Goal: Information Seeking & Learning: Learn about a topic

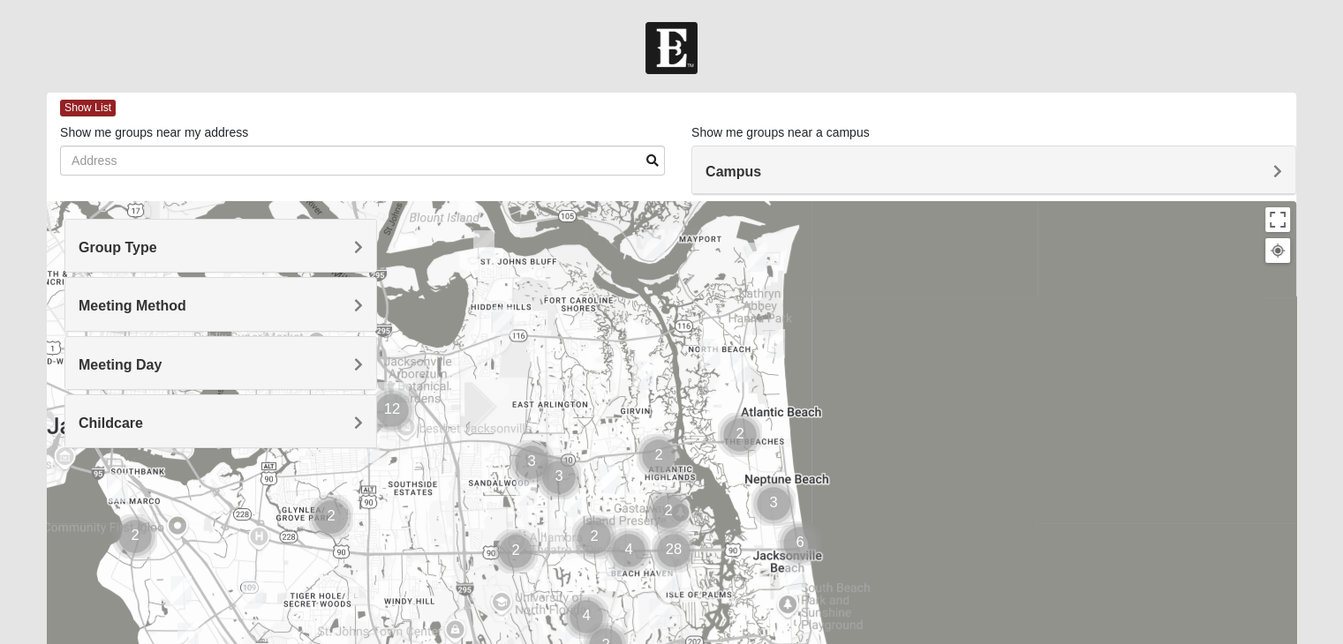
click at [267, 242] on h4 "Group Type" at bounding box center [221, 247] width 284 height 17
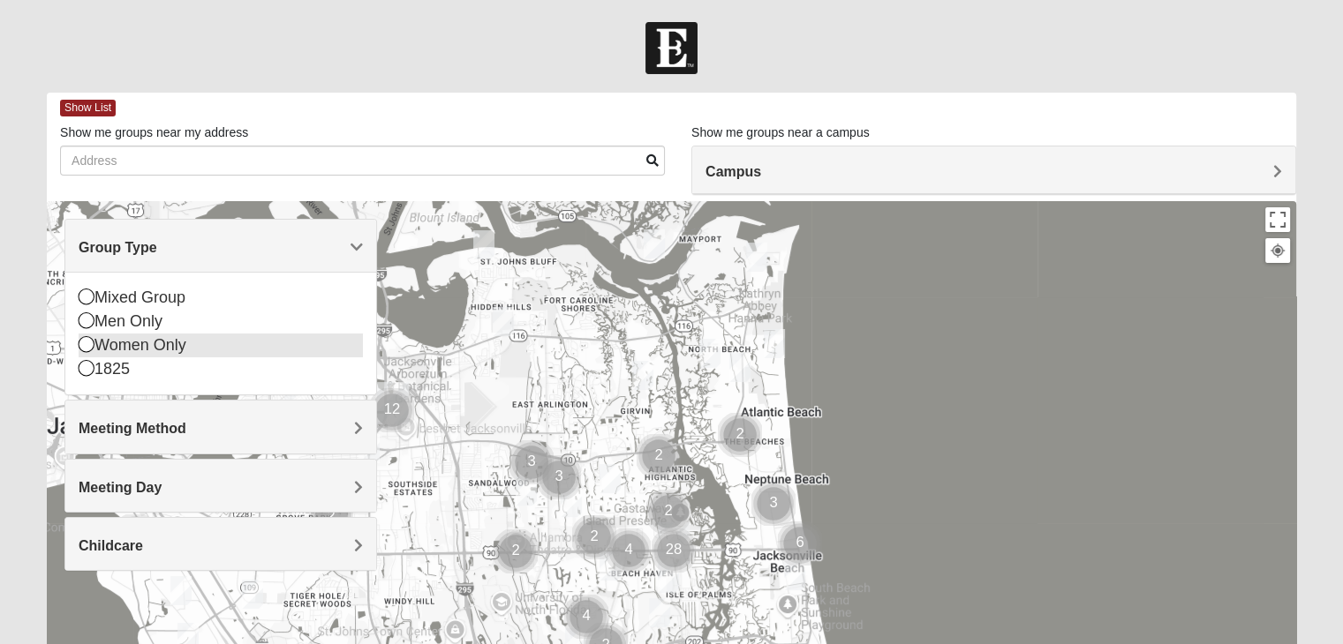
click at [85, 350] on icon at bounding box center [87, 344] width 16 height 16
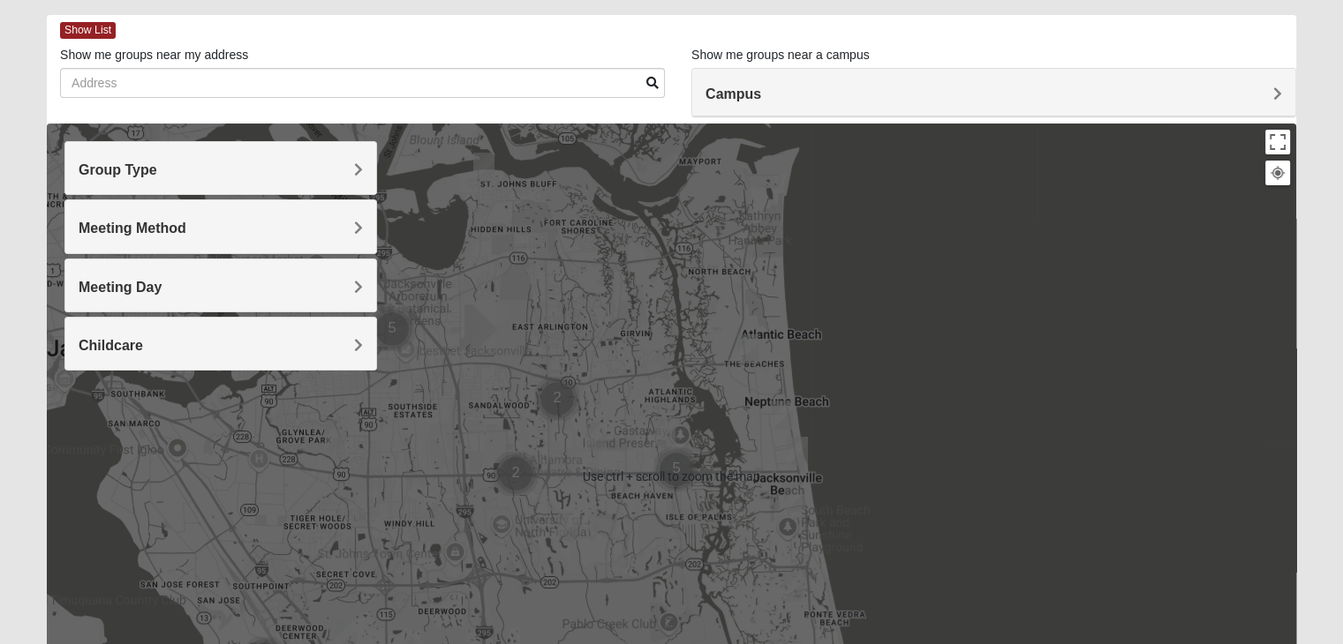
scroll to position [177, 0]
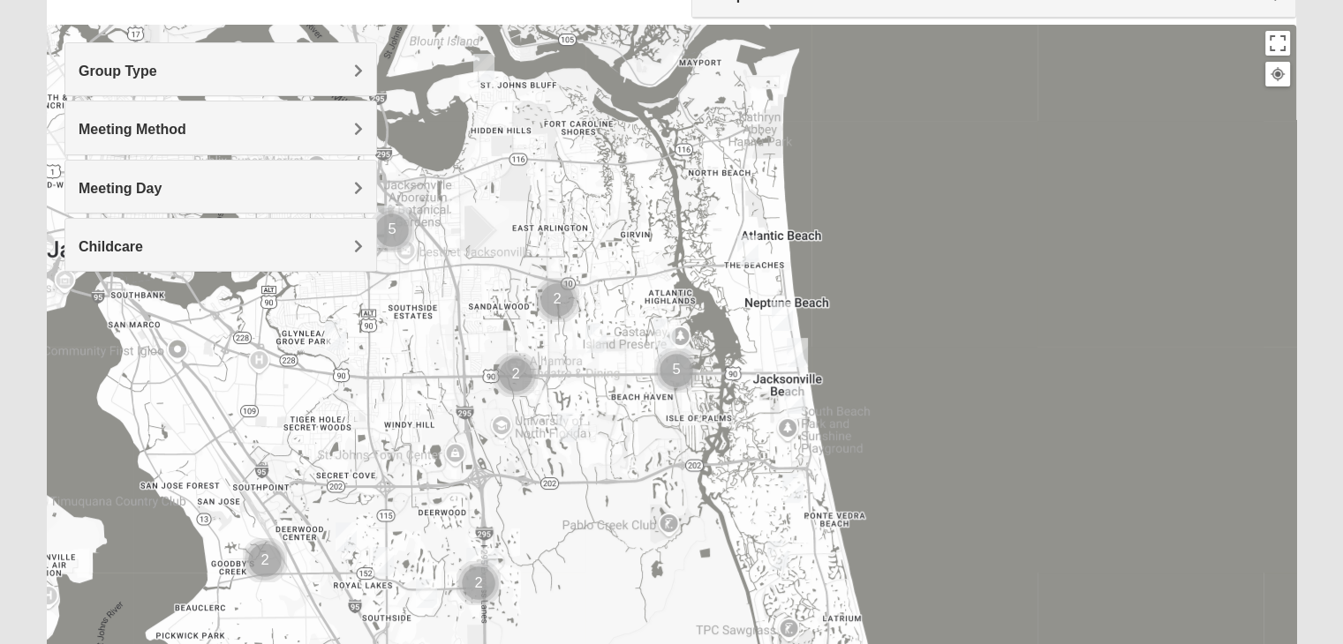
click at [794, 492] on img "Womens Barker/Johnson 32082" at bounding box center [792, 488] width 21 height 29
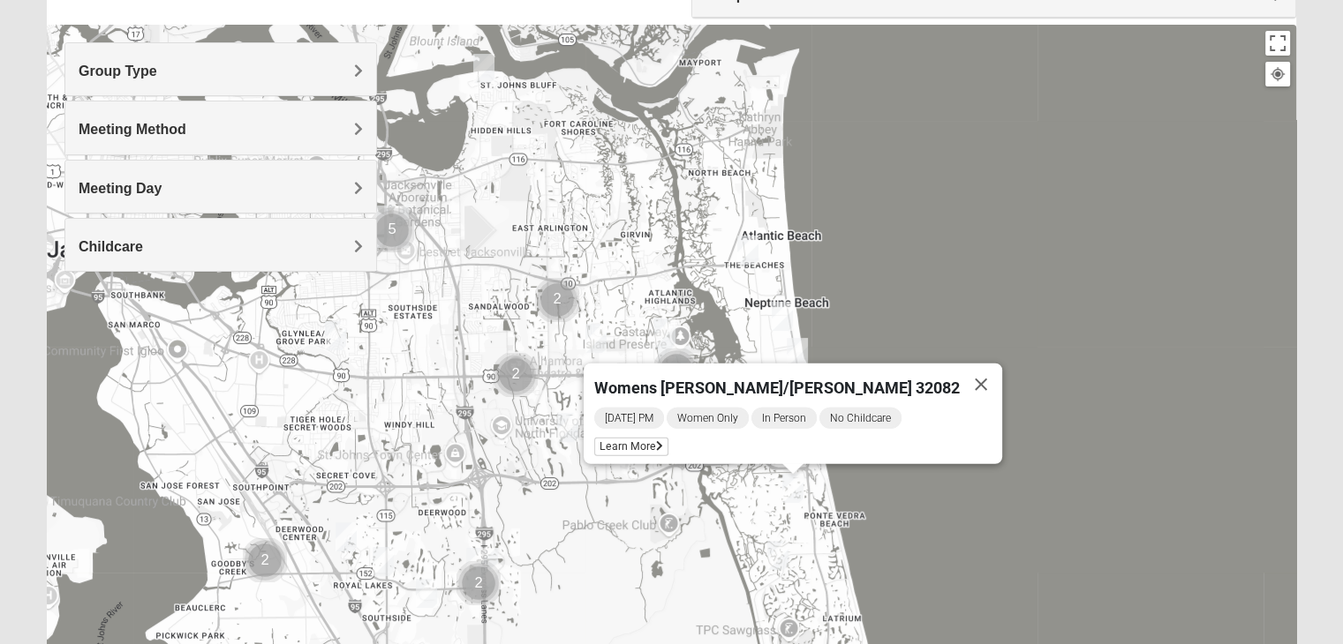
click at [974, 330] on div "Womens [PERSON_NAME]/[PERSON_NAME] 32082 [DATE] PM Women Only In Person No Chil…" at bounding box center [671, 378] width 1249 height 706
click at [959, 374] on button "Close" at bounding box center [980, 385] width 42 height 42
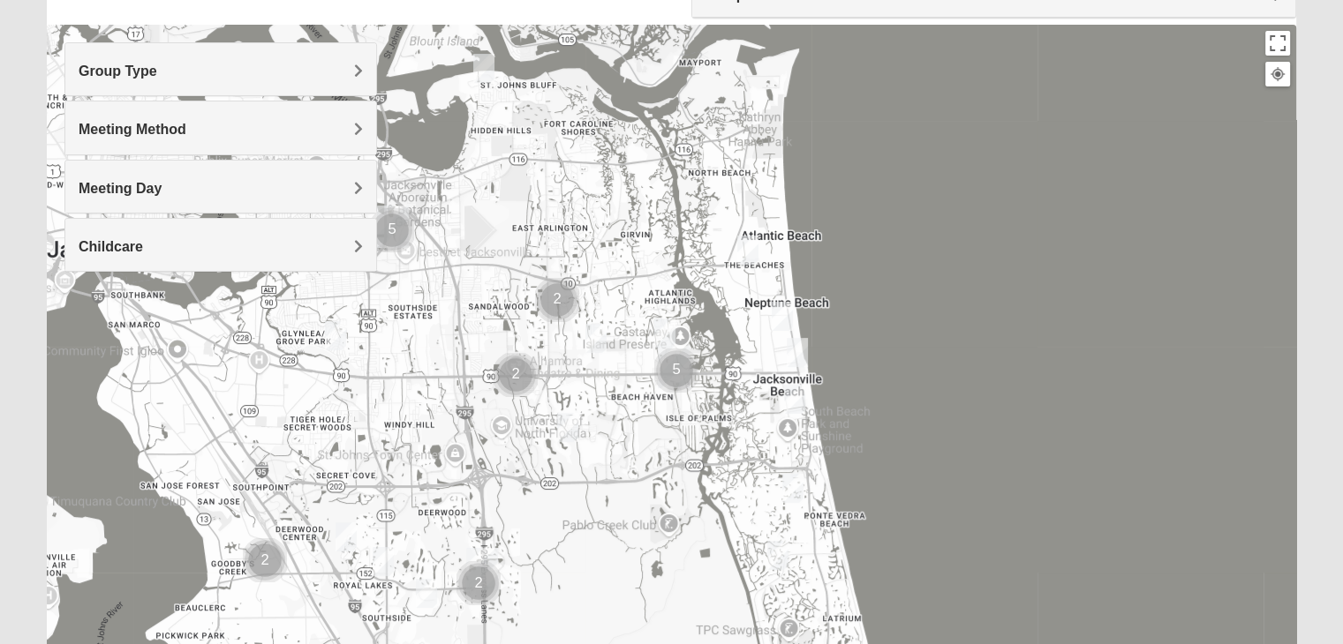
click at [795, 355] on img "Womens Sparkman/Flautt 32250" at bounding box center [796, 352] width 21 height 29
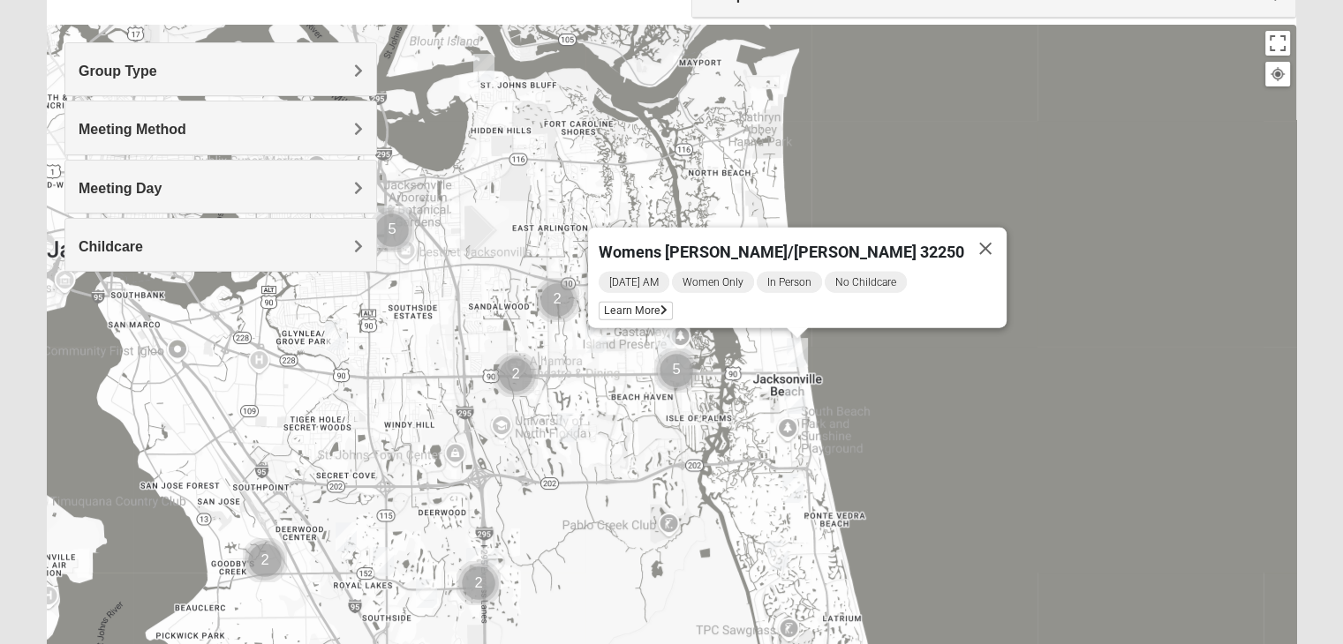
click at [658, 415] on div "Womens [PERSON_NAME]/[PERSON_NAME] 32250 [DATE] AM Women Only In Person No Chil…" at bounding box center [671, 378] width 1249 height 706
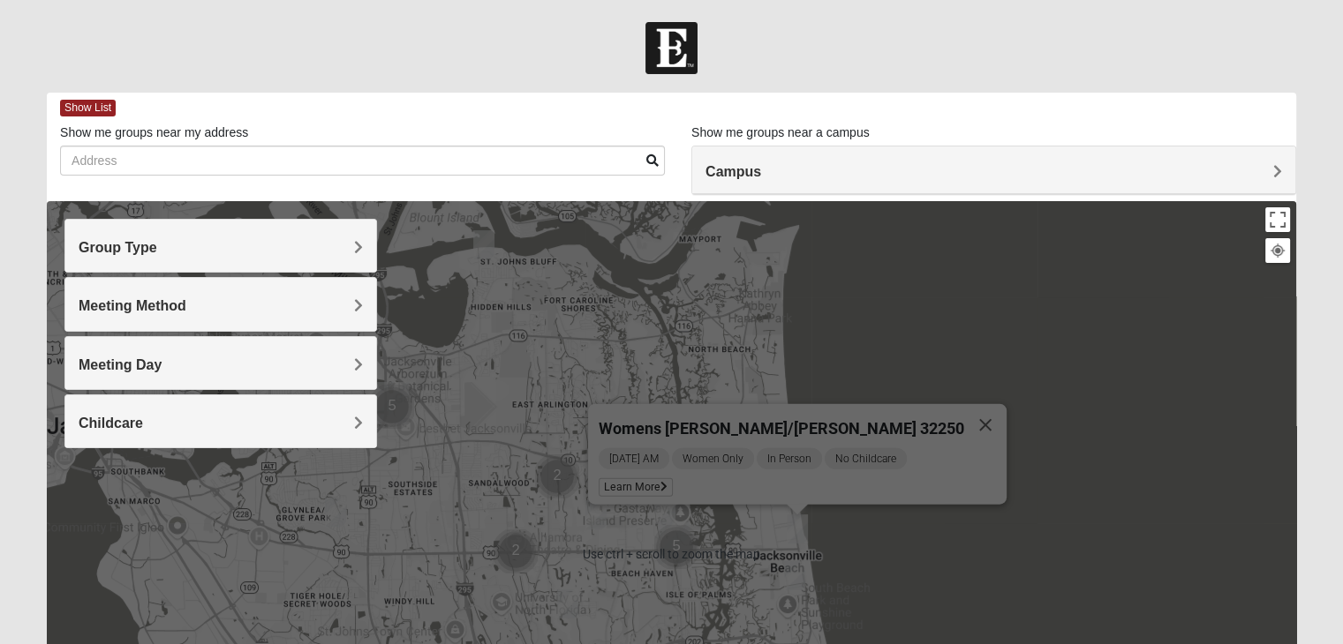
scroll to position [265, 0]
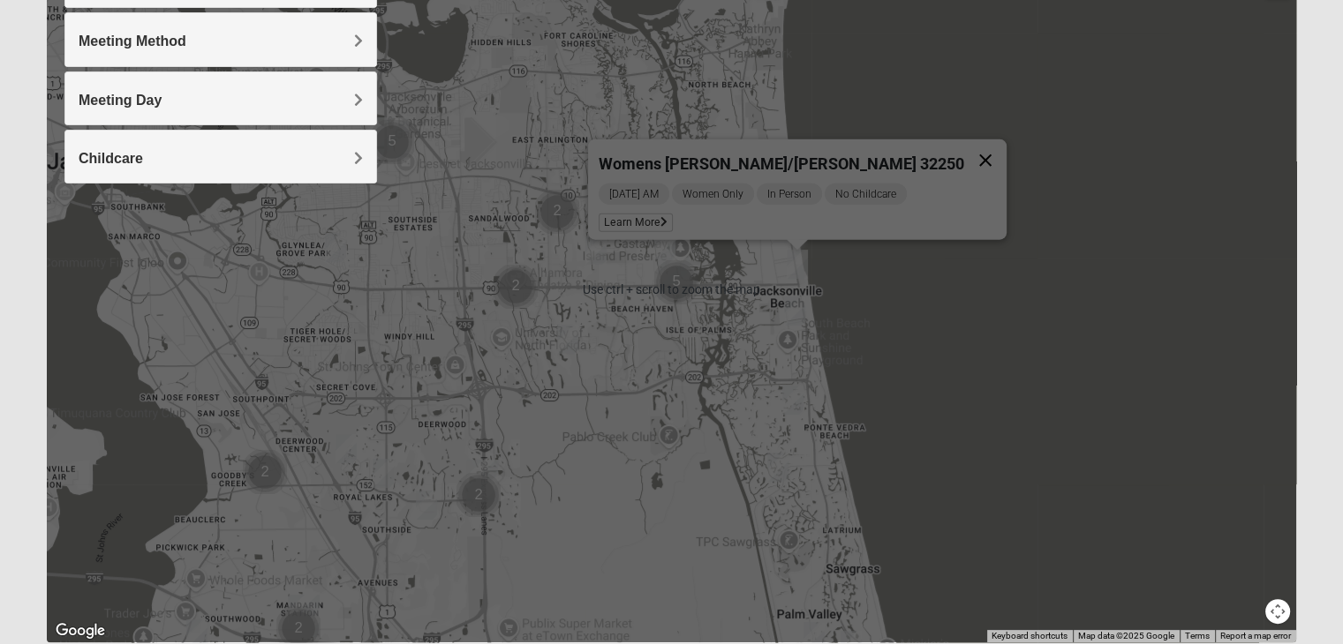
click at [964, 153] on button "Close" at bounding box center [985, 160] width 42 height 42
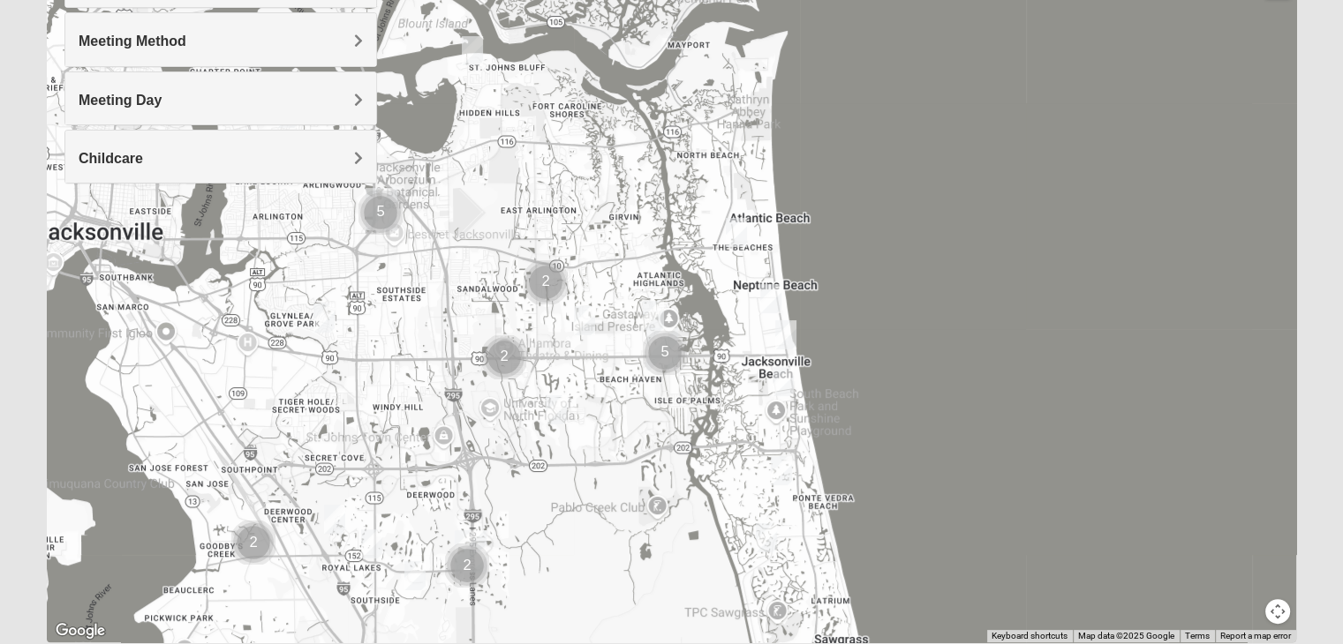
drag, startPoint x: 893, startPoint y: 456, endPoint x: 886, endPoint y: 534, distance: 78.0
click at [886, 534] on div at bounding box center [671, 289] width 1249 height 706
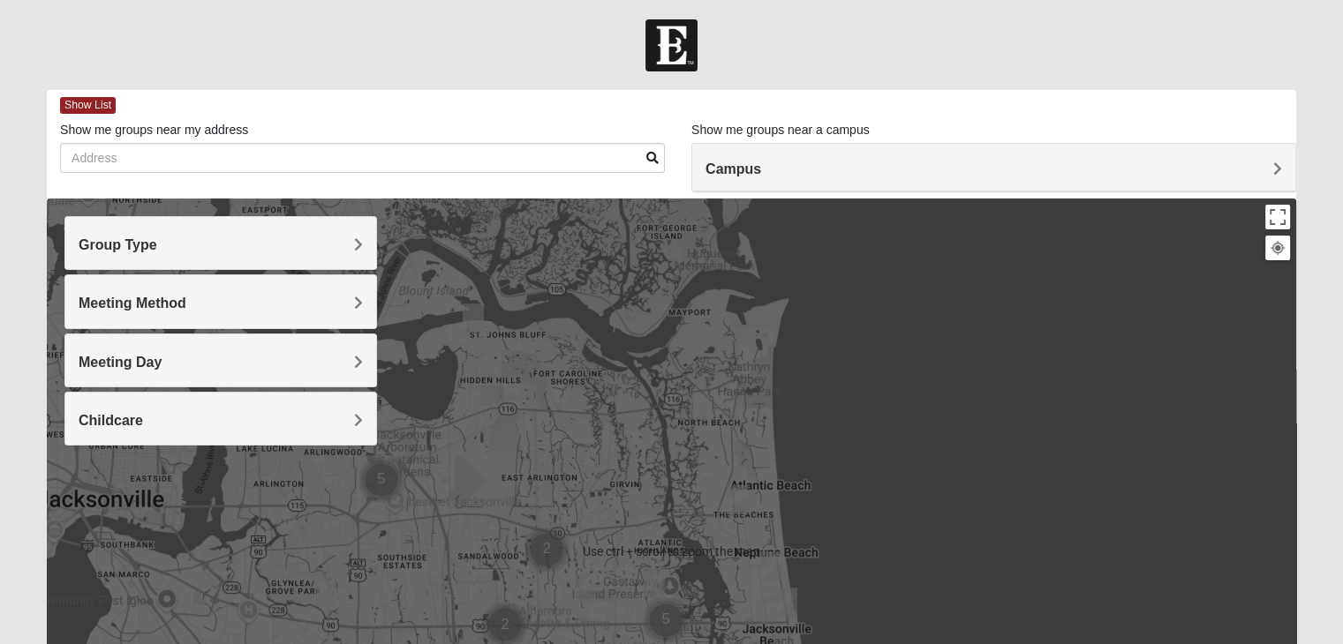
scroll to position [0, 0]
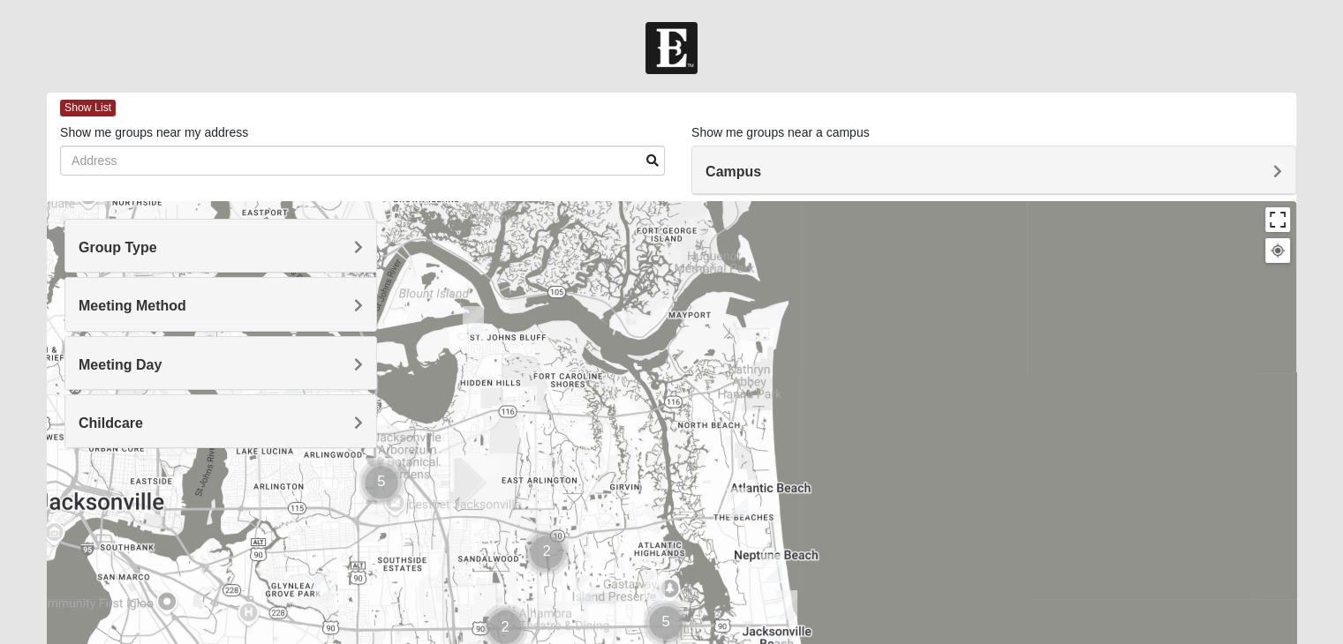
click at [1273, 216] on button "Toggle fullscreen view" at bounding box center [1277, 219] width 25 height 25
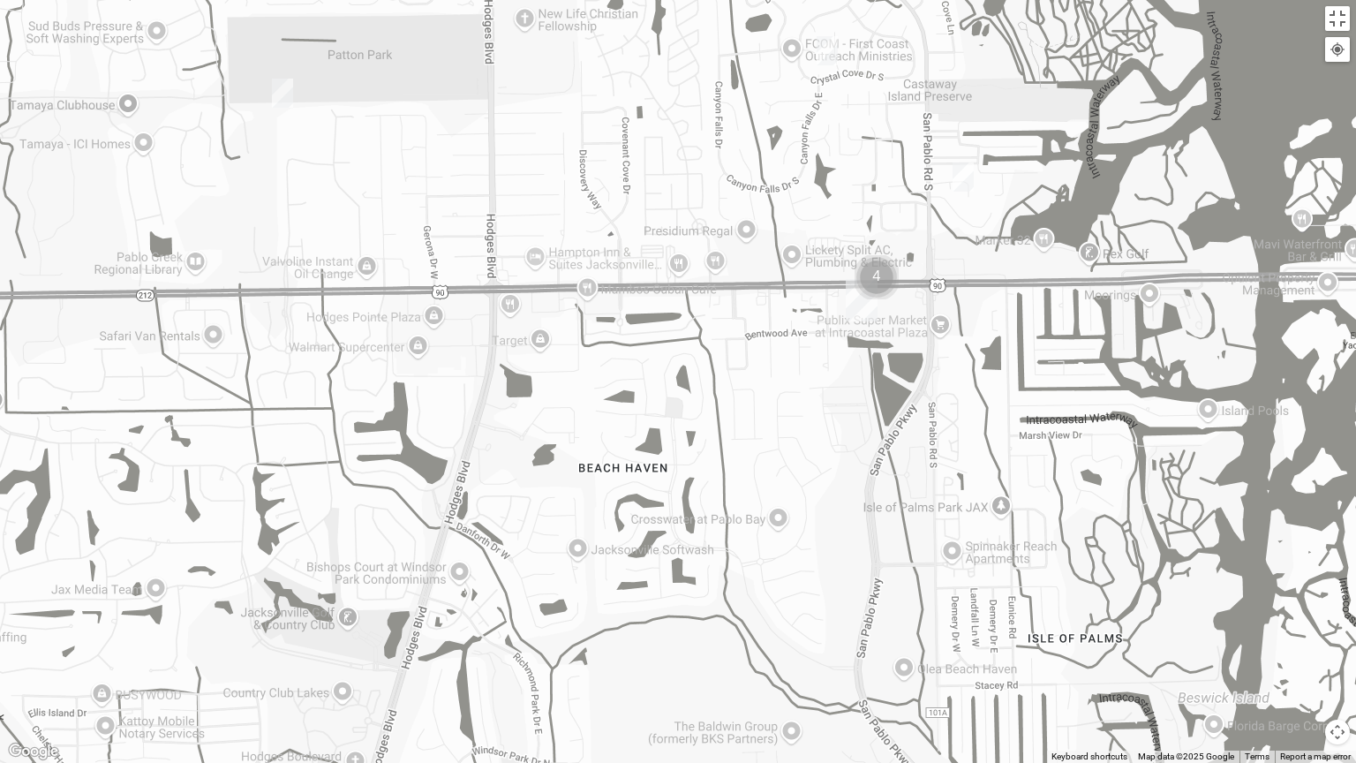
drag, startPoint x: 495, startPoint y: 389, endPoint x: 1125, endPoint y: 425, distance: 630.4
click at [1125, 425] on div at bounding box center [678, 381] width 1356 height 763
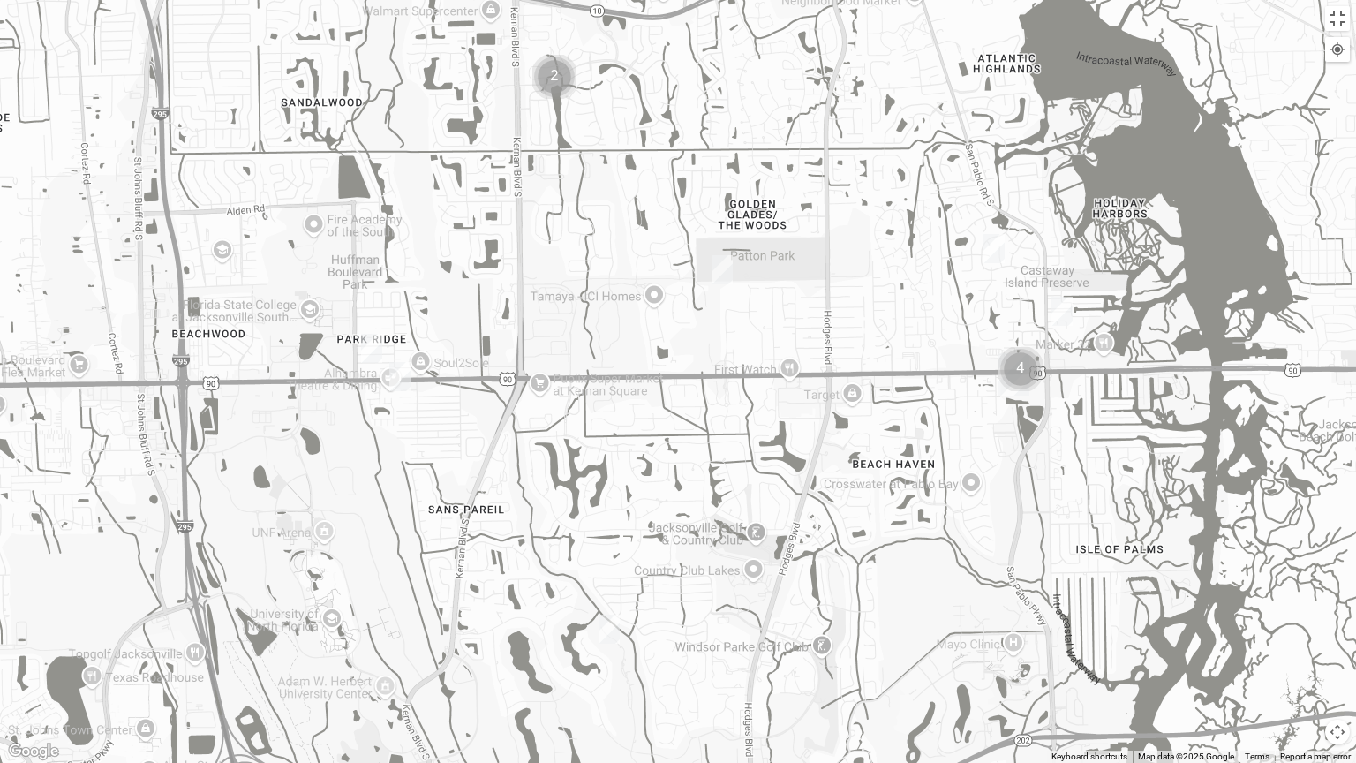
drag, startPoint x: 432, startPoint y: 406, endPoint x: 564, endPoint y: 448, distance: 138.8
click at [564, 448] on div at bounding box center [678, 381] width 1356 height 763
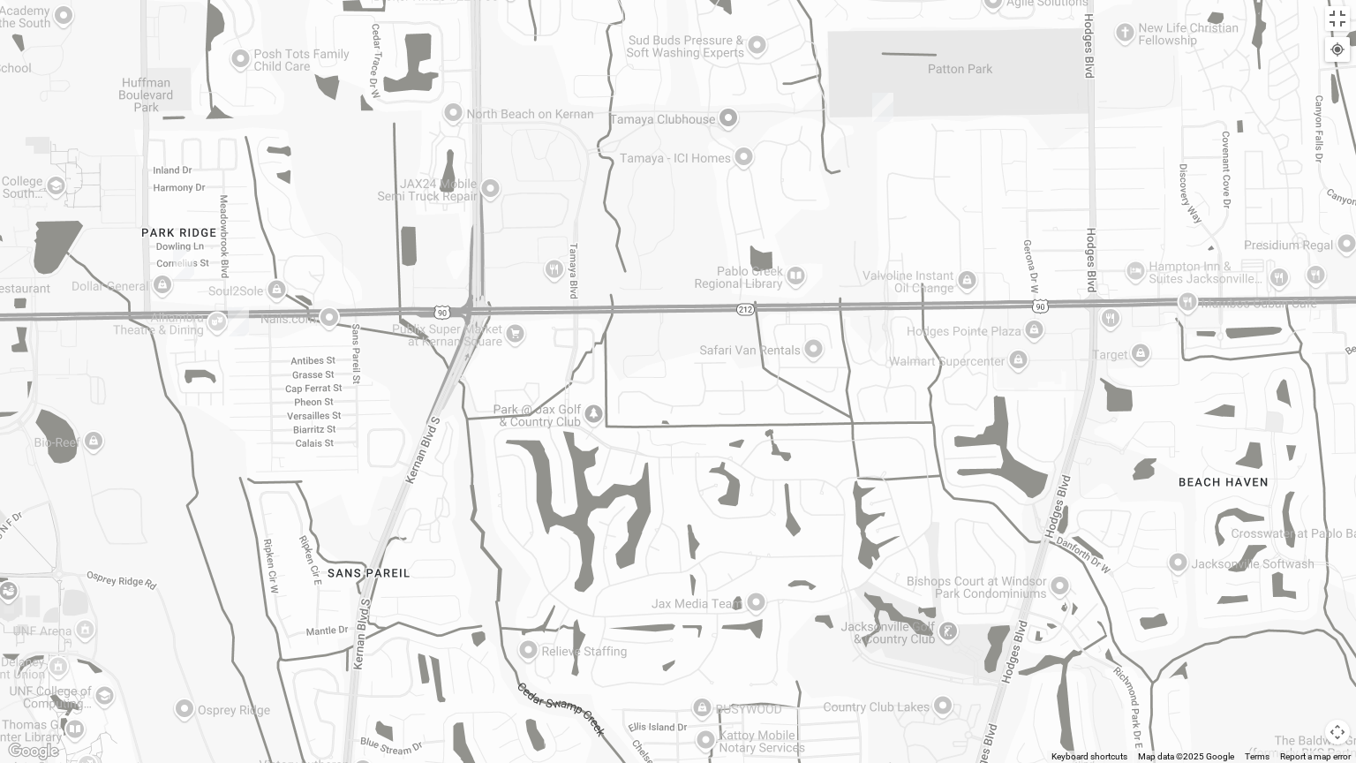
click at [240, 316] on img "Womens Chapman 32224" at bounding box center [238, 321] width 21 height 29
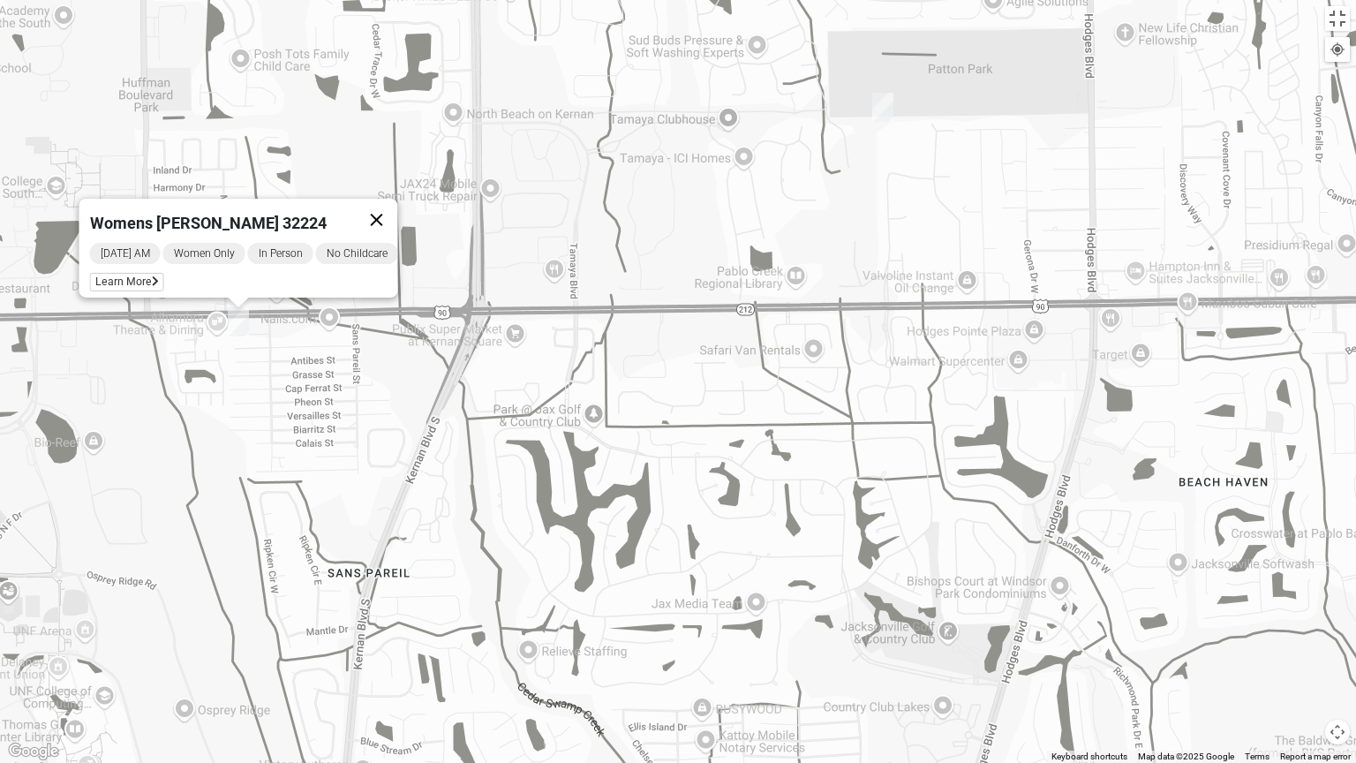
click at [384, 201] on button "Close" at bounding box center [377, 220] width 42 height 42
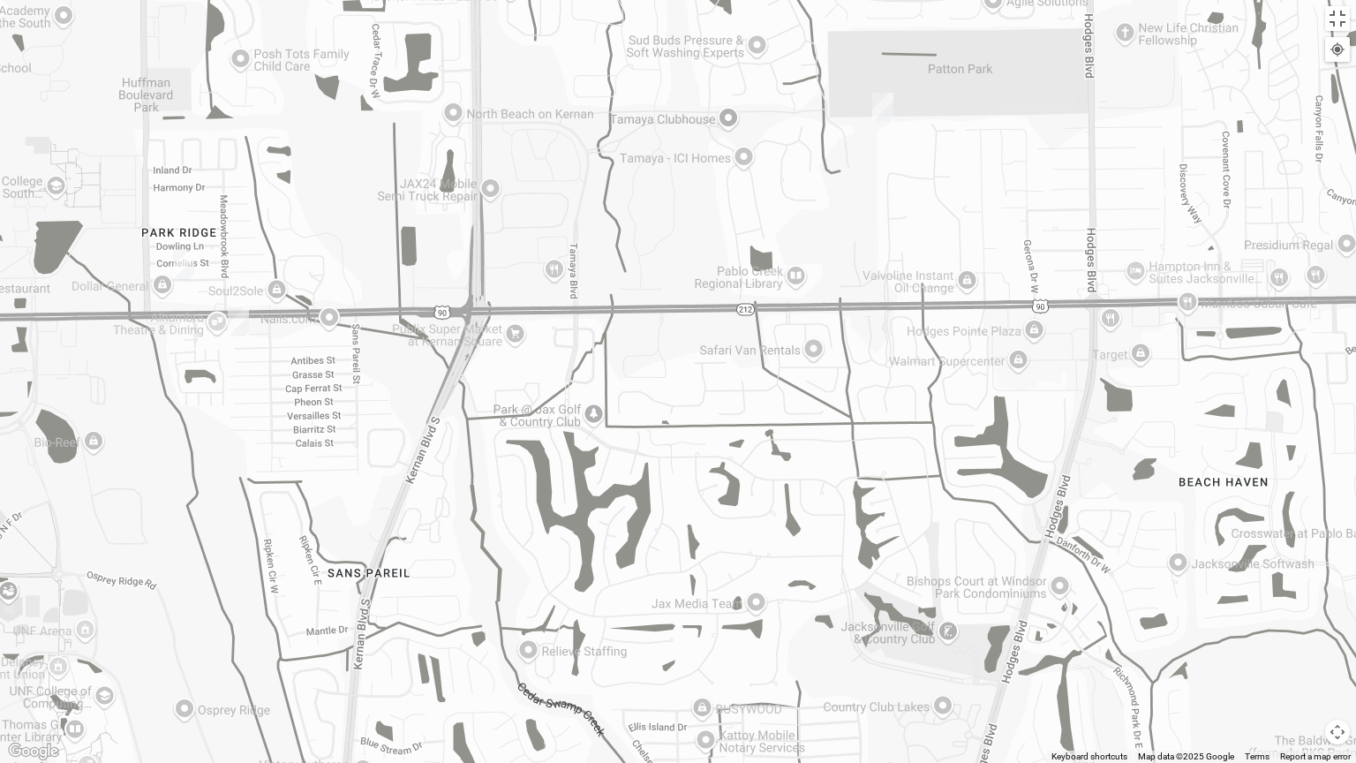
click at [879, 110] on img "Womens Parker/Vereen 32246" at bounding box center [882, 107] width 21 height 29
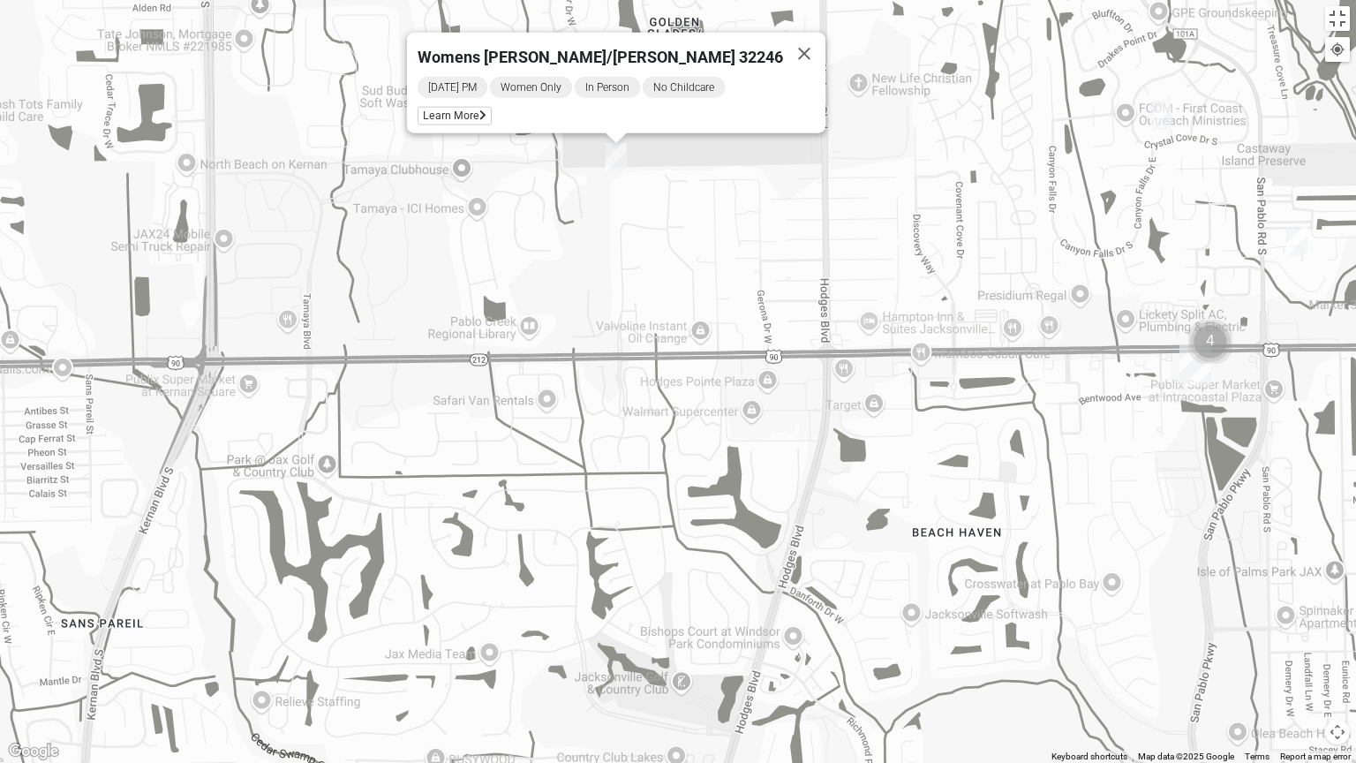
drag, startPoint x: 974, startPoint y: 537, endPoint x: 705, endPoint y: 505, distance: 271.1
click at [705, 505] on div "Womens [PERSON_NAME]/[PERSON_NAME] 32246 [DATE] PM Women Only In Person No Chil…" at bounding box center [678, 381] width 1356 height 763
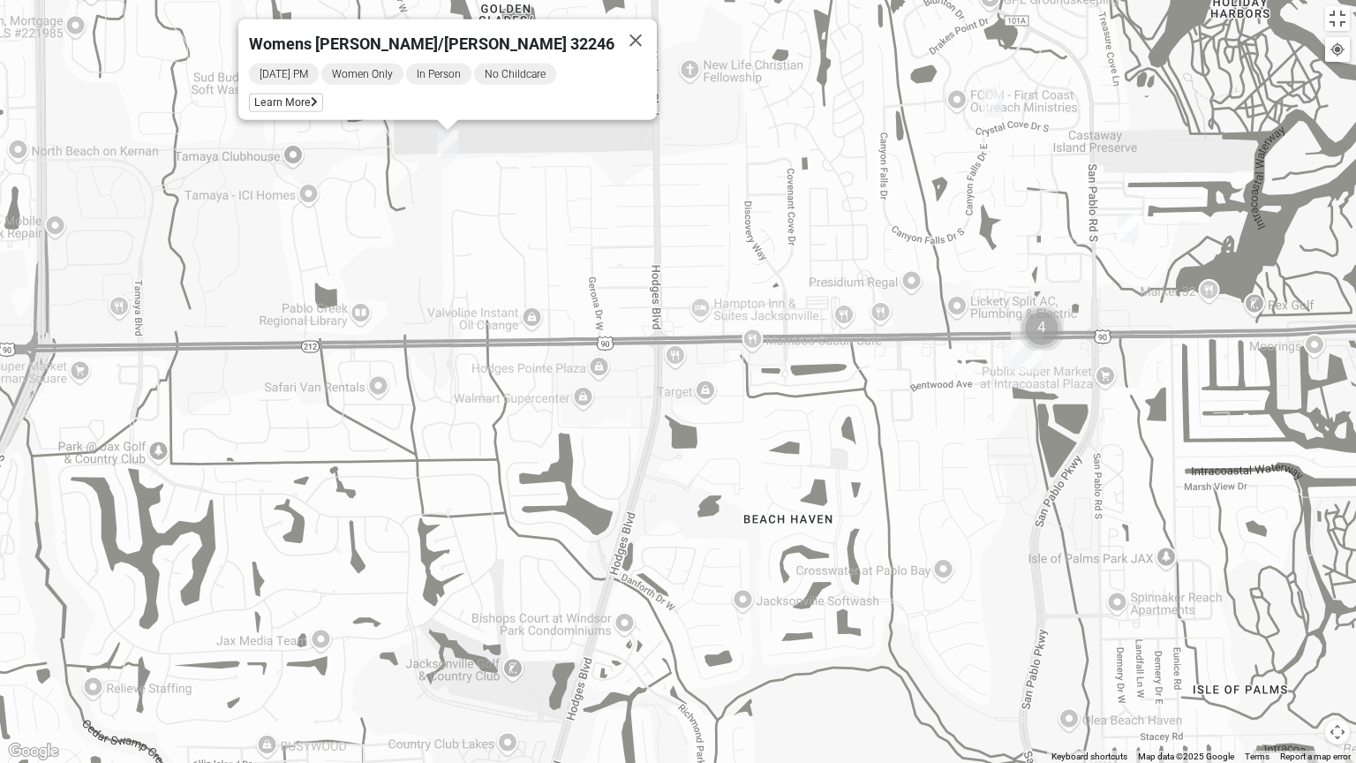
drag, startPoint x: 1035, startPoint y: 449, endPoint x: 779, endPoint y: 433, distance: 256.5
click at [779, 433] on div "Womens [PERSON_NAME]/[PERSON_NAME] 32246 [DATE] PM Women Only In Person No Chil…" at bounding box center [678, 381] width 1356 height 763
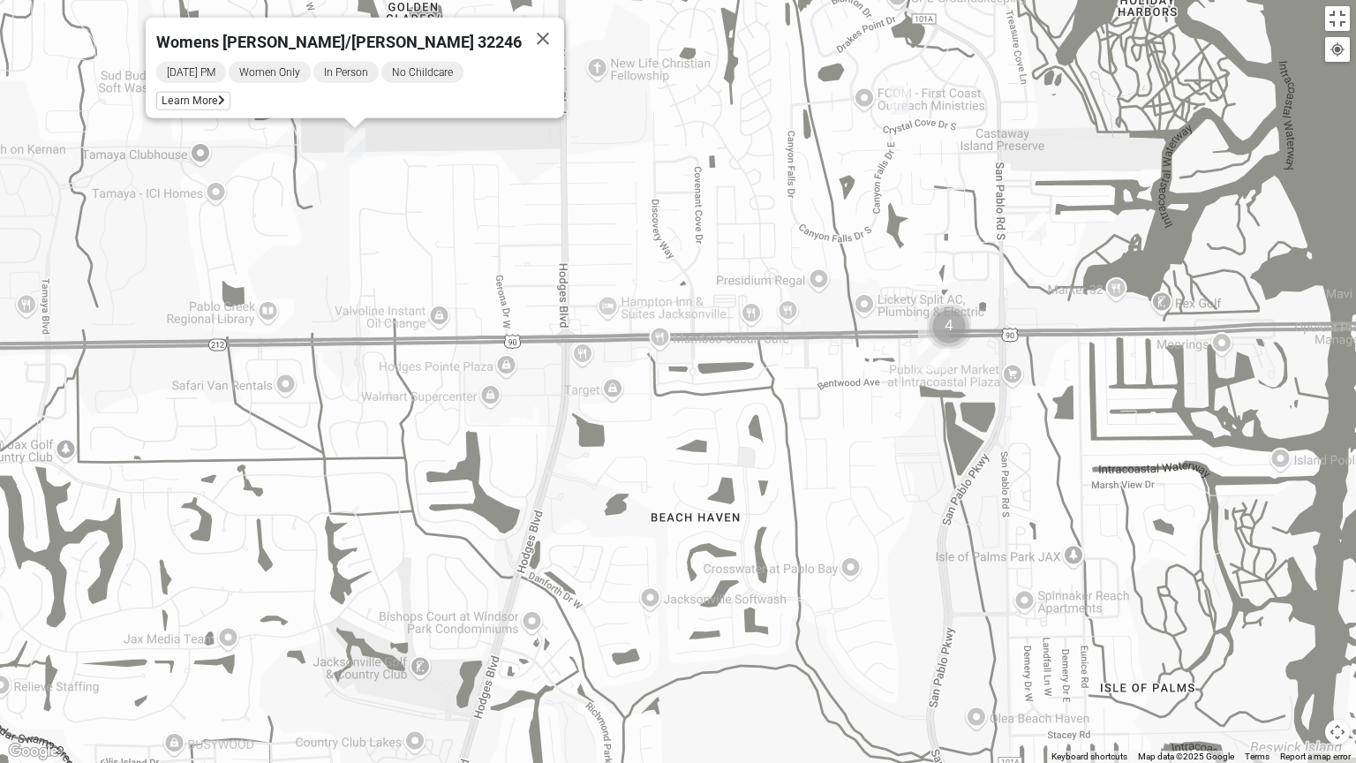
click at [950, 327] on img "Cluster of 4 groups" at bounding box center [949, 327] width 44 height 44
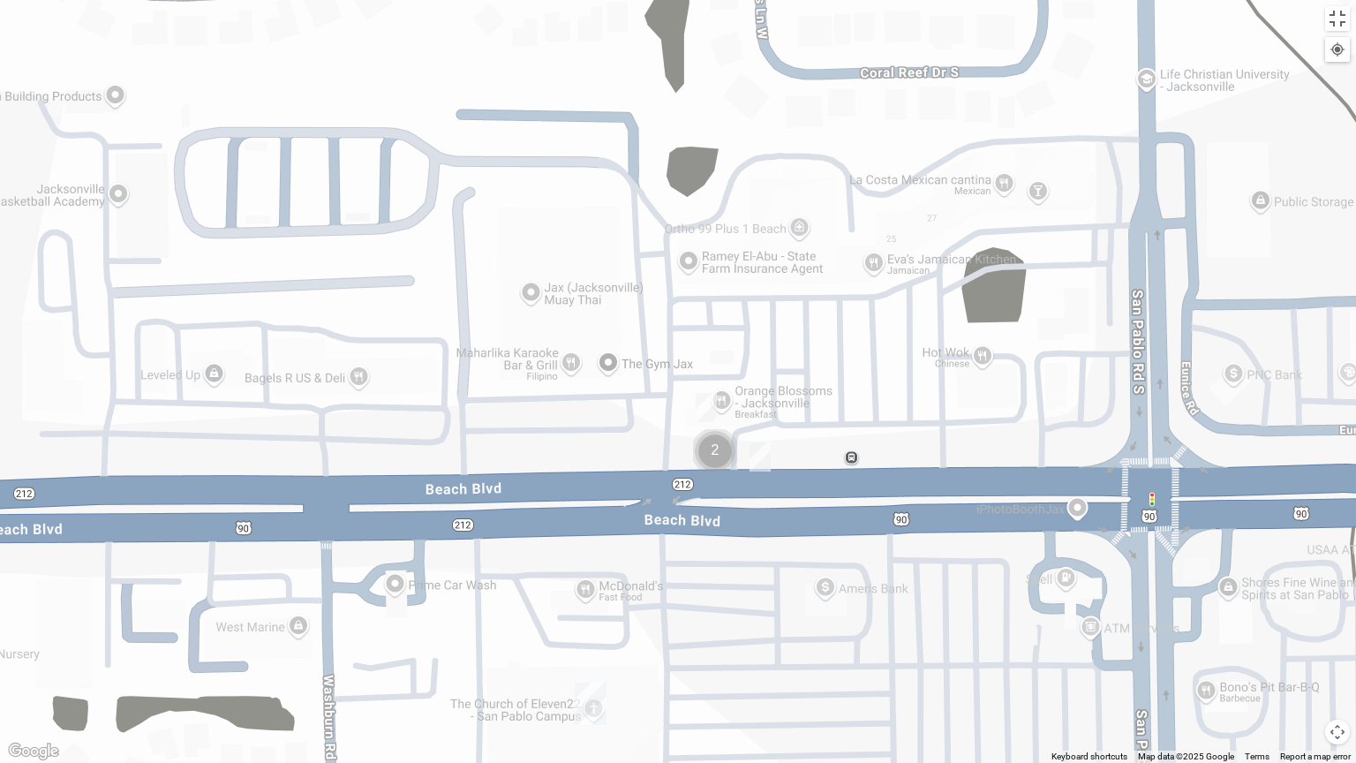
click at [762, 455] on img "On Campus Womens Holt 32250" at bounding box center [759, 456] width 21 height 29
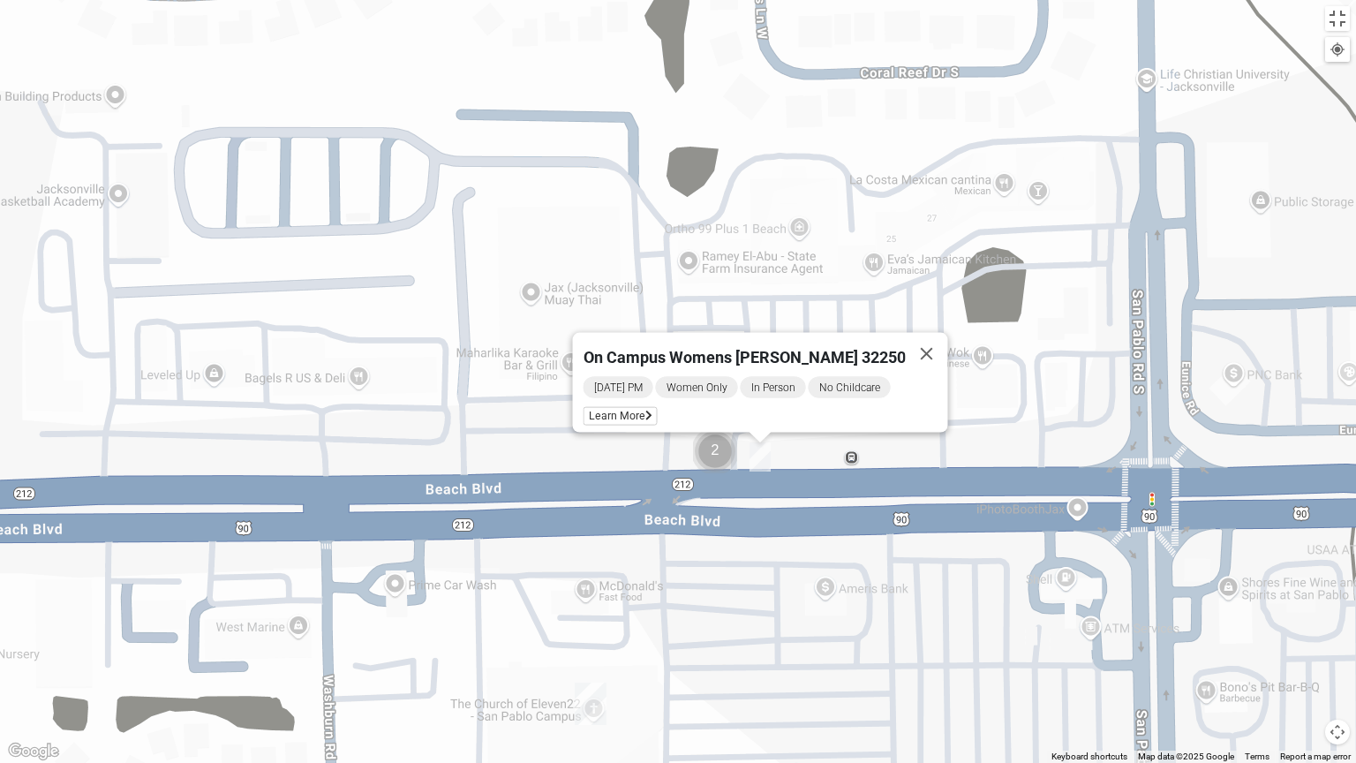
click at [653, 451] on div "On Campus Womens [PERSON_NAME] 32250 [DATE] PM Women Only In Person No Childcar…" at bounding box center [678, 381] width 1356 height 763
click at [707, 455] on img "Cluster of 2 groups" at bounding box center [715, 451] width 44 height 44
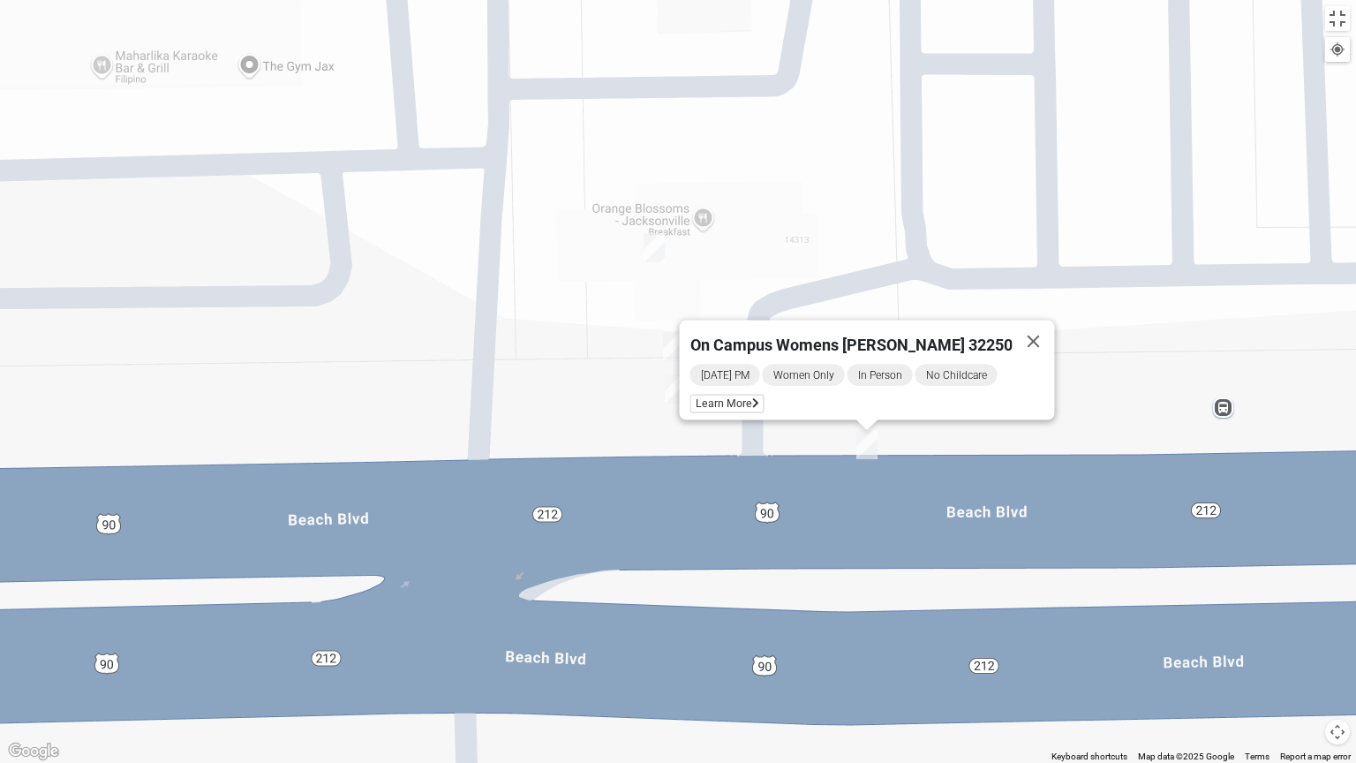
click at [674, 389] on img "On Campus Womens Manfredi 32250" at bounding box center [675, 388] width 21 height 29
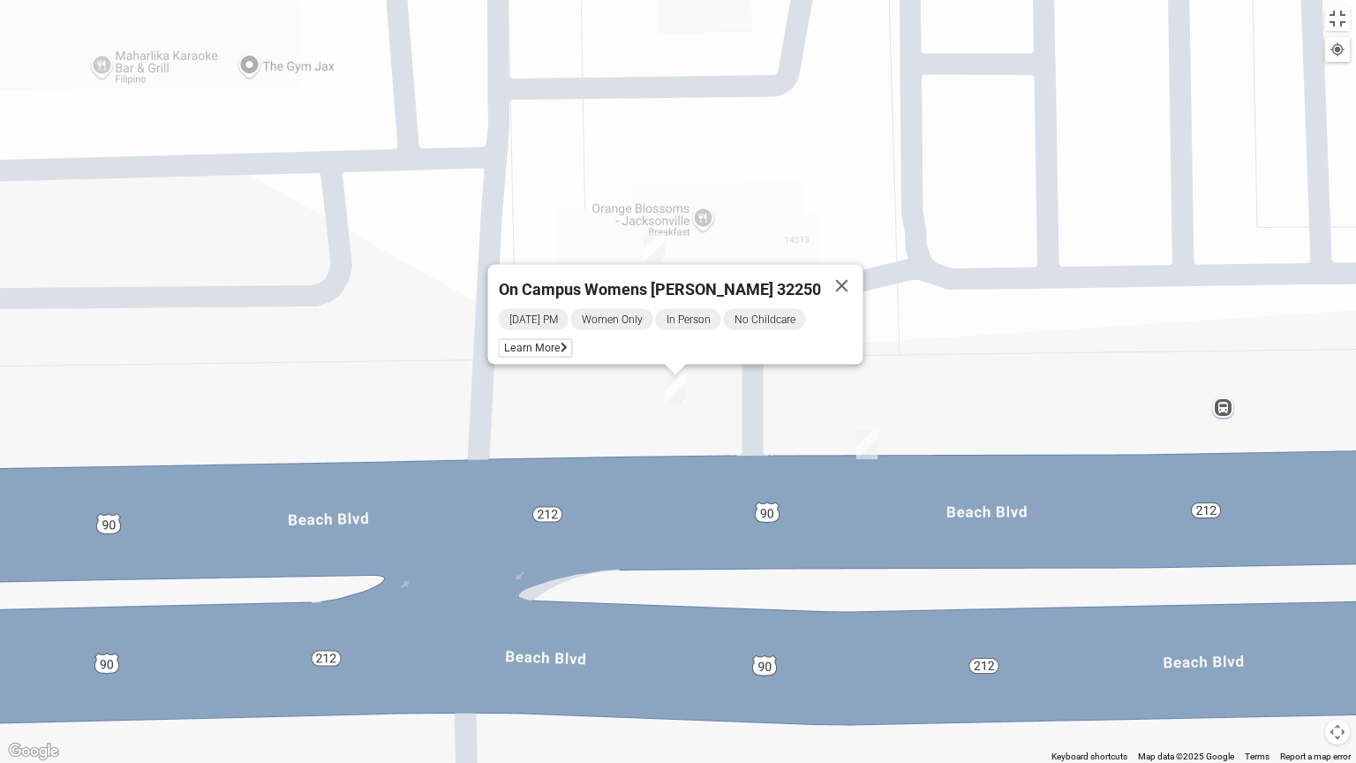
click at [643, 242] on img "On Campus Womens Smith 32250" at bounding box center [653, 247] width 21 height 29
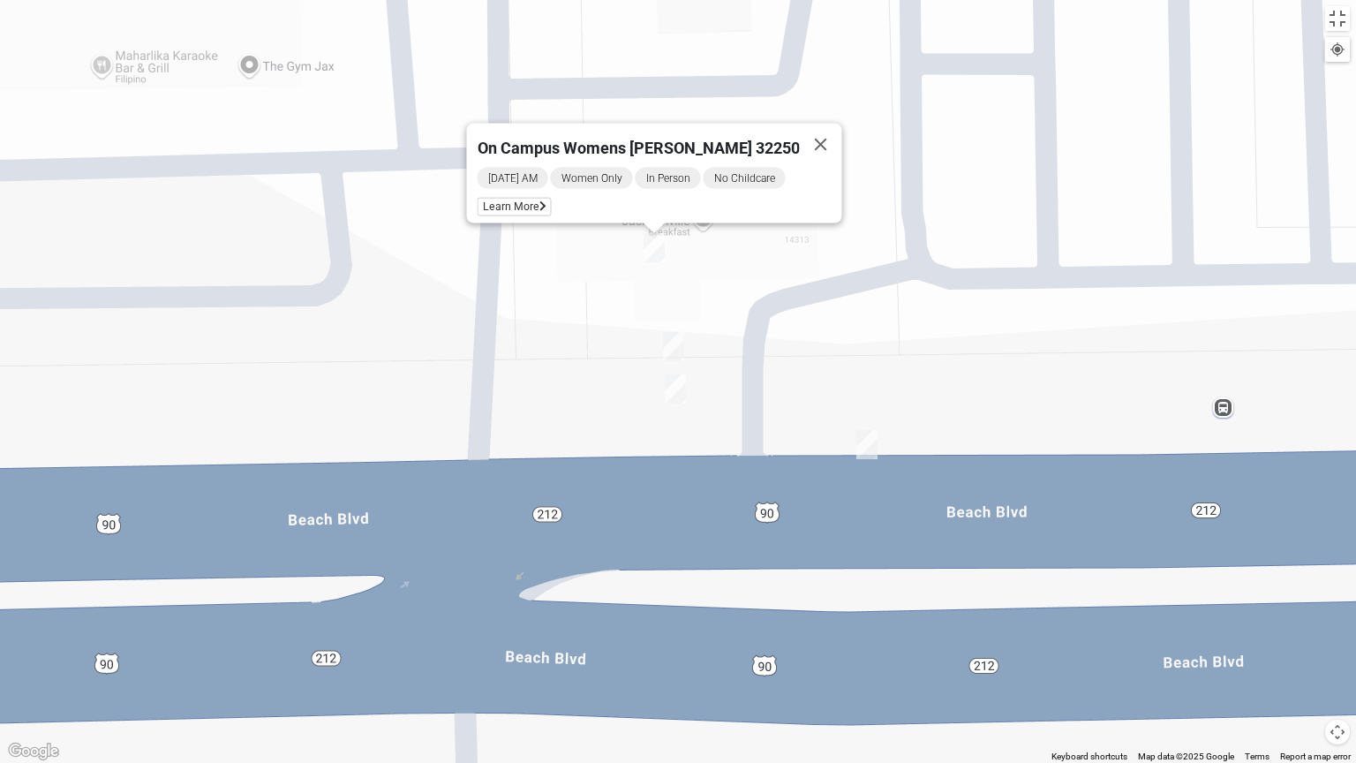
click at [674, 345] on img "On Campus Womens Simpson / Helmus 32250" at bounding box center [673, 346] width 21 height 29
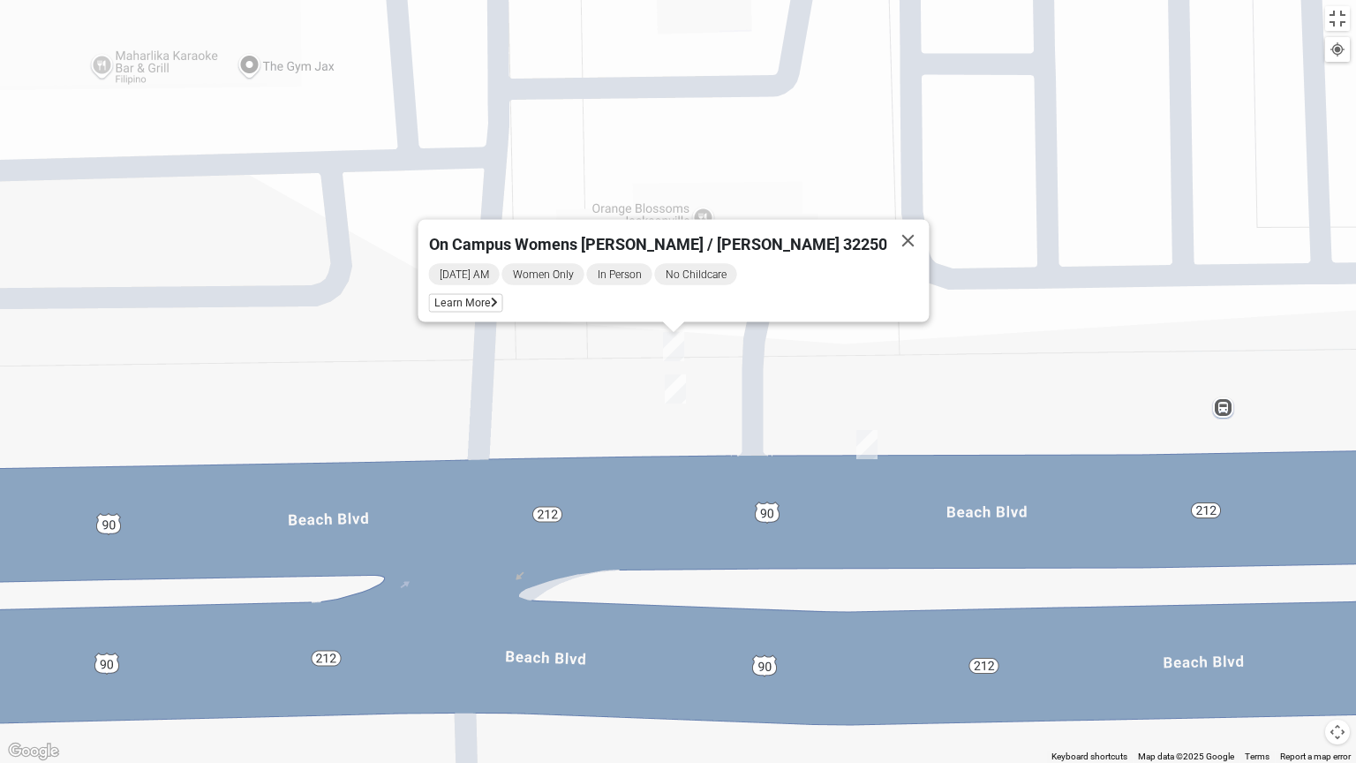
click at [591, 173] on div "On Campus Womens [PERSON_NAME] / [PERSON_NAME] 32250 [DATE] AM Women Only In Pe…" at bounding box center [678, 381] width 1356 height 763
click at [887, 234] on button "Close" at bounding box center [908, 241] width 42 height 42
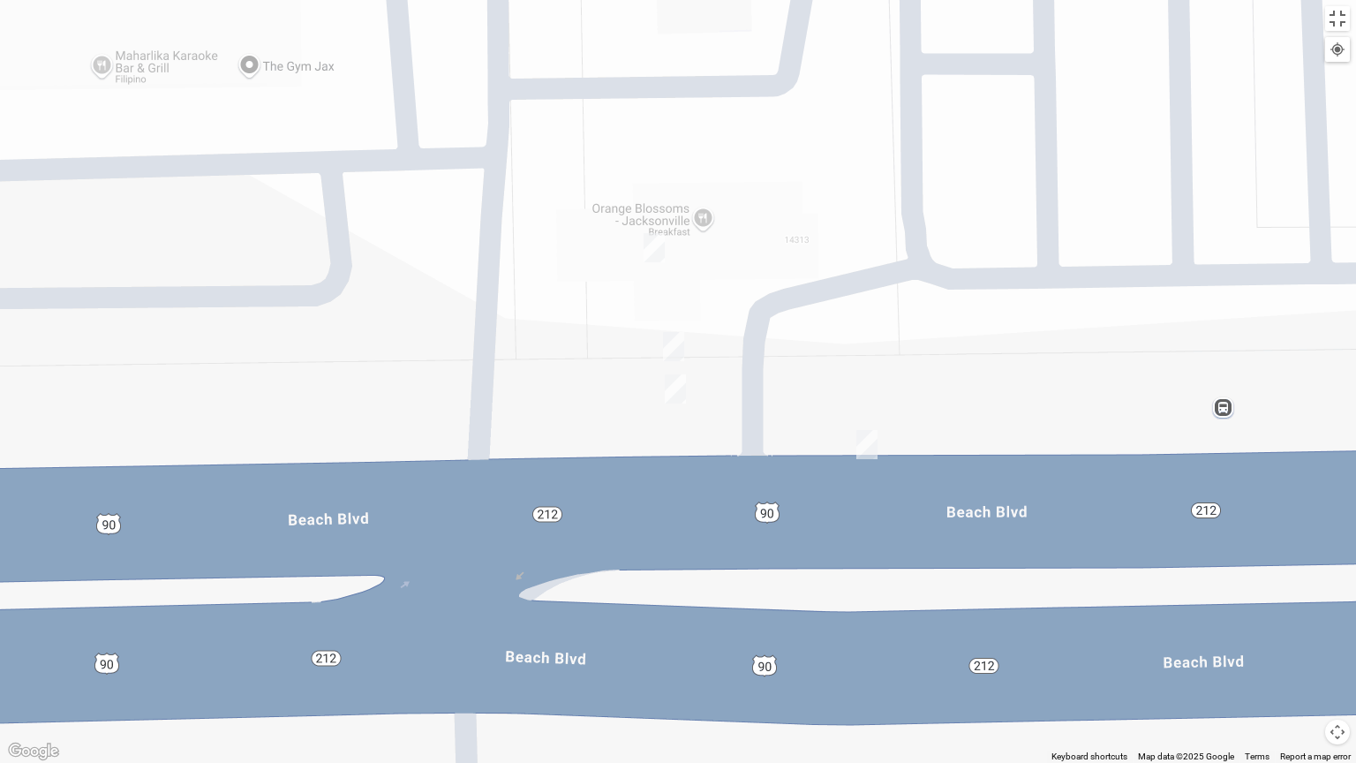
click at [653, 237] on img "On Campus Womens Smith 32250" at bounding box center [653, 247] width 21 height 29
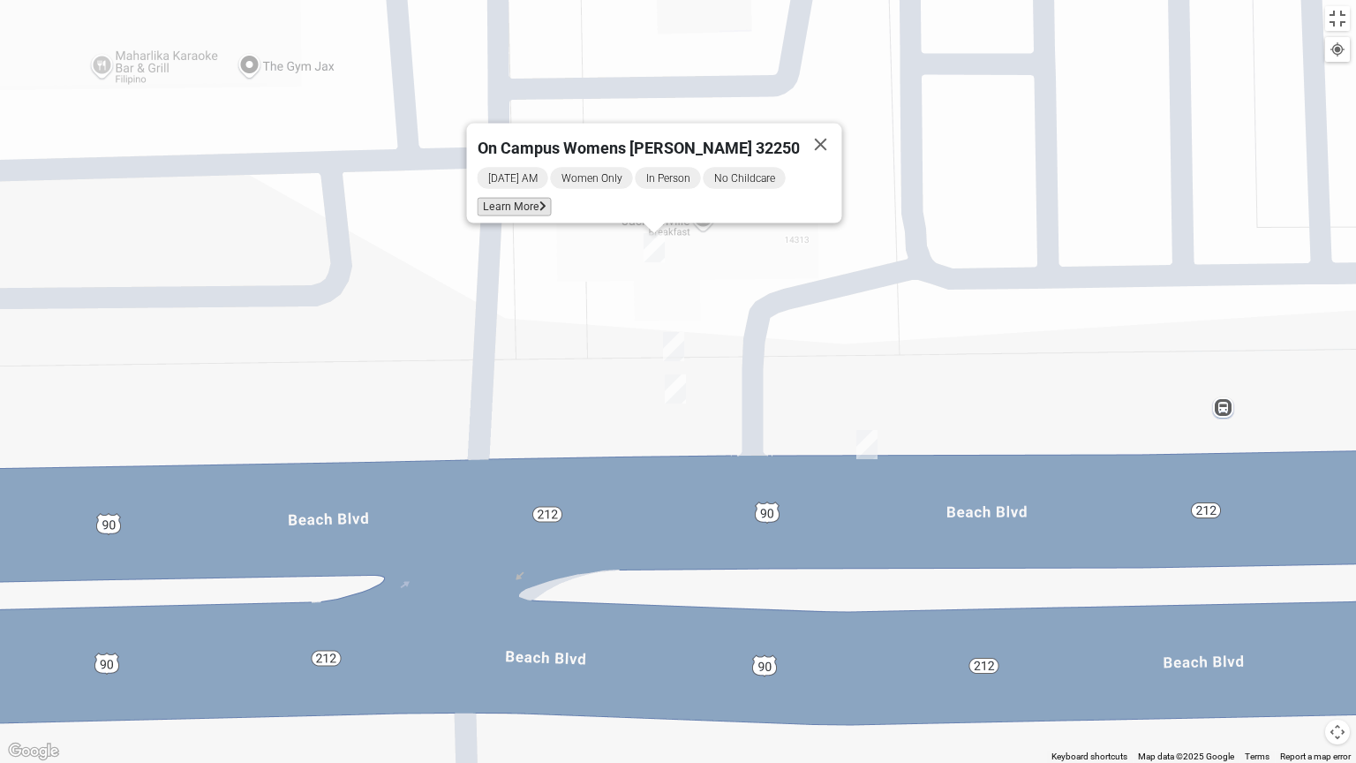
click at [547, 203] on span "Learn More" at bounding box center [515, 207] width 74 height 19
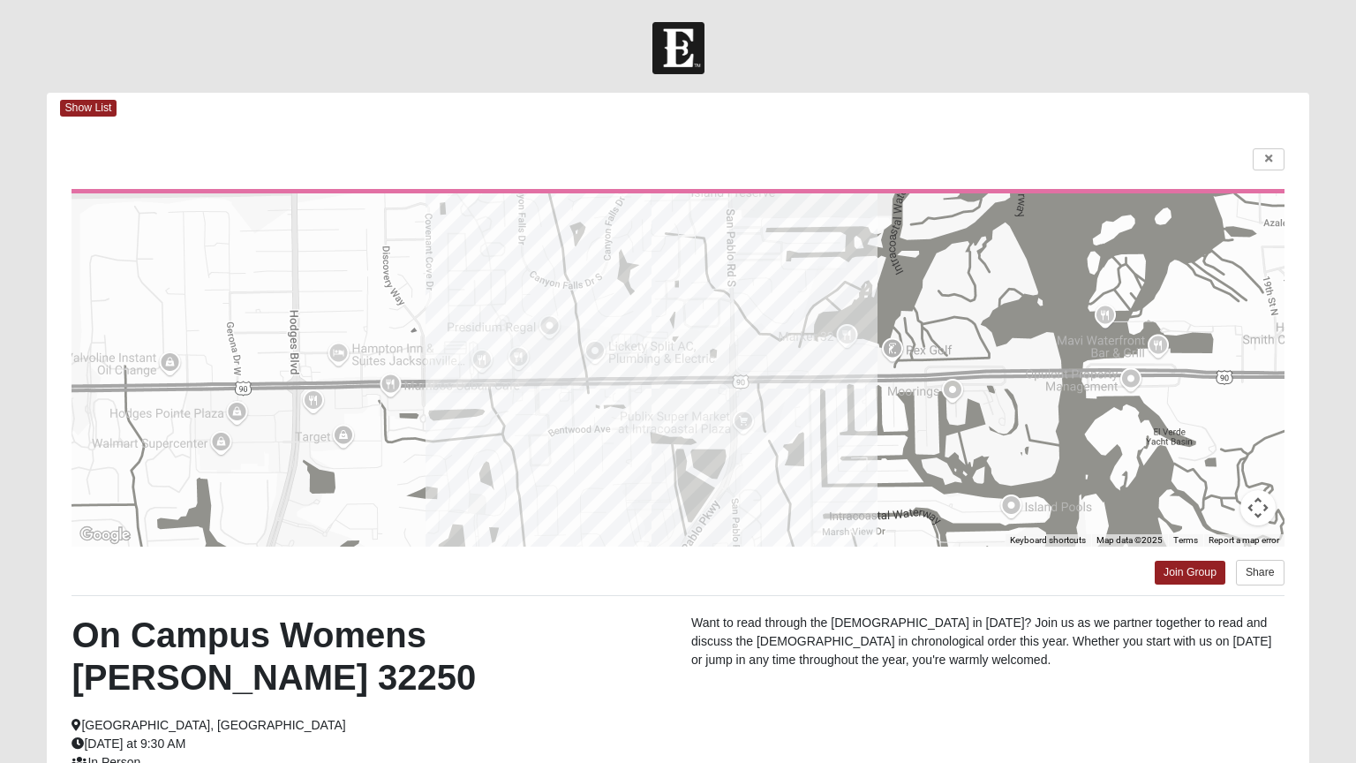
click at [1054, 69] on html "Log In Find A Group Error Show List Loading Groups" at bounding box center [678, 499] width 1356 height 999
drag, startPoint x: 1153, startPoint y: 46, endPoint x: 1000, endPoint y: 7, distance: 157.6
click at [1140, 41] on html "Log In Find A Group Error Show List Loading Groups" at bounding box center [678, 499] width 1356 height 999
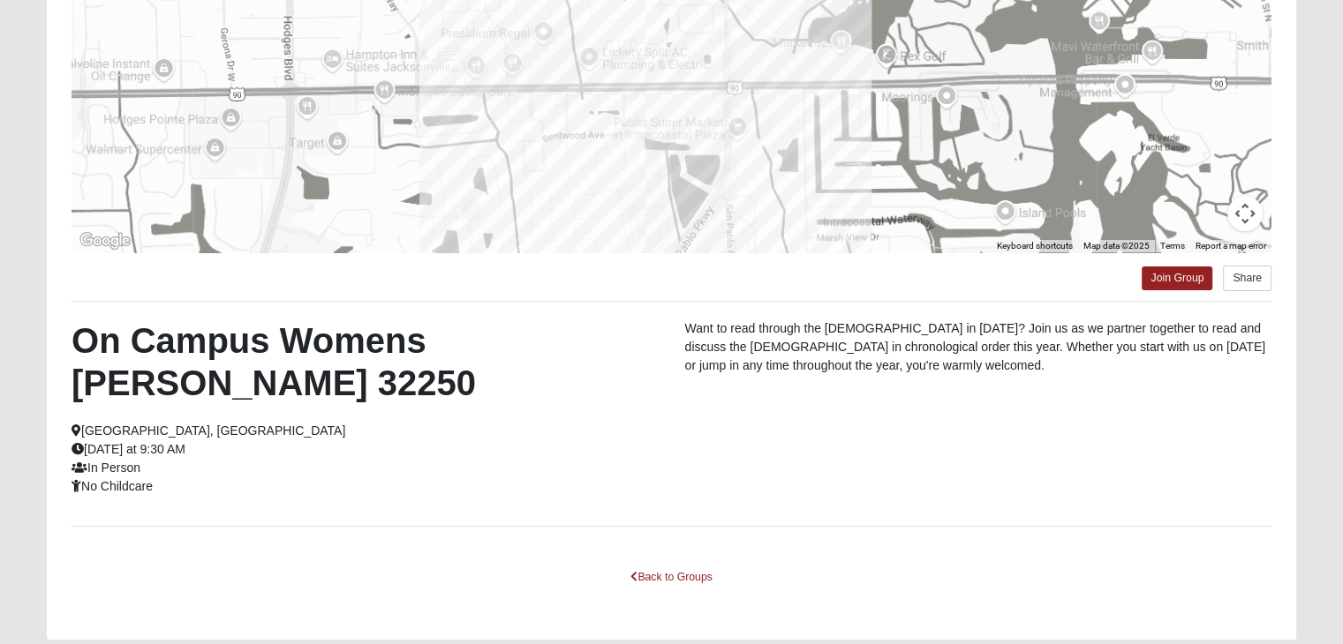
scroll to position [311, 0]
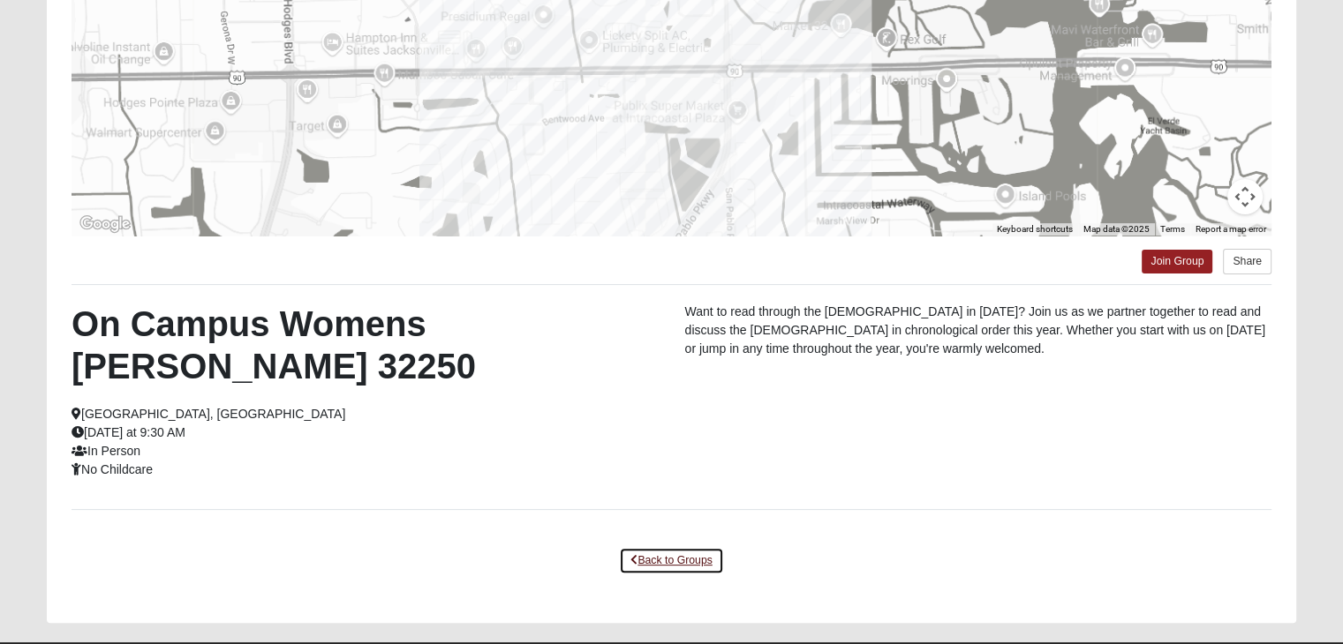
click at [678, 547] on link "Back to Groups" at bounding box center [671, 560] width 104 height 27
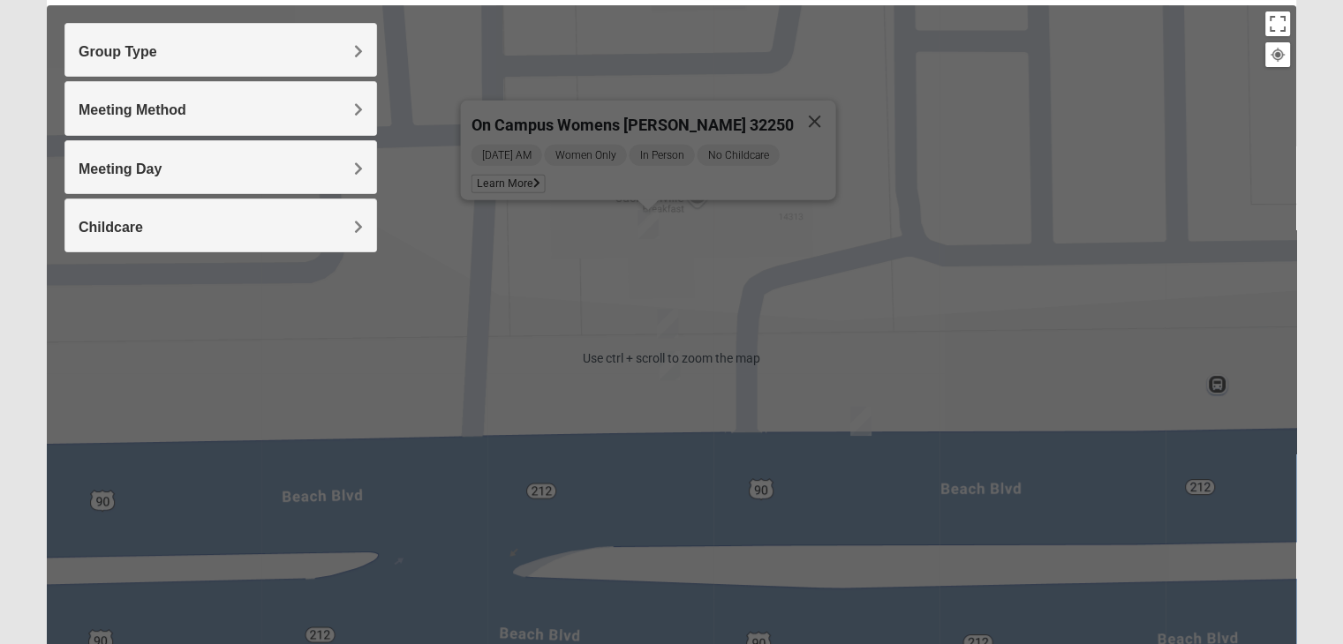
scroll to position [134, 0]
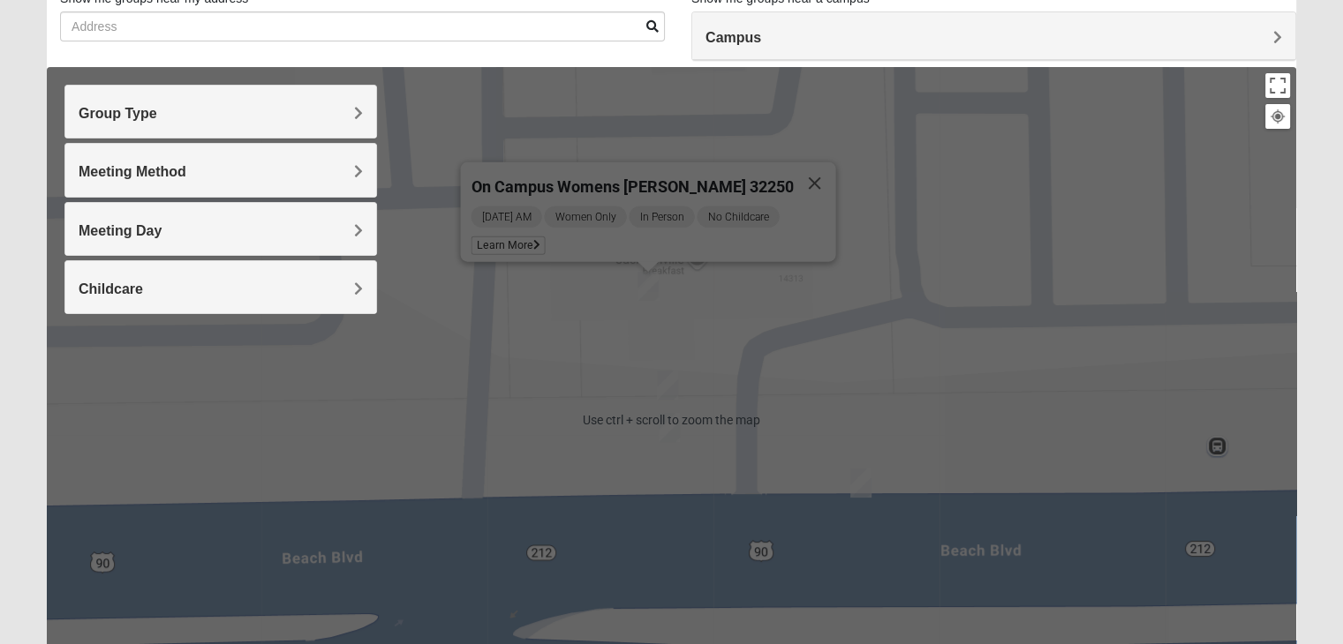
click at [269, 107] on h4 "Group Type" at bounding box center [221, 113] width 284 height 17
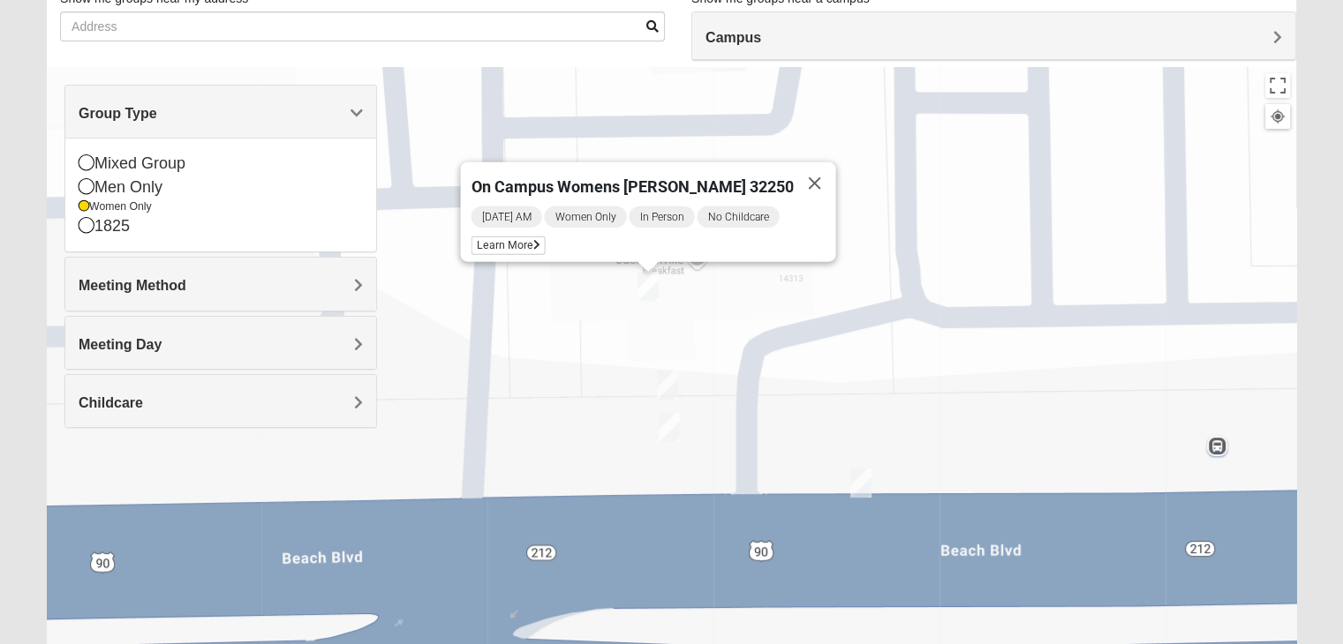
click at [124, 293] on h4 "Meeting Method" at bounding box center [221, 285] width 284 height 17
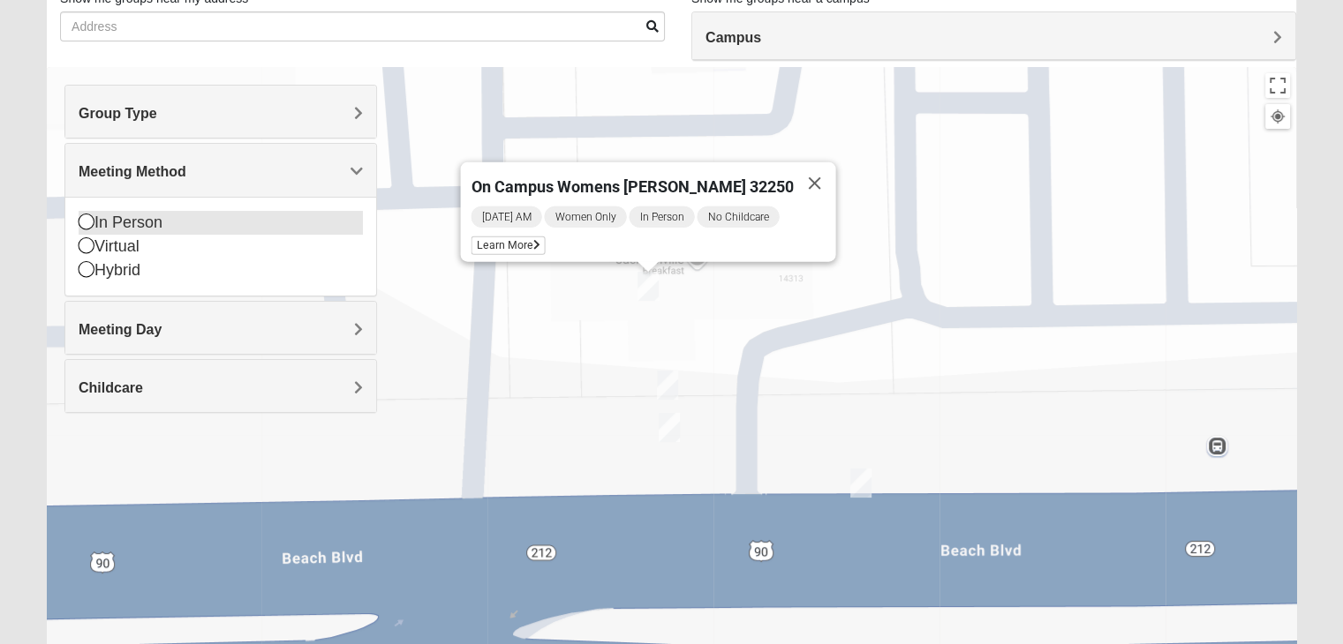
click at [115, 217] on div "In Person" at bounding box center [221, 223] width 284 height 24
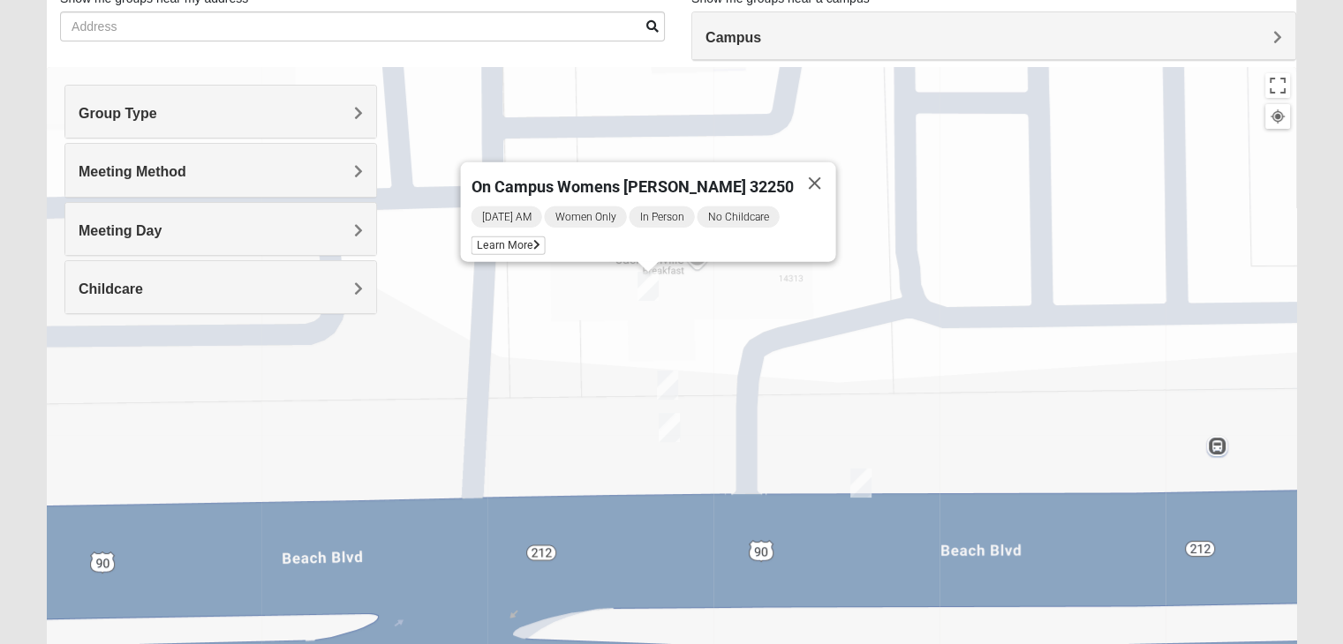
click at [180, 230] on h4 "Meeting Day" at bounding box center [221, 230] width 284 height 17
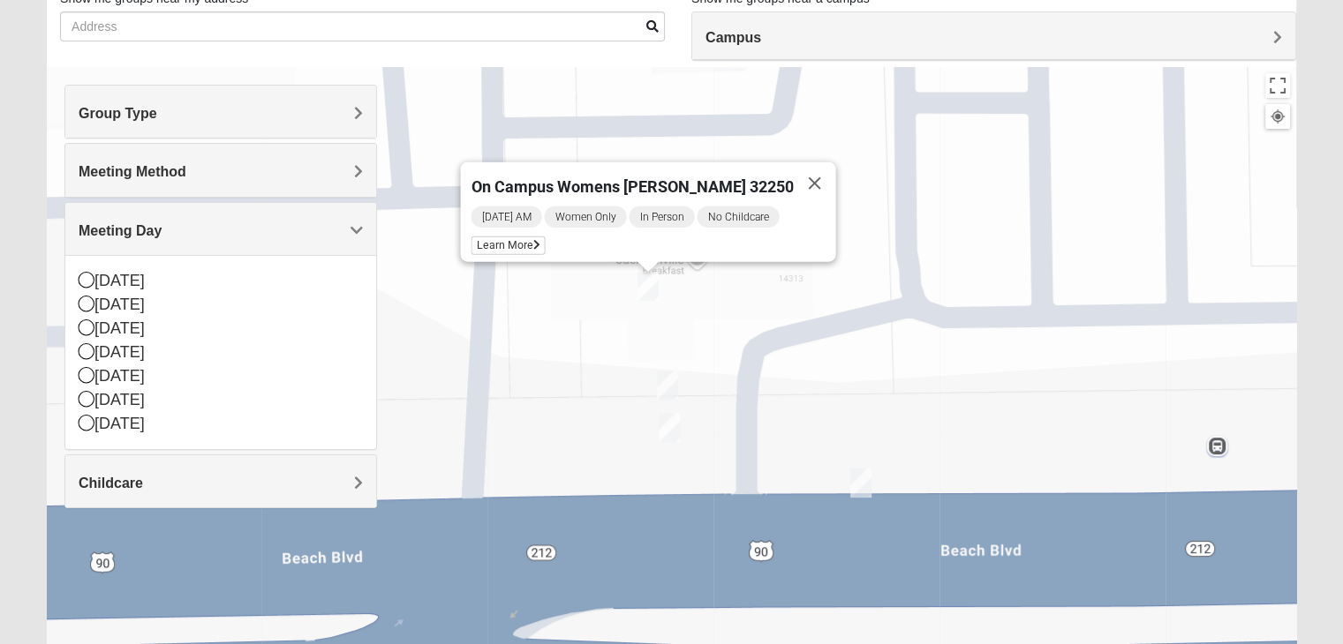
click at [145, 485] on h4 "Childcare" at bounding box center [221, 483] width 284 height 17
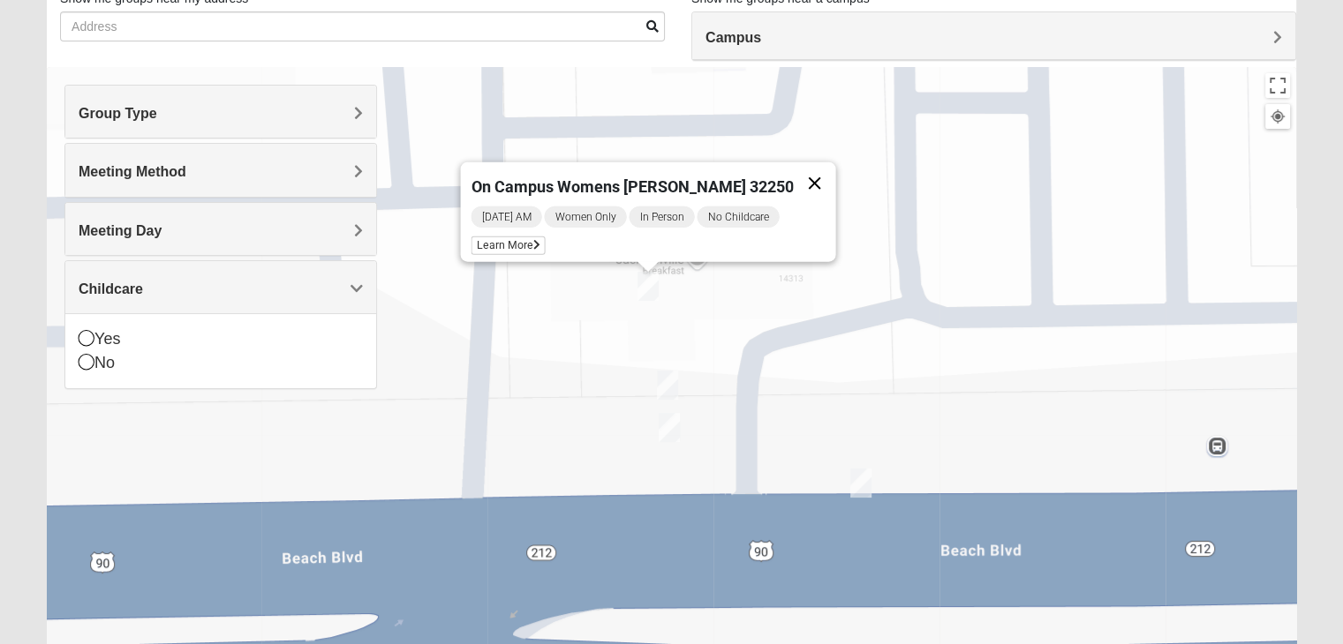
click at [793, 170] on button "Close" at bounding box center [814, 183] width 42 height 42
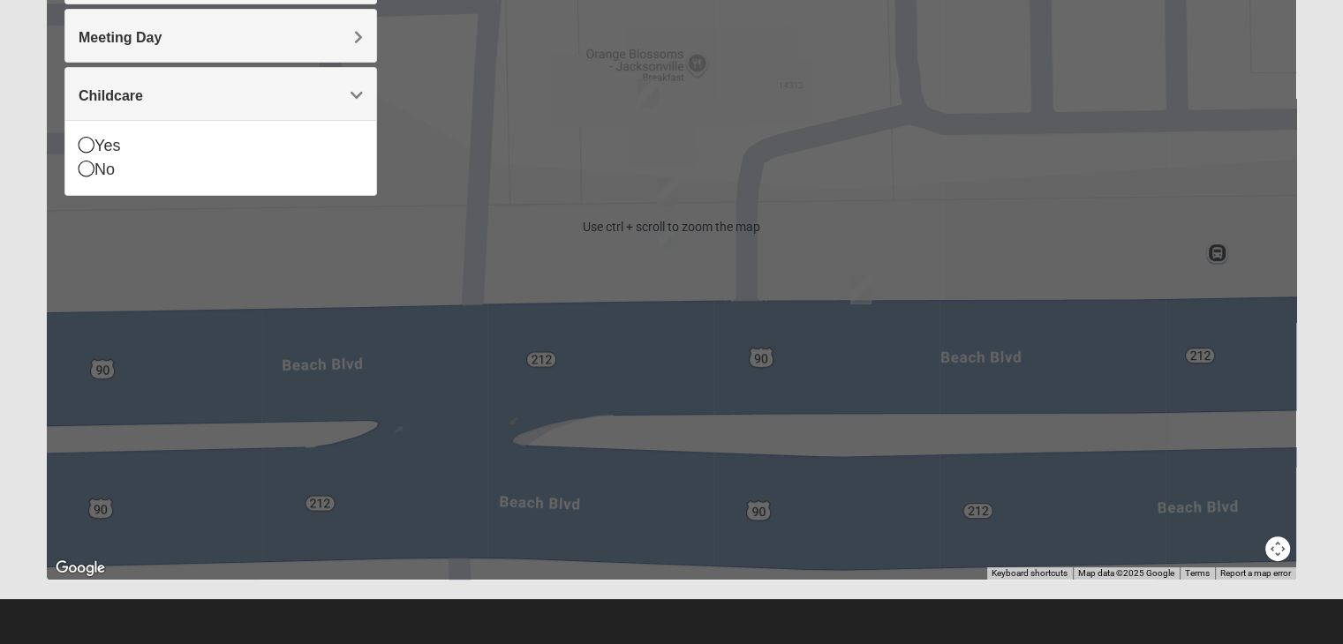
scroll to position [239, 0]
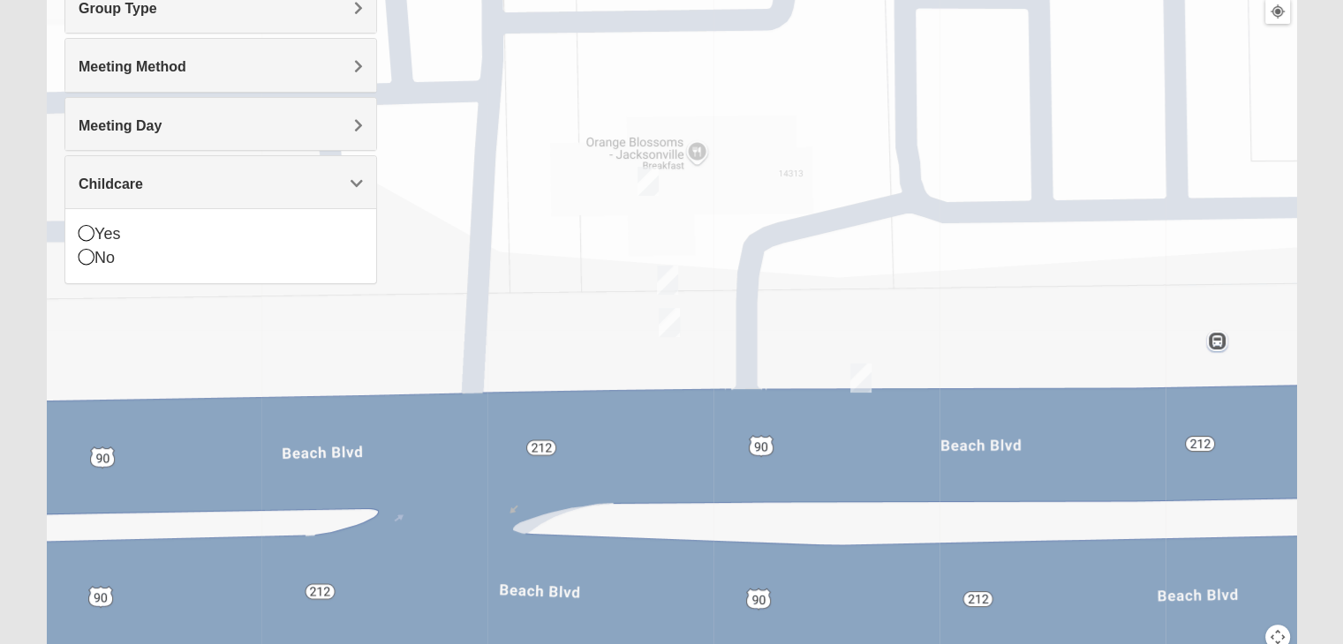
click at [642, 180] on img "On Campus Womens Smith 32250" at bounding box center [647, 181] width 21 height 29
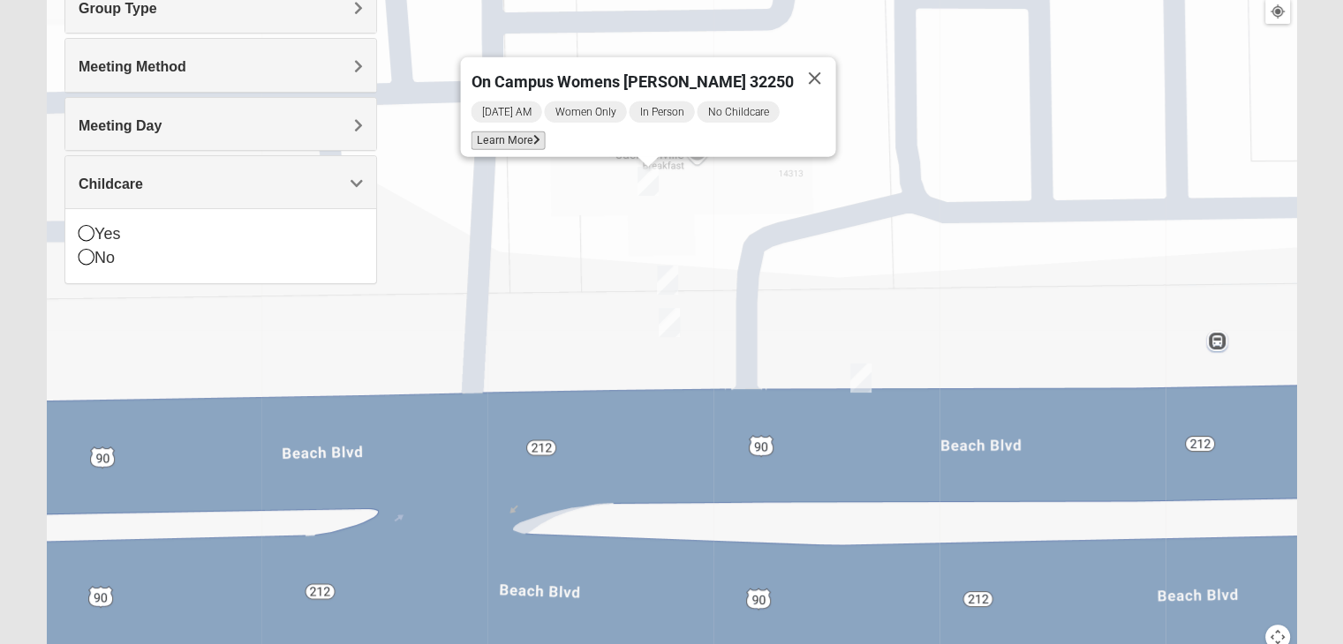
click at [537, 132] on span "Learn More" at bounding box center [507, 141] width 74 height 19
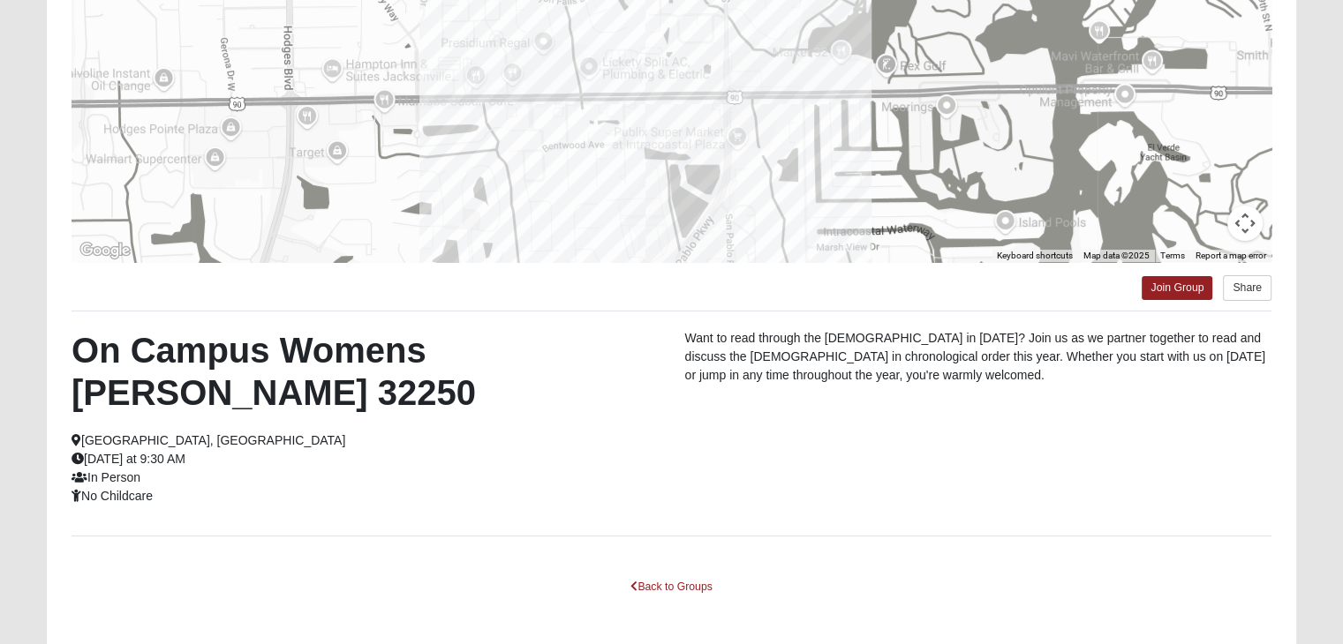
scroll to position [311, 0]
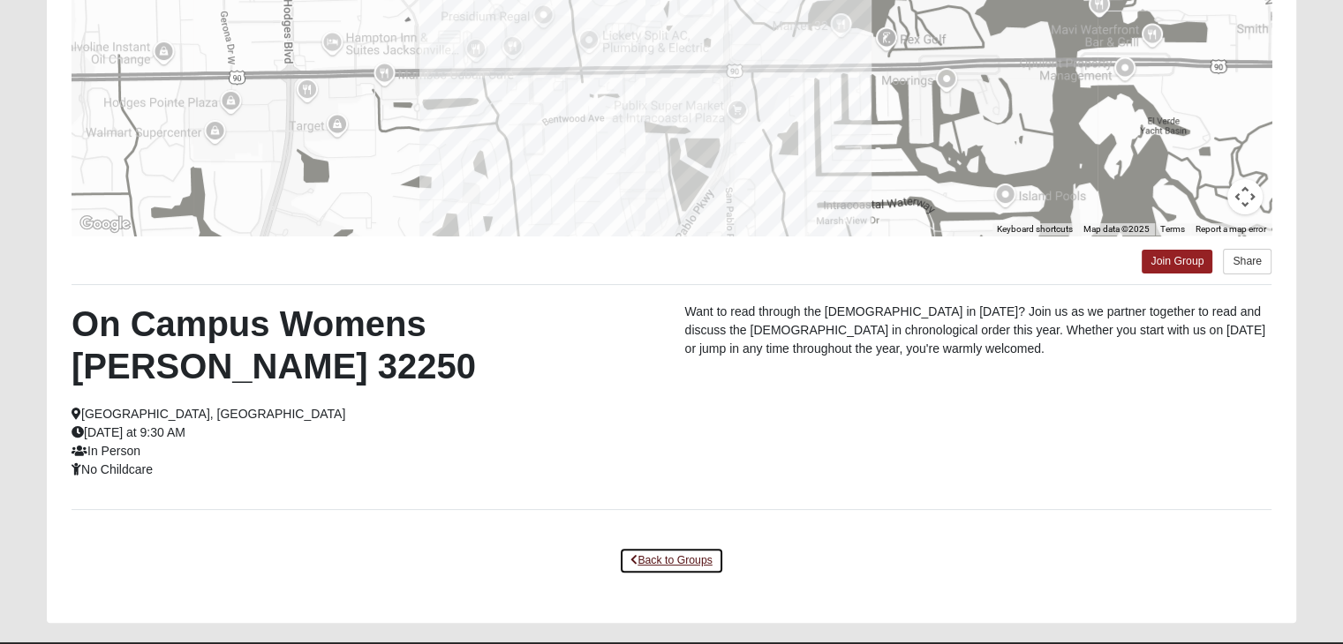
click at [671, 547] on link "Back to Groups" at bounding box center [671, 560] width 104 height 27
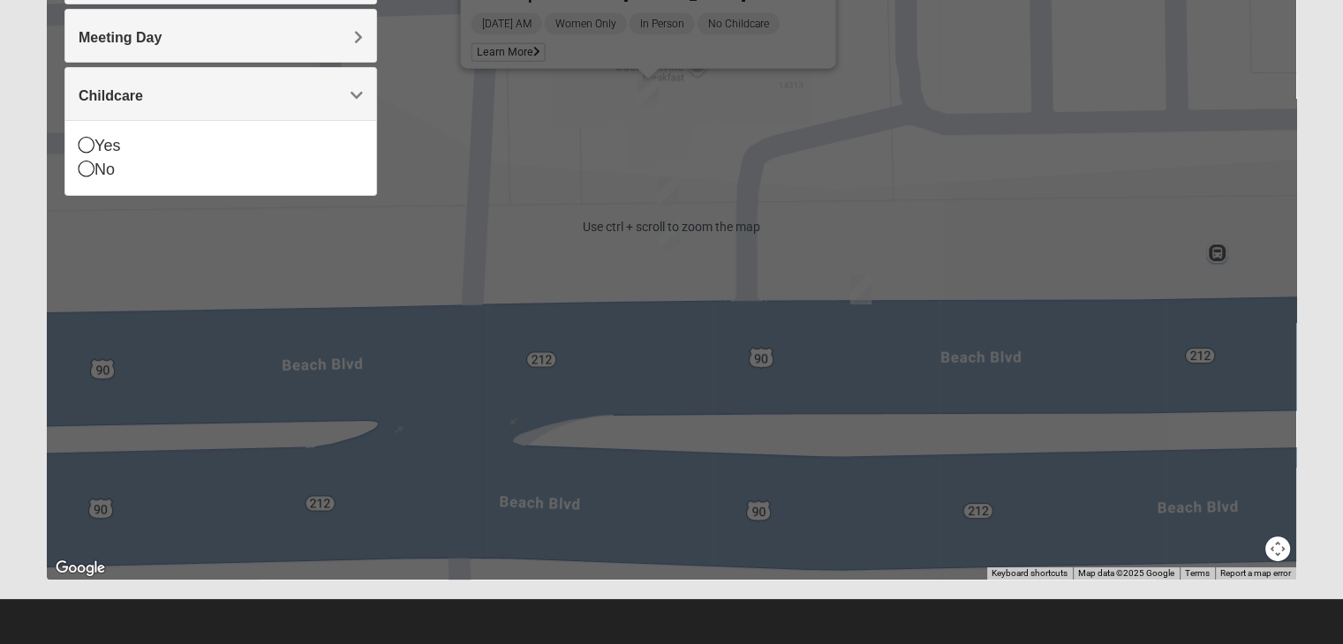
scroll to position [63, 0]
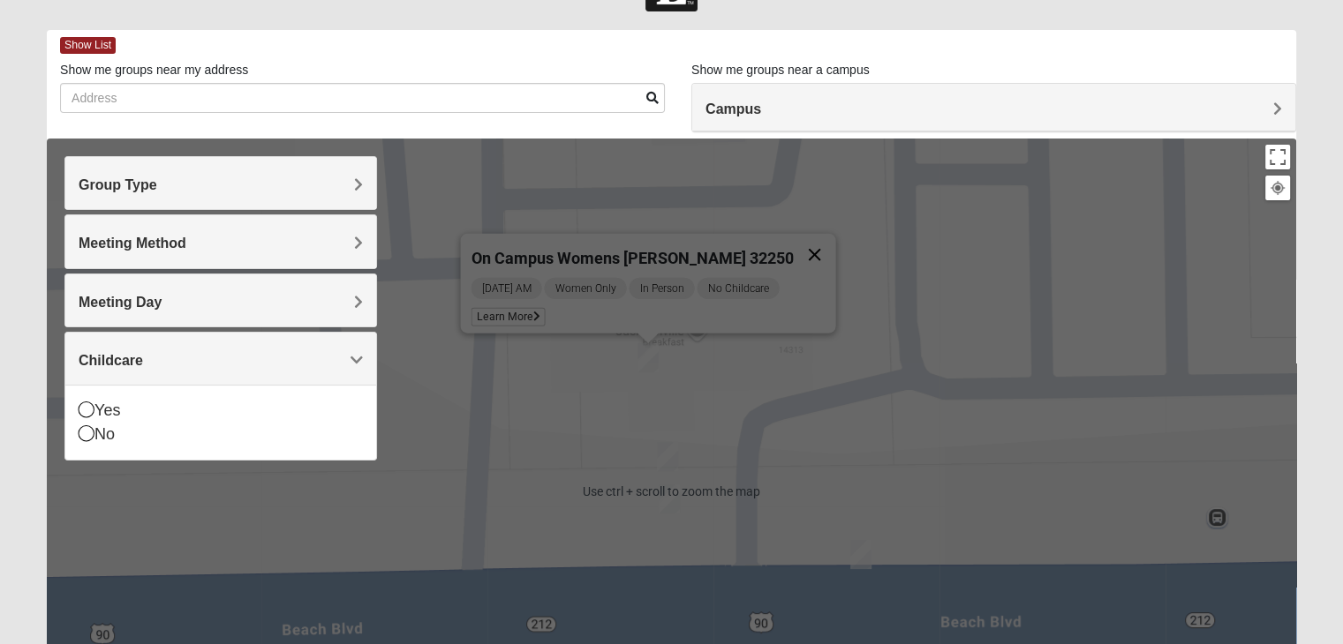
click at [793, 245] on button "Close" at bounding box center [814, 255] width 42 height 42
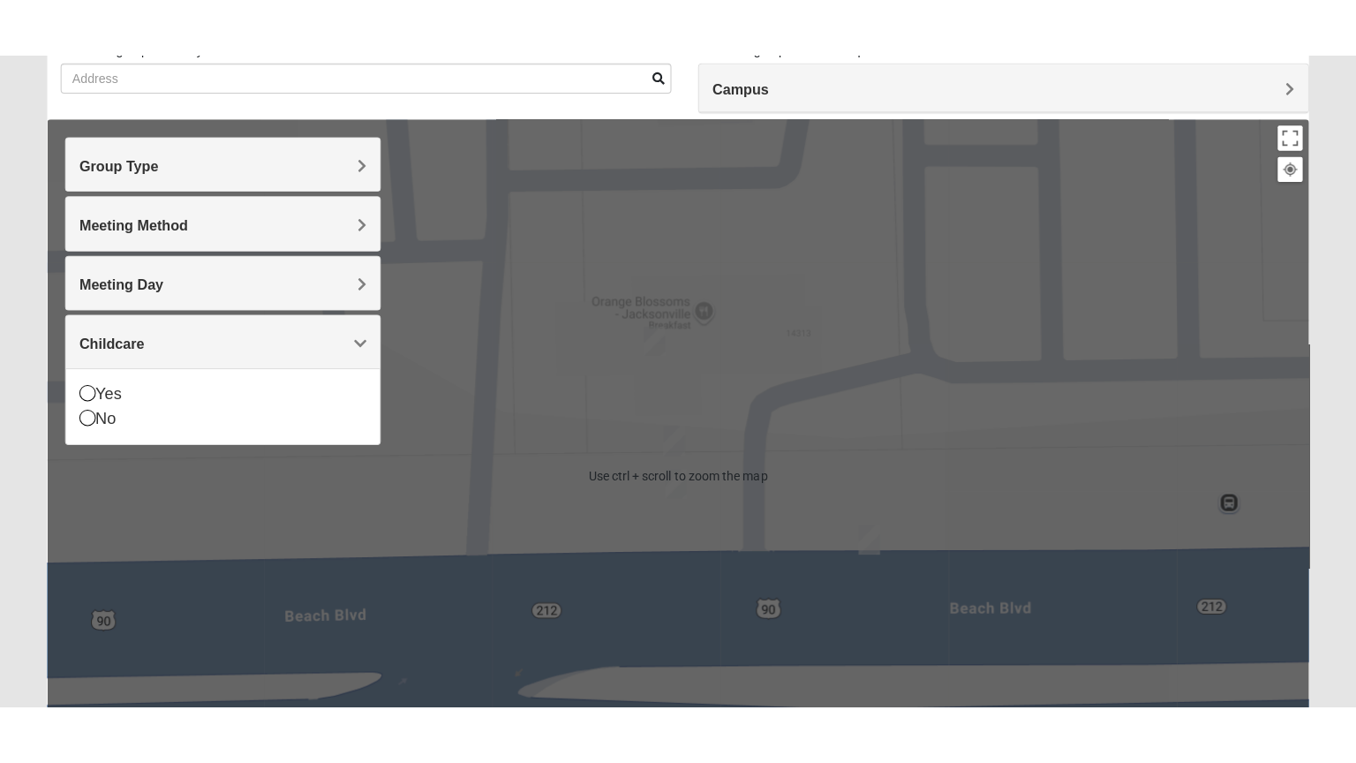
scroll to position [151, 0]
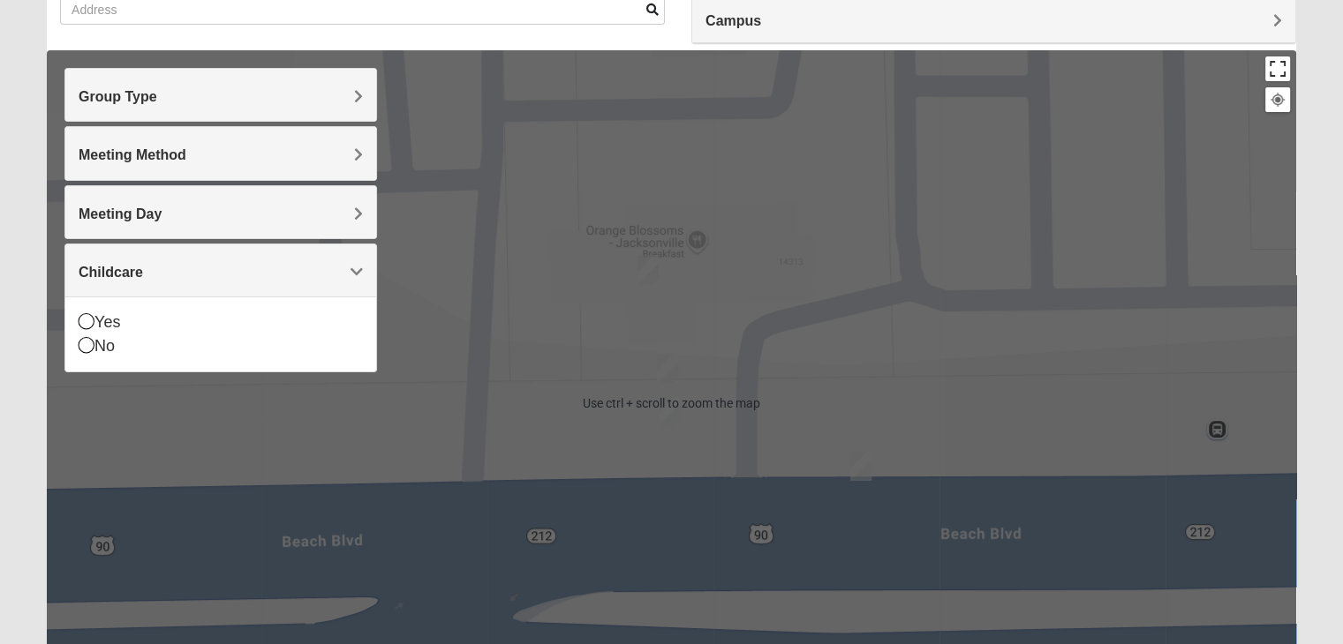
click at [1288, 72] on button "Toggle fullscreen view" at bounding box center [1277, 68] width 25 height 25
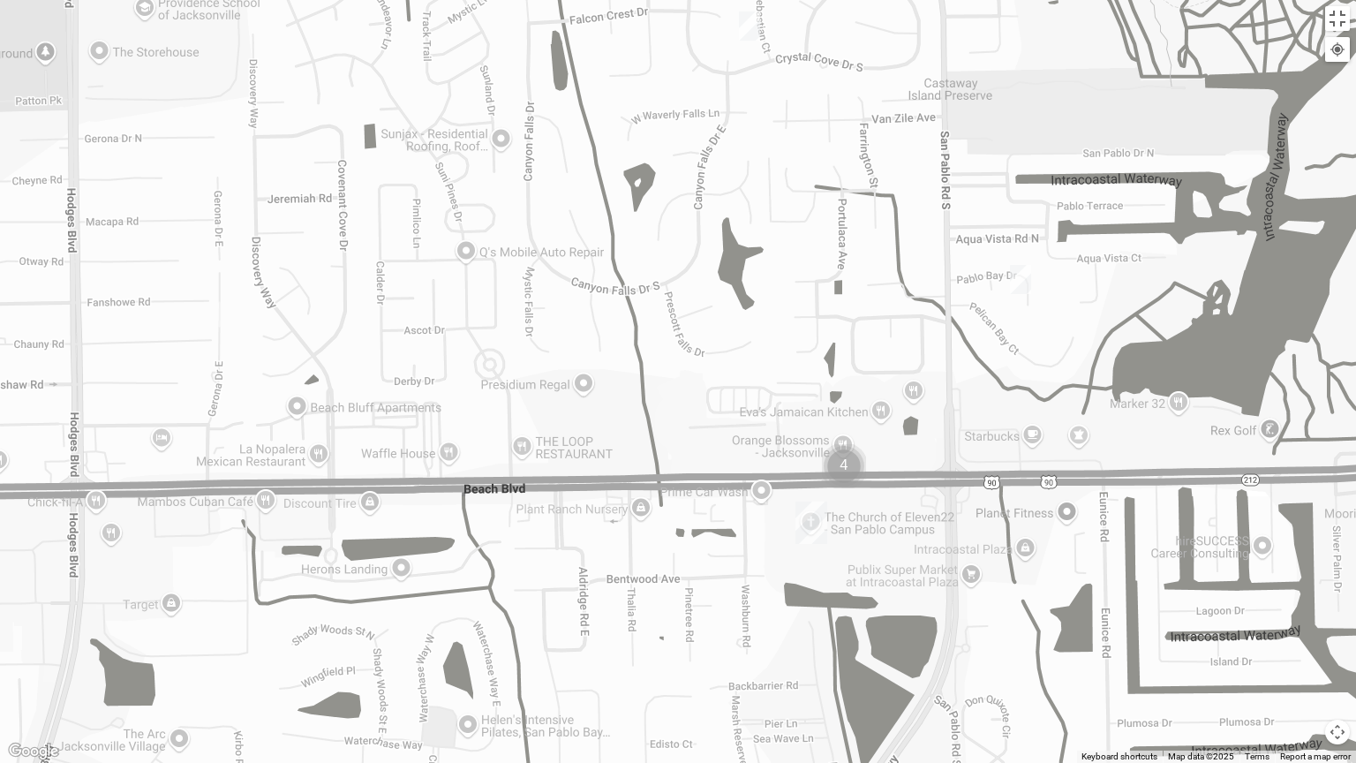
click at [1034, 274] on div at bounding box center [678, 381] width 1356 height 763
click at [1020, 282] on img "Womens Hullinger 32224" at bounding box center [1020, 279] width 21 height 29
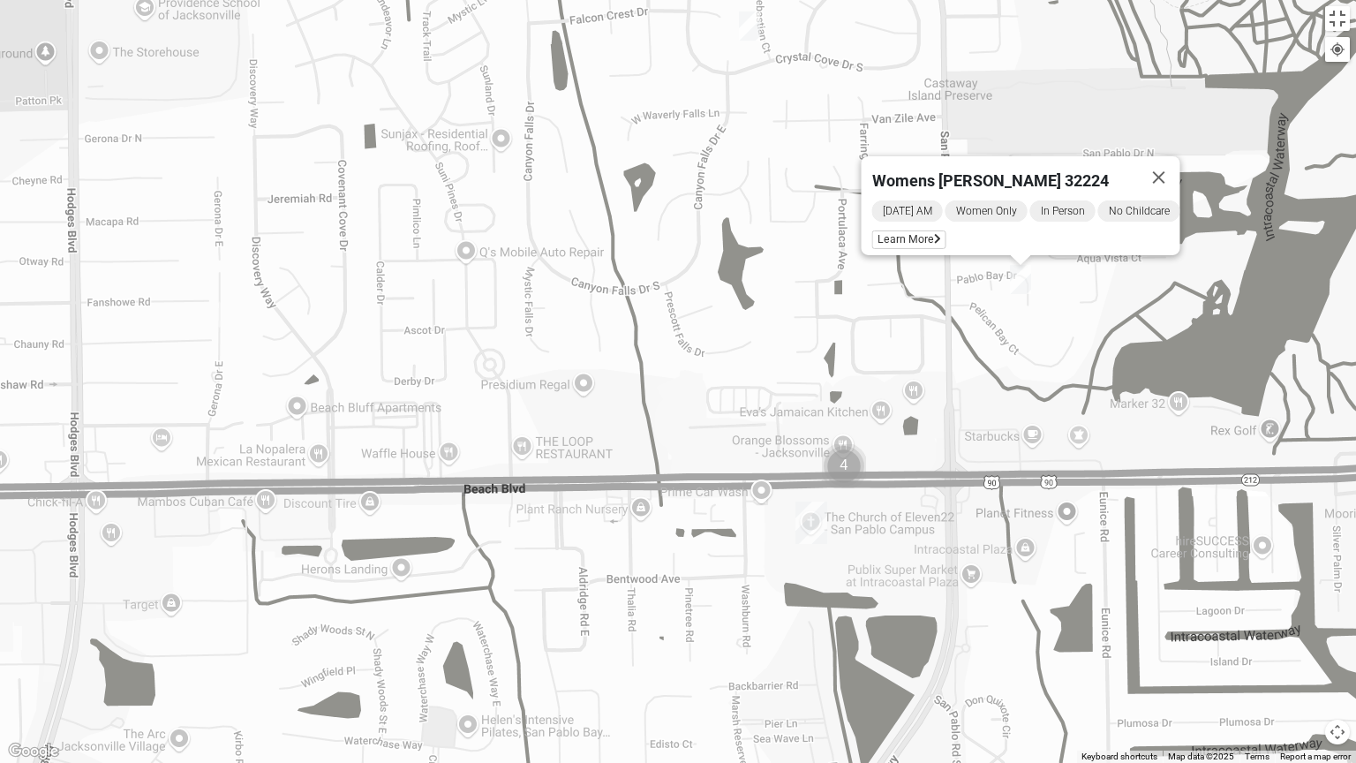
click at [757, 36] on img "Womens Kardon 32224" at bounding box center [749, 25] width 21 height 29
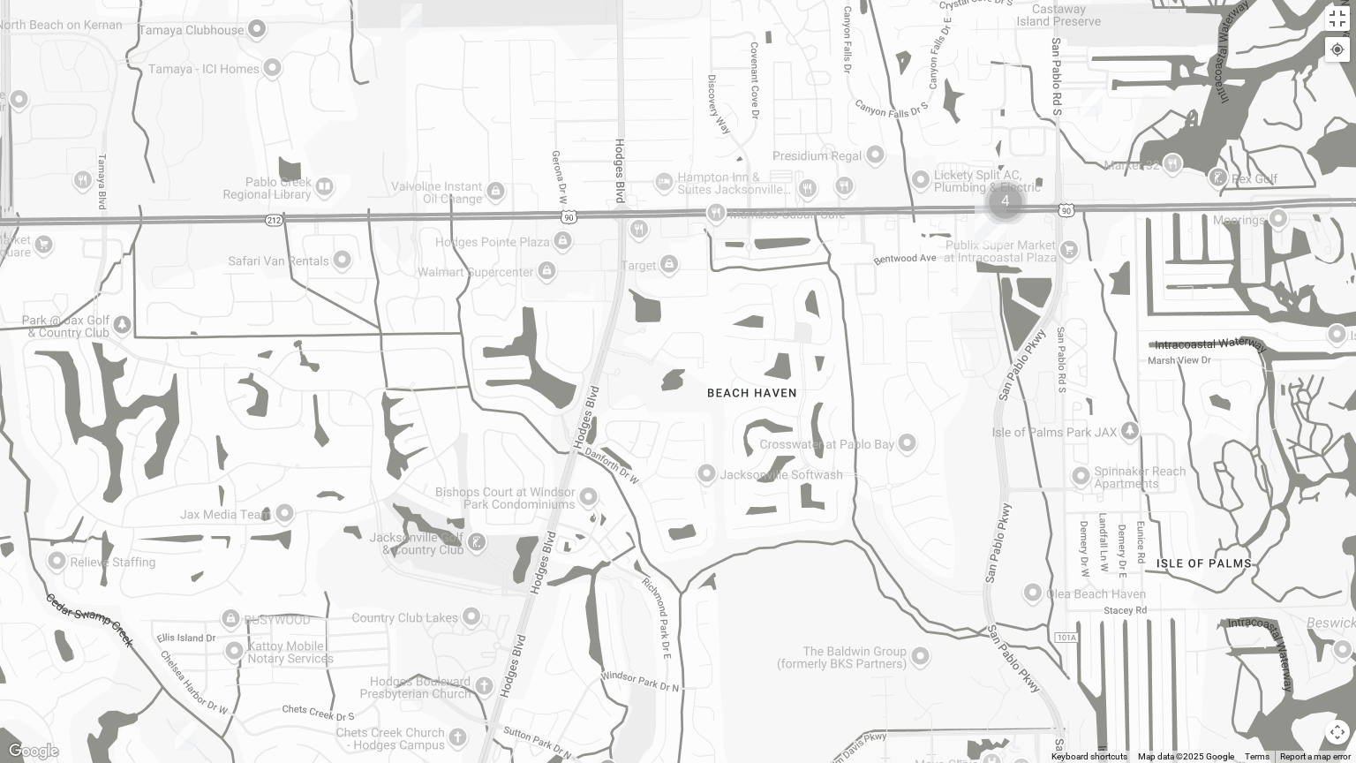
drag, startPoint x: 635, startPoint y: 674, endPoint x: 852, endPoint y: 272, distance: 457.3
click at [852, 272] on div "Womens Kardon 32224 [DATE] PM Women Only In Person No Childcare Learn More" at bounding box center [678, 381] width 1356 height 763
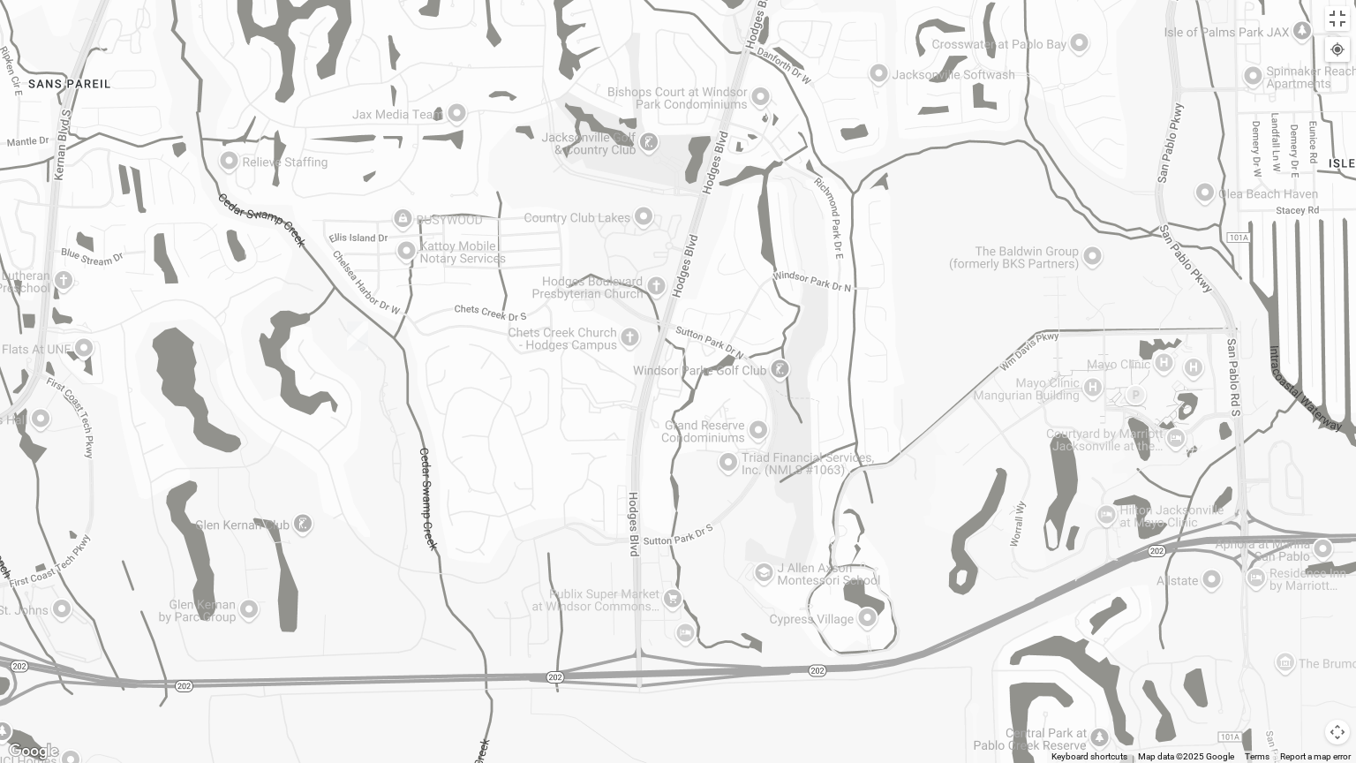
drag, startPoint x: 600, startPoint y: 620, endPoint x: 772, endPoint y: 228, distance: 428.0
click at [772, 228] on div "Womens Kardon 32224 [DATE] PM Women Only In Person No Childcare Learn More" at bounding box center [678, 381] width 1356 height 763
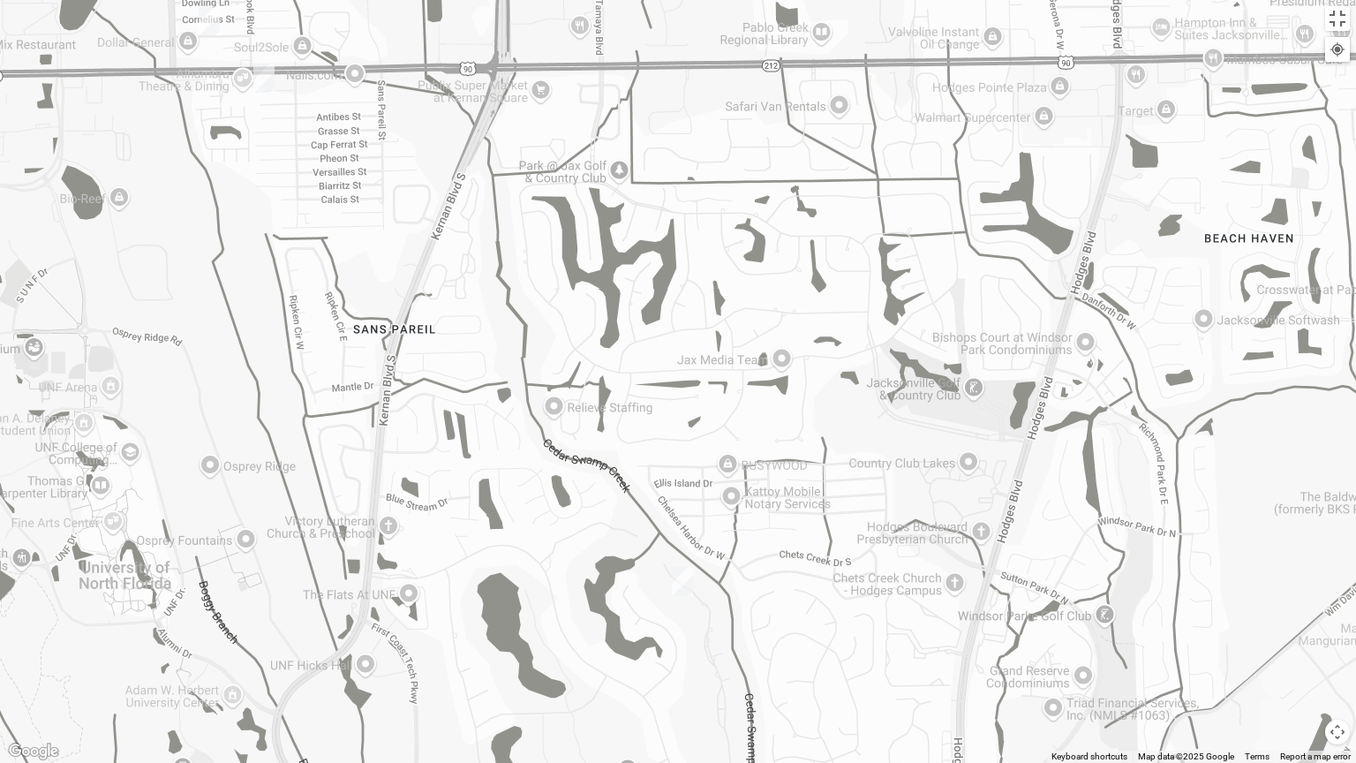
drag, startPoint x: 280, startPoint y: 304, endPoint x: 608, endPoint y: 554, distance: 413.1
click at [608, 554] on div "Womens Kardon 32224 [DATE] PM Women Only In Person No Childcare Learn More" at bounding box center [678, 381] width 1356 height 763
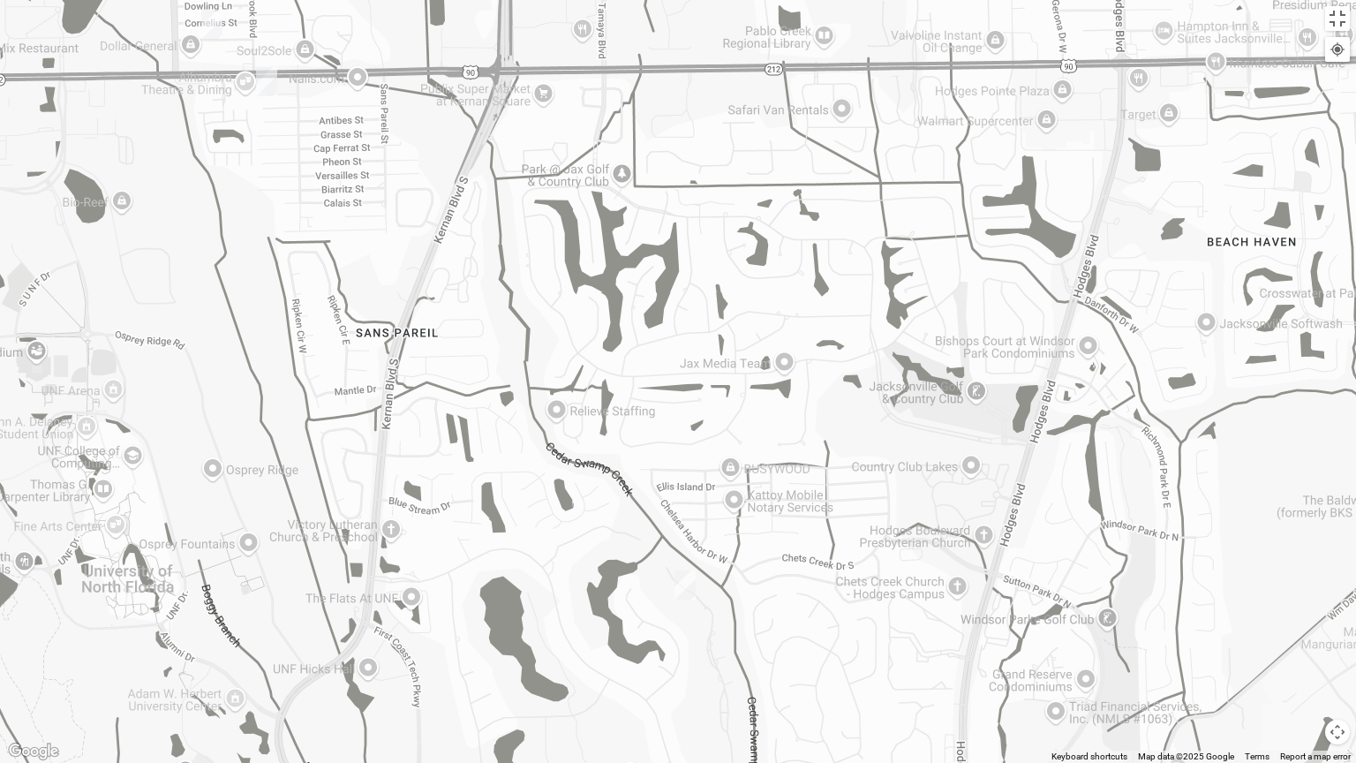
click at [682, 584] on img "Womens Nguyen 32224" at bounding box center [684, 584] width 21 height 29
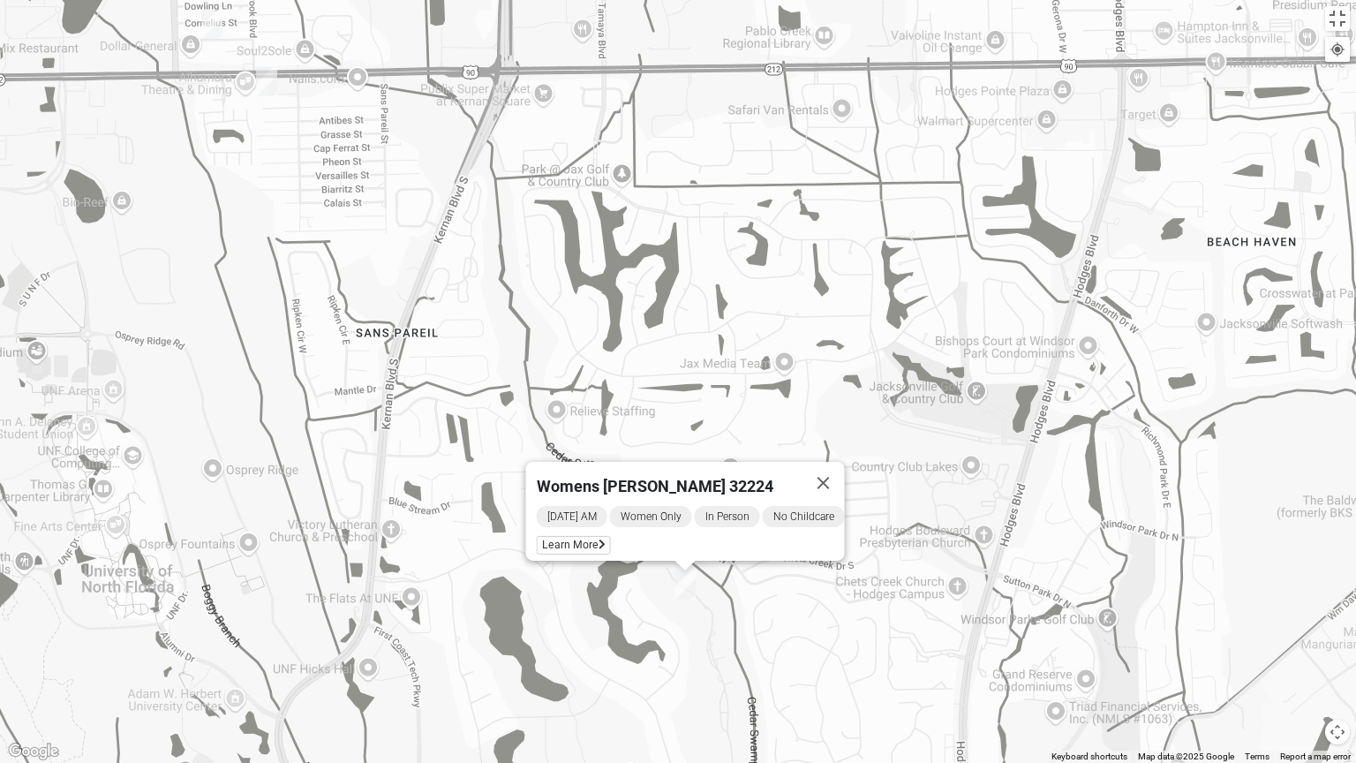
click at [264, 81] on img "Womens Chapman 32224" at bounding box center [266, 81] width 21 height 29
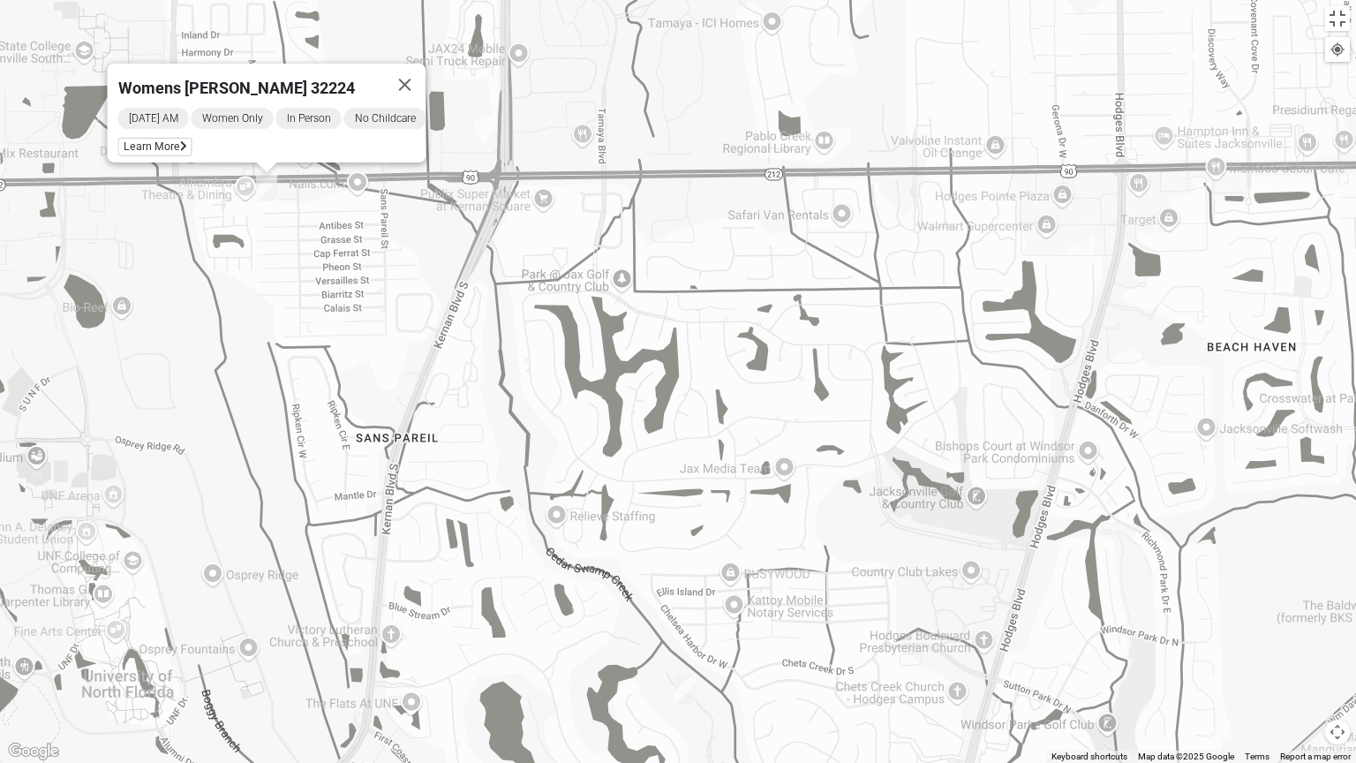
click at [222, 261] on div "Womens [PERSON_NAME] 32224 [DATE] AM Women Only In Person No Childcare Learn Mo…" at bounding box center [678, 381] width 1356 height 763
click at [138, 267] on div "Womens [PERSON_NAME] 32224 [DATE] AM Women Only In Person No Childcare Learn Mo…" at bounding box center [678, 381] width 1356 height 763
click at [409, 70] on button "Close" at bounding box center [405, 85] width 42 height 42
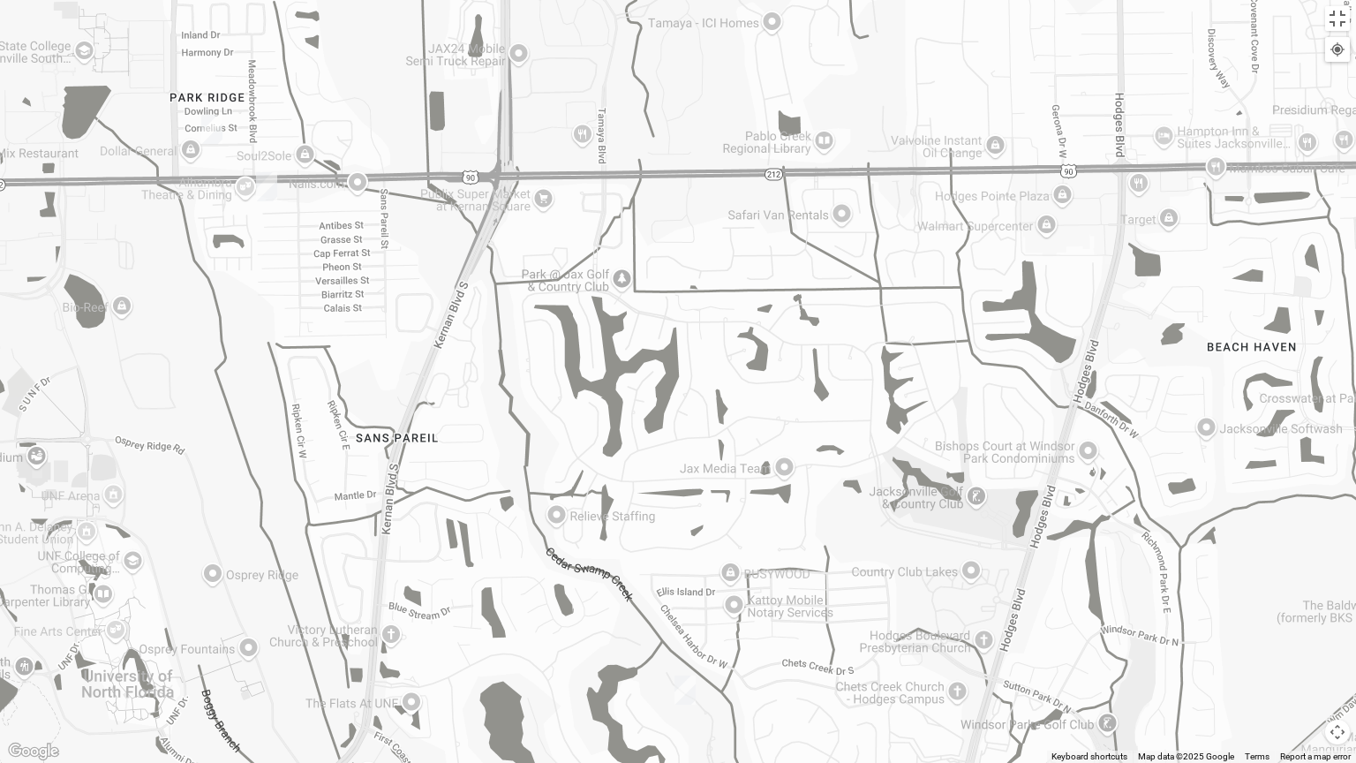
click at [214, 118] on img "Womens Campanella/Harnek 32246" at bounding box center [211, 129] width 21 height 29
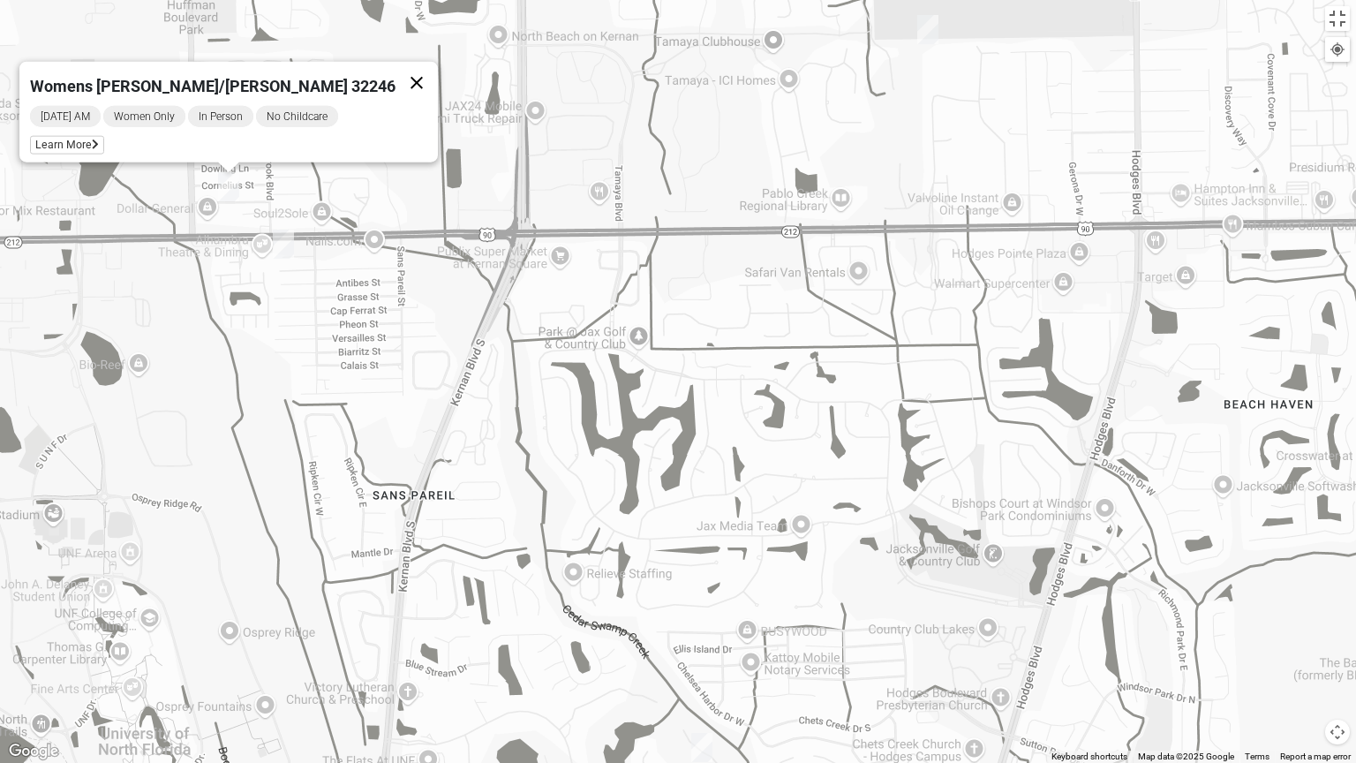
click at [395, 71] on button "Close" at bounding box center [416, 83] width 42 height 42
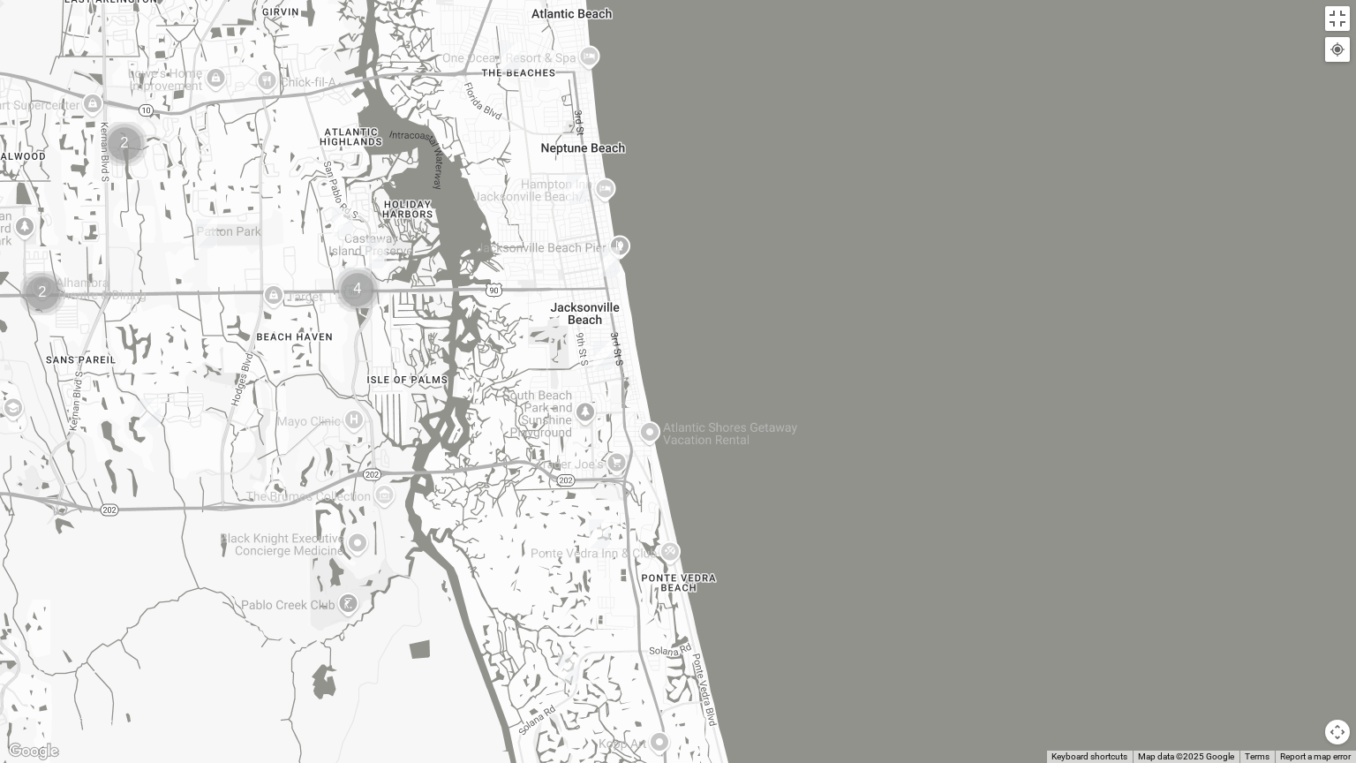
drag, startPoint x: 1143, startPoint y: 500, endPoint x: 435, endPoint y: 365, distance: 720.9
click at [346, 371] on div at bounding box center [678, 381] width 1356 height 763
click at [606, 255] on img "Womens Sparkman/Flautt 32250" at bounding box center [608, 262] width 21 height 29
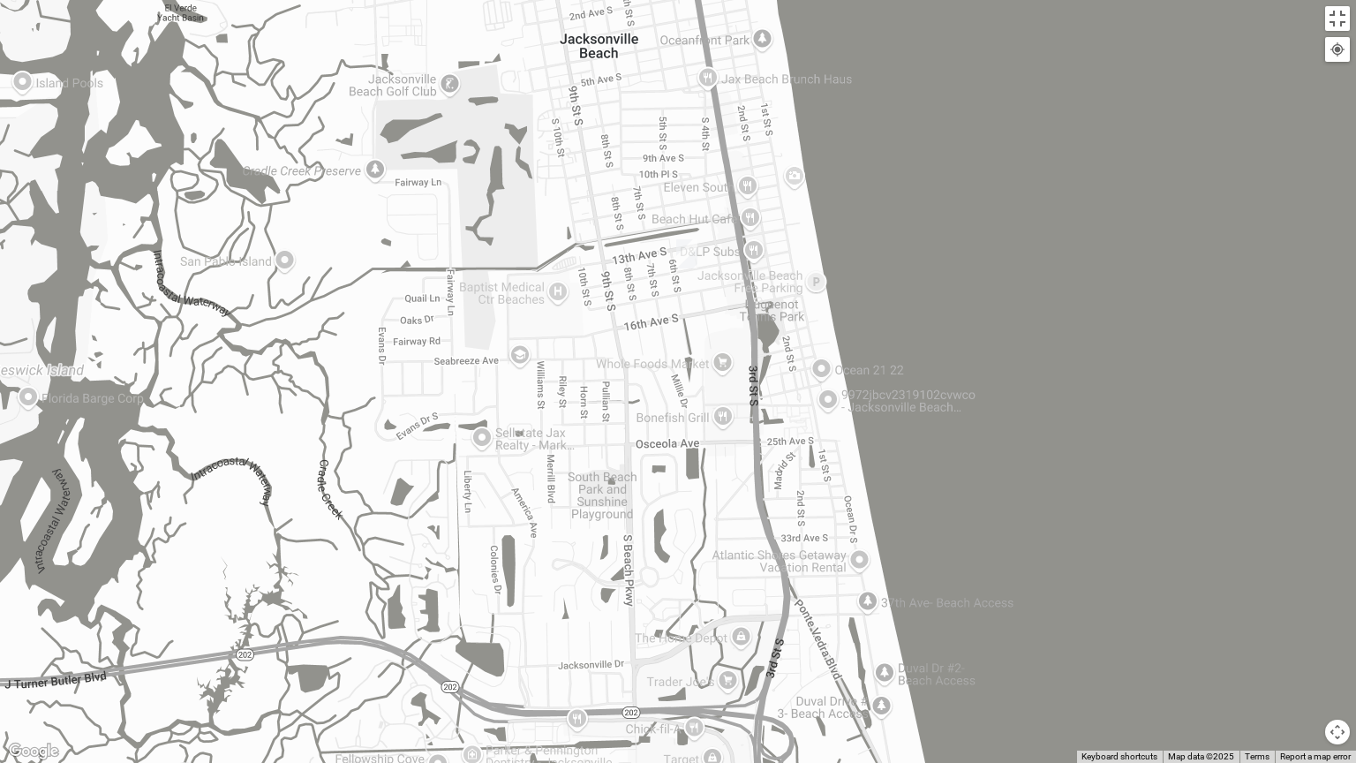
click at [688, 255] on img "Womens Harnek/Holterman 32250" at bounding box center [686, 253] width 21 height 29
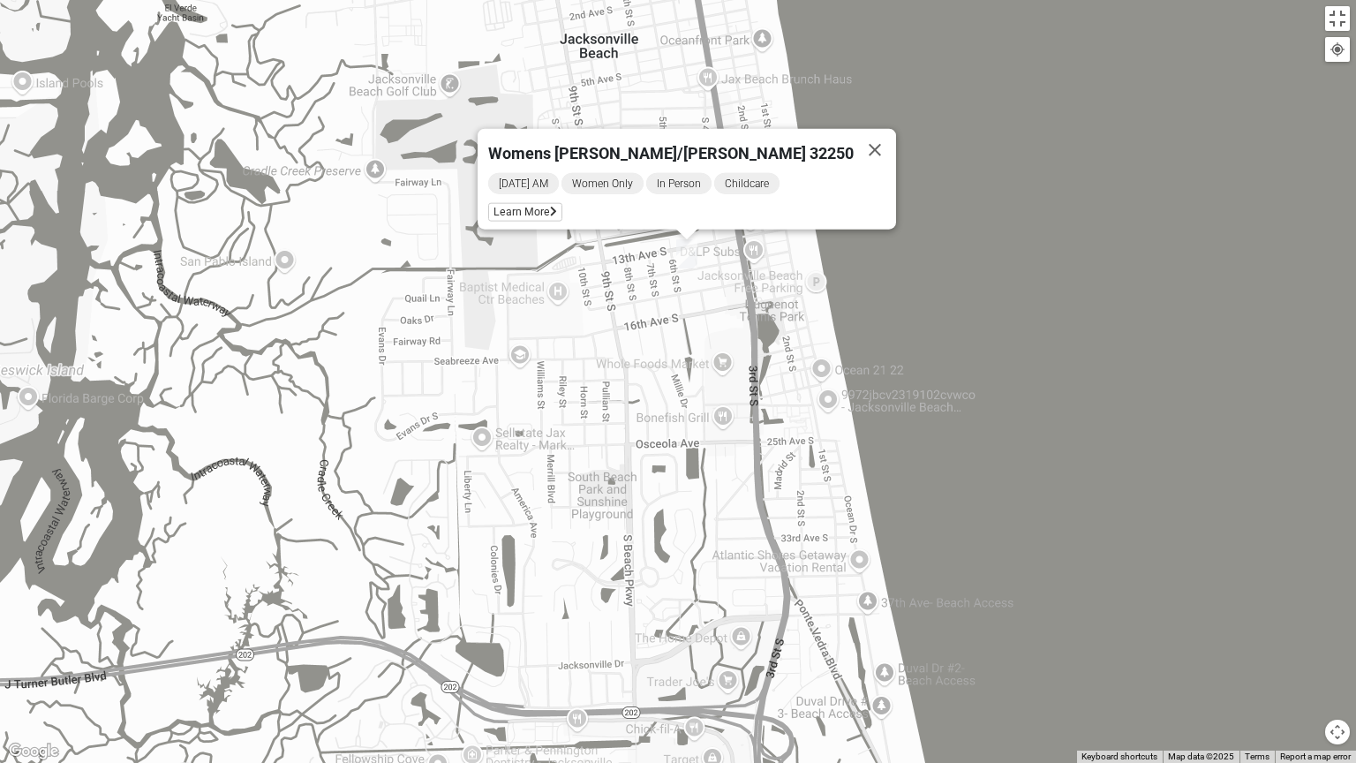
click at [559, 173] on span "[DATE] AM" at bounding box center [523, 183] width 71 height 21
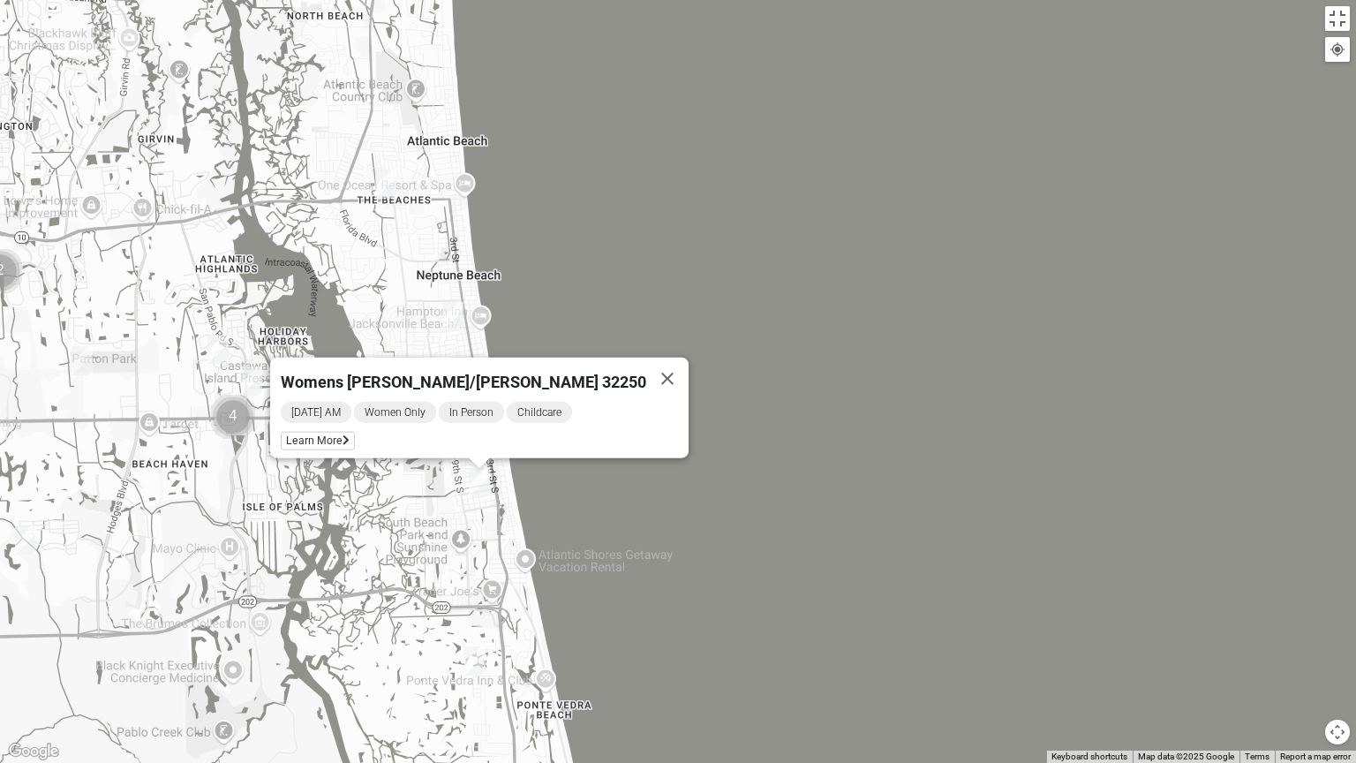
click at [473, 643] on img "Womens Barker/Johnson 32082" at bounding box center [474, 660] width 21 height 29
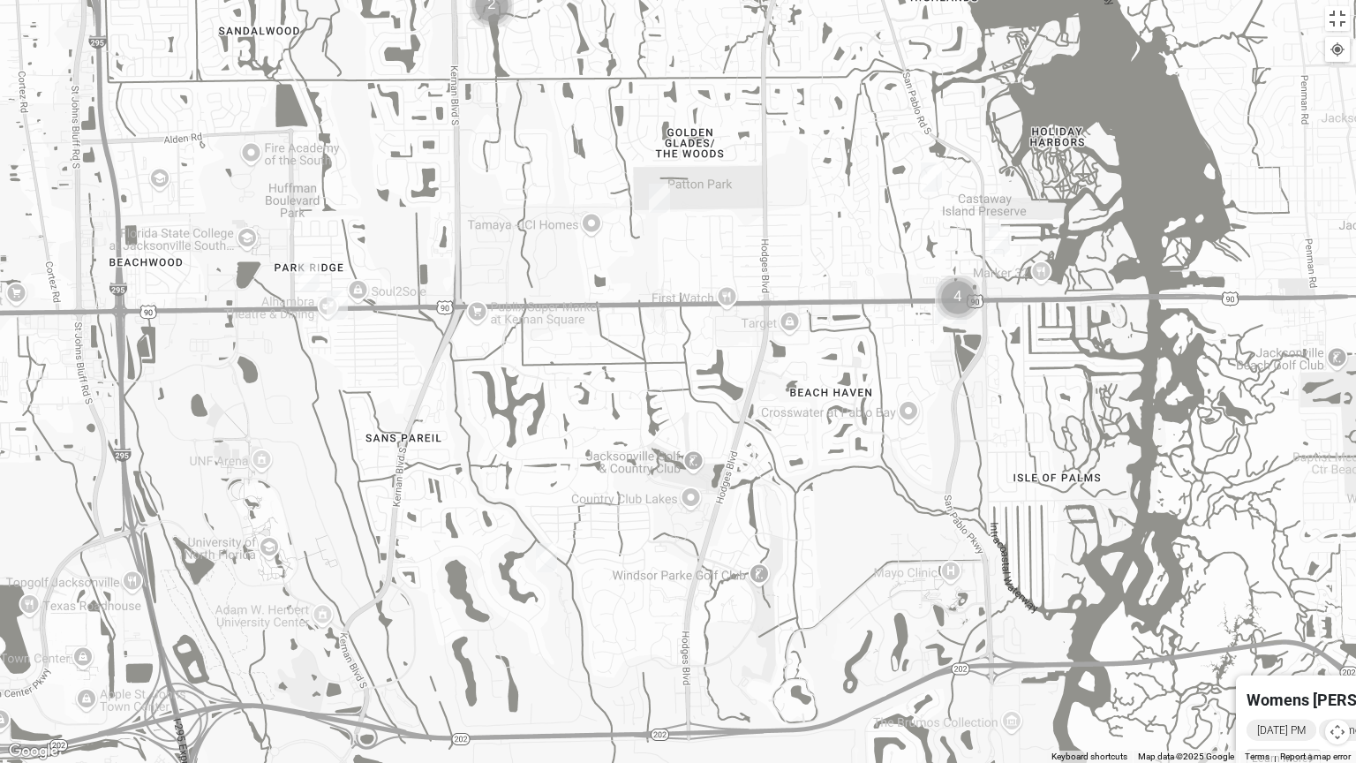
drag, startPoint x: 247, startPoint y: 485, endPoint x: 1040, endPoint y: 498, distance: 792.8
click at [1040, 498] on div "Womens [PERSON_NAME]/[PERSON_NAME] 32082 [DATE] PM Women Only In Person No Chil…" at bounding box center [678, 381] width 1356 height 763
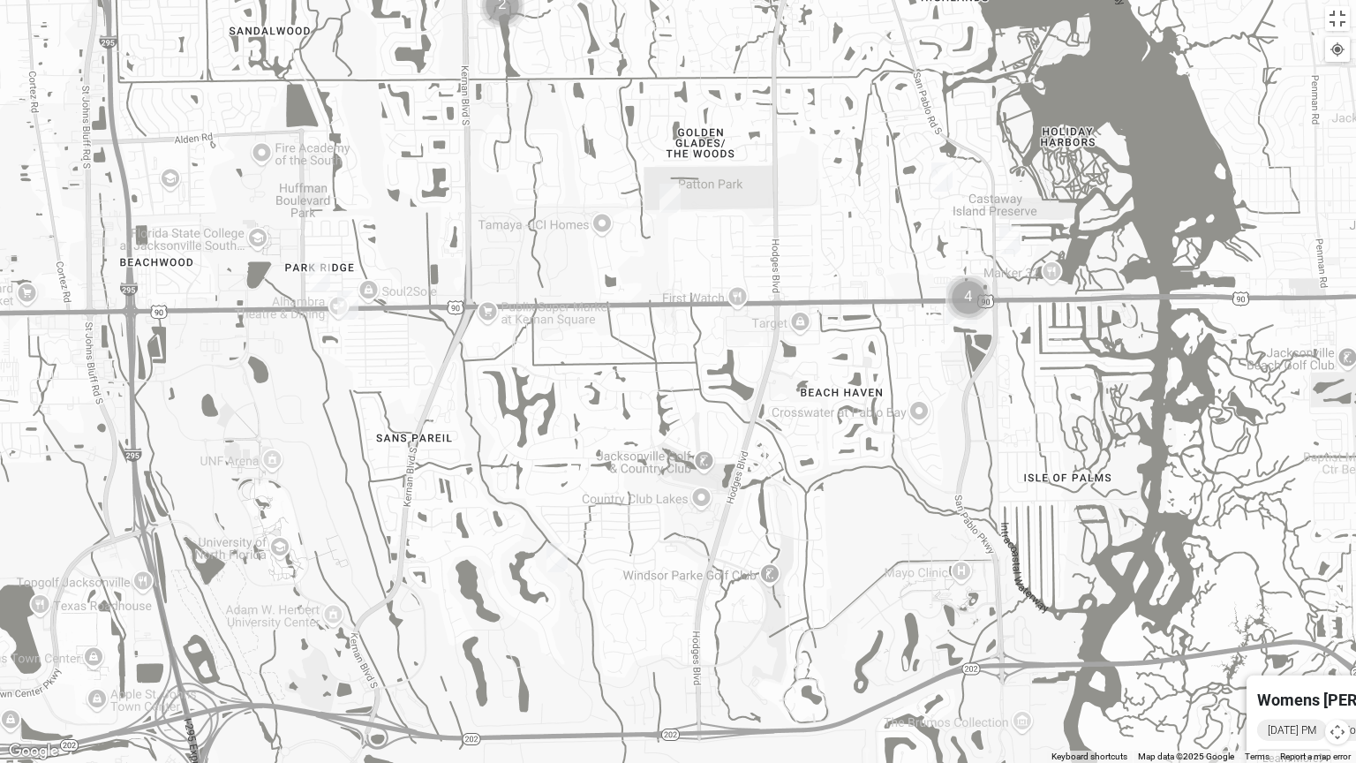
click at [556, 561] on img "Womens Nguyen 32224" at bounding box center [556, 557] width 21 height 29
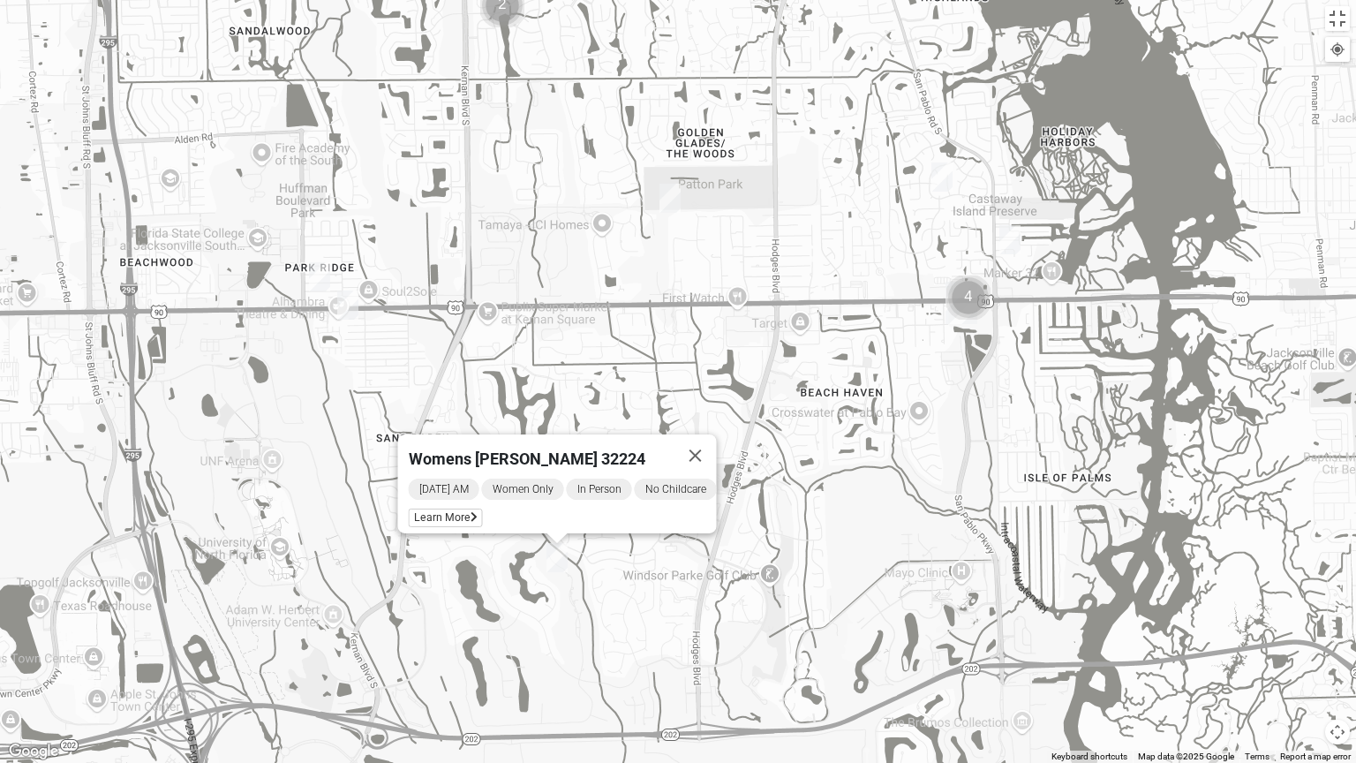
click at [421, 378] on div "Womens [PERSON_NAME] 32224 [DATE] AM Women Only In Person No Childcare Learn Mo…" at bounding box center [678, 381] width 1356 height 763
click at [349, 297] on img "Womens Chapman 32224" at bounding box center [347, 304] width 21 height 29
click at [346, 304] on img "Womens Chapman 32224" at bounding box center [346, 304] width 21 height 29
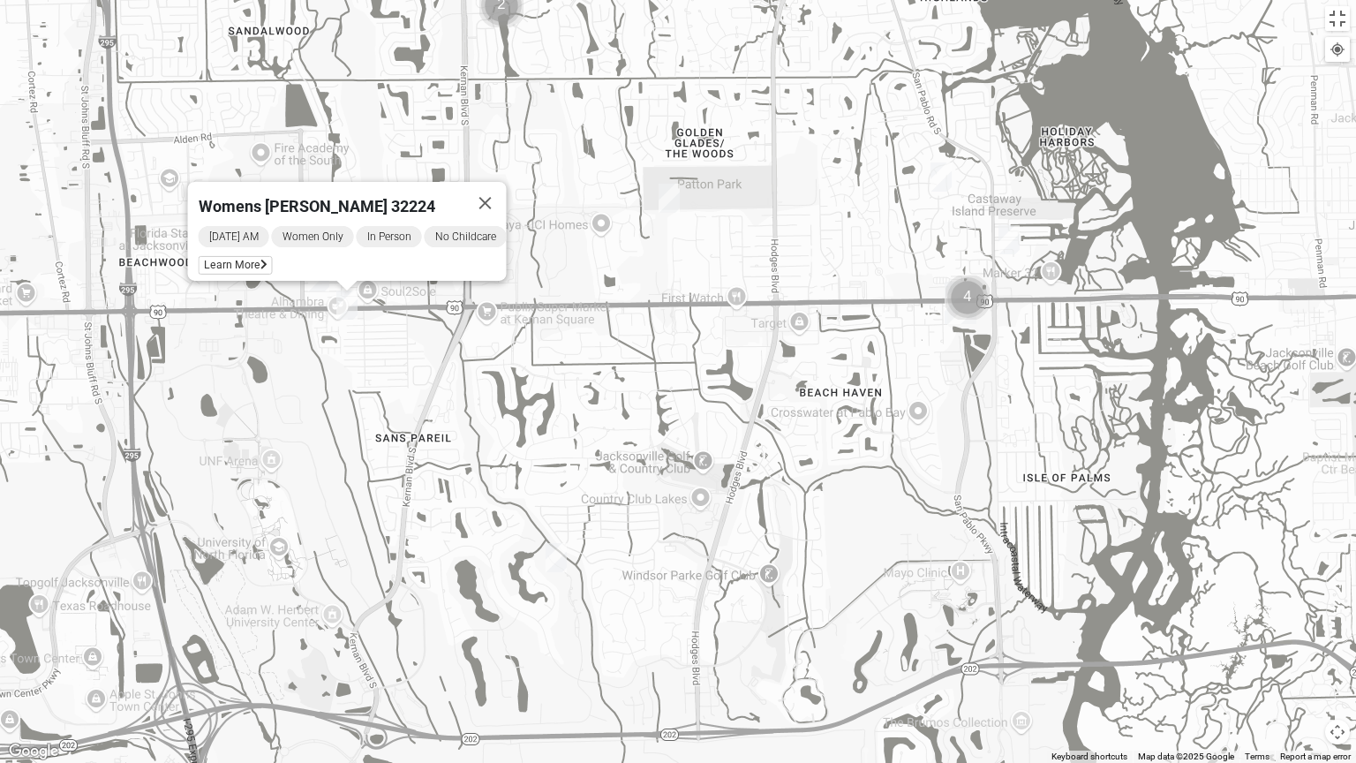
click at [297, 344] on div "Womens [PERSON_NAME] 32224 [DATE] AM Women Only In Person No Childcare Learn Mo…" at bounding box center [678, 381] width 1356 height 763
click at [671, 203] on img "Womens Parker/Vereen 32246" at bounding box center [668, 198] width 21 height 29
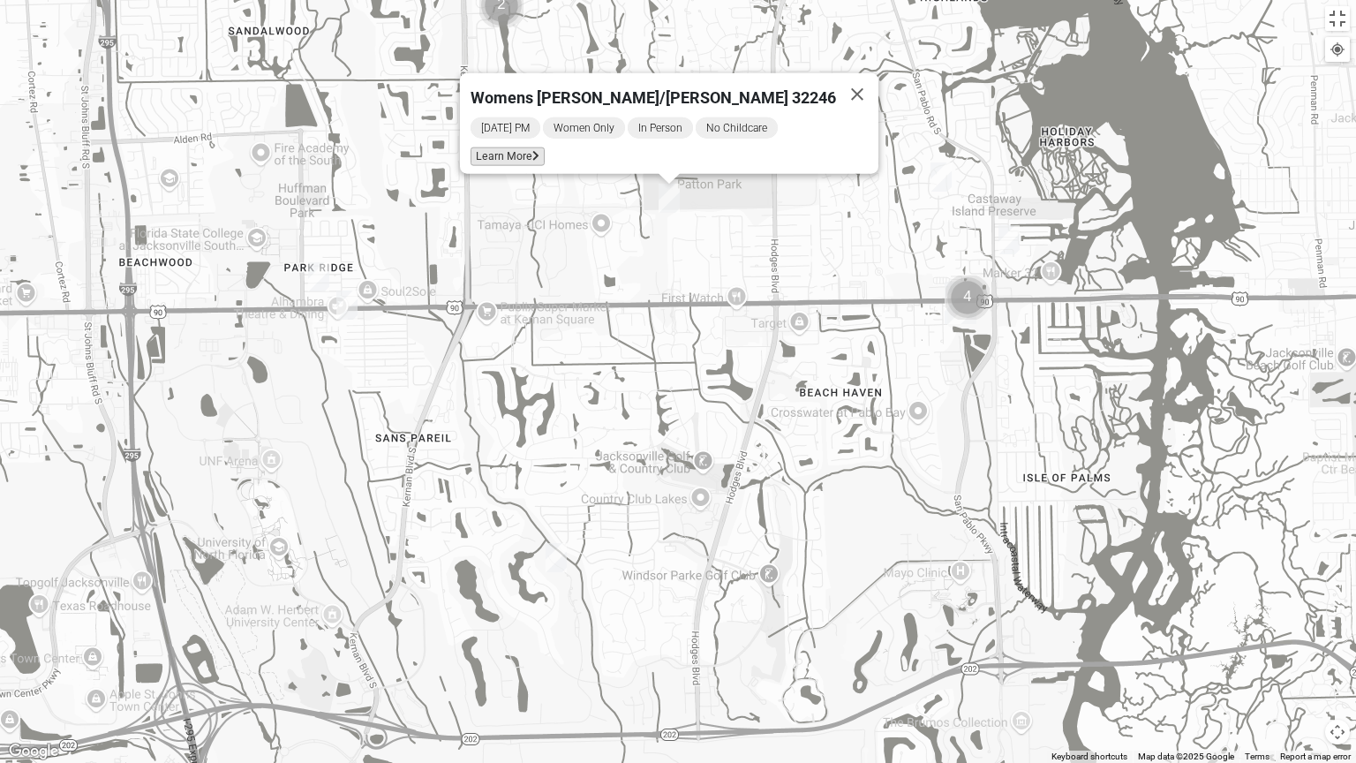
click at [545, 152] on span "Learn More" at bounding box center [507, 156] width 74 height 19
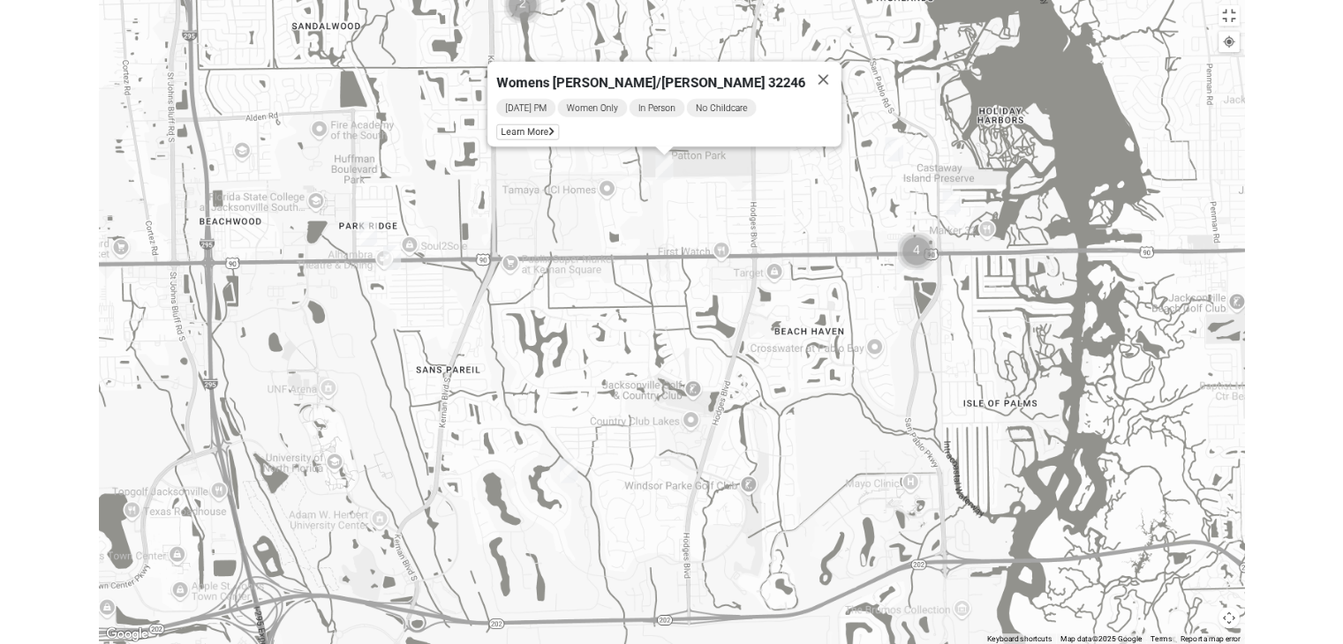
scroll to position [73, 0]
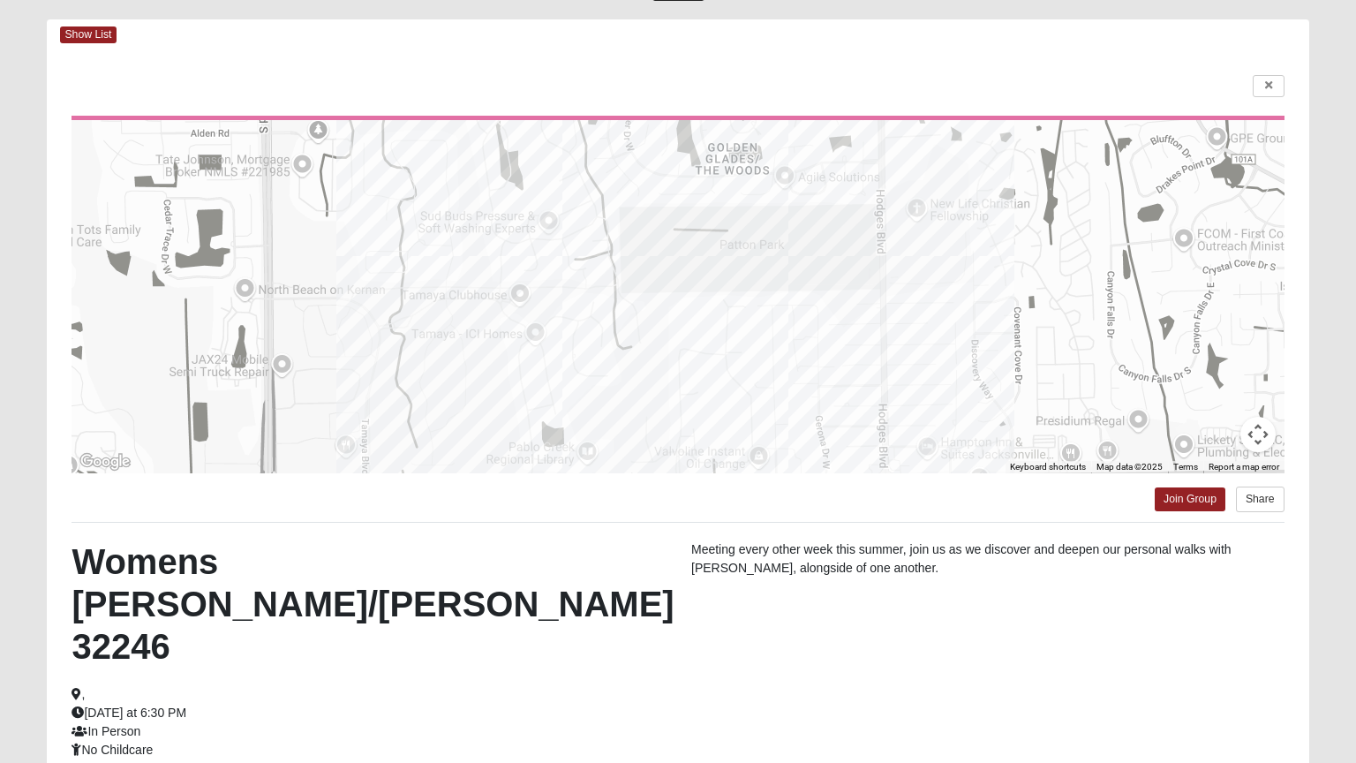
click at [94, 34] on html "Log In Find A Group Error Show List Loading Groups" at bounding box center [678, 448] width 1356 height 1042
click at [71, 32] on html "Log In Find A Group Error Show List Loading Groups" at bounding box center [678, 448] width 1356 height 1042
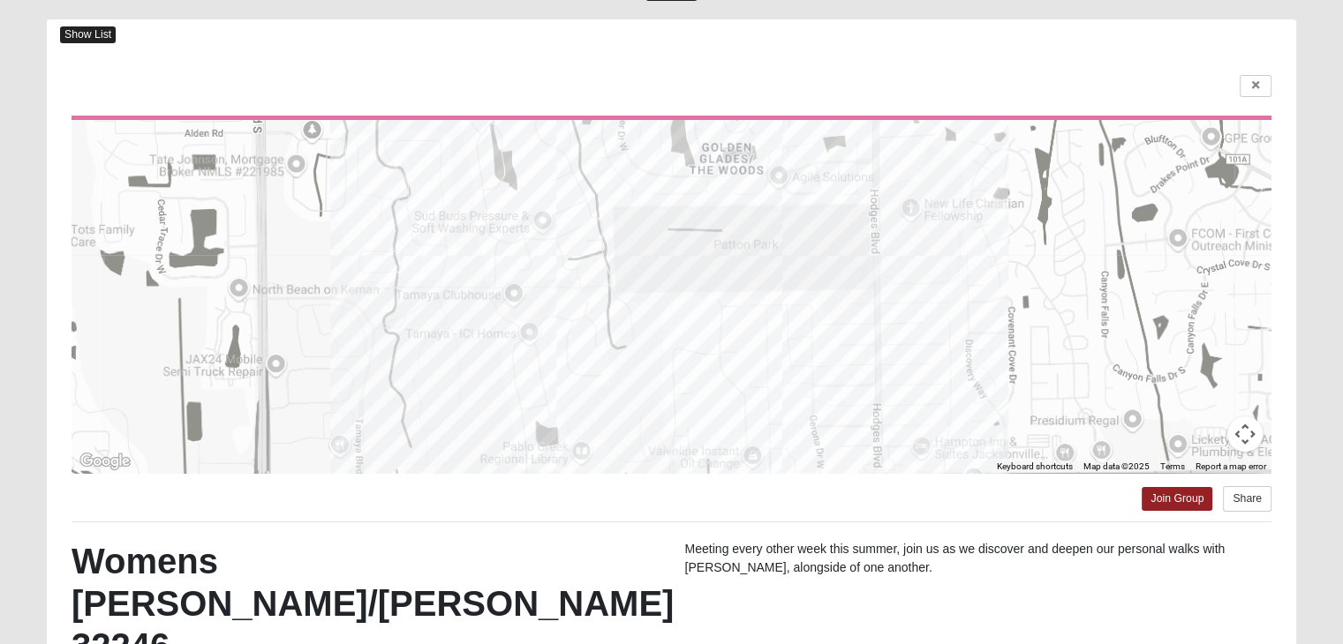
click at [104, 32] on span "Show List" at bounding box center [88, 34] width 56 height 17
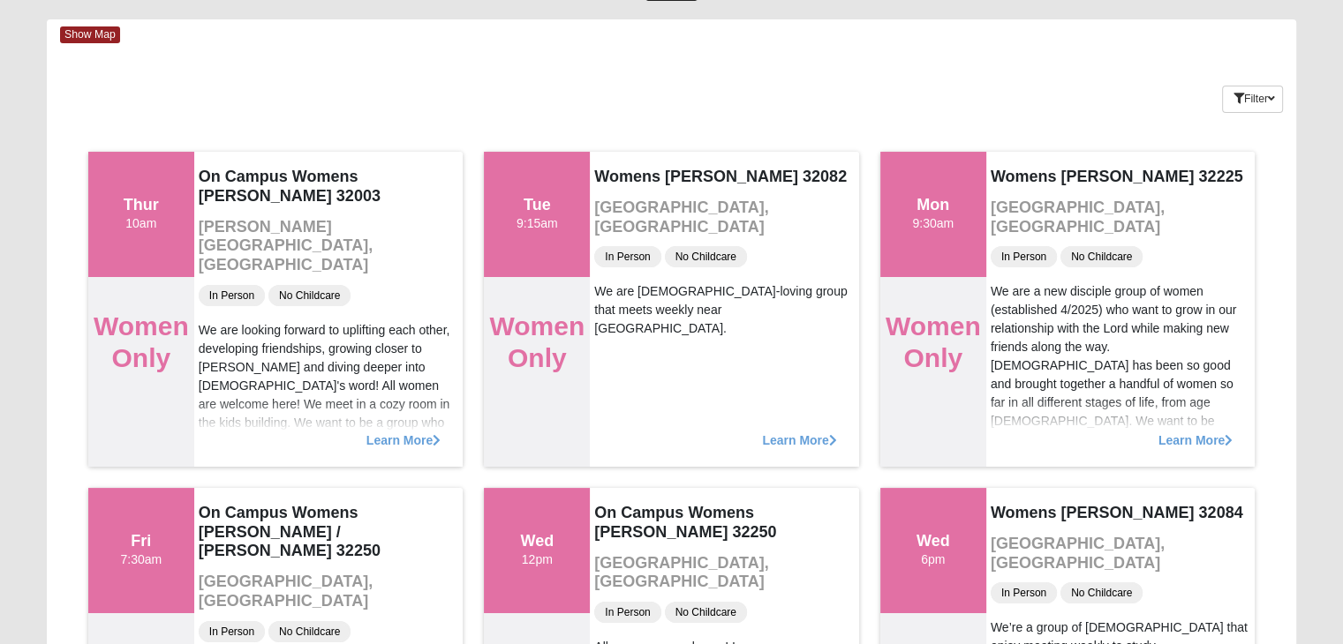
scroll to position [0, 0]
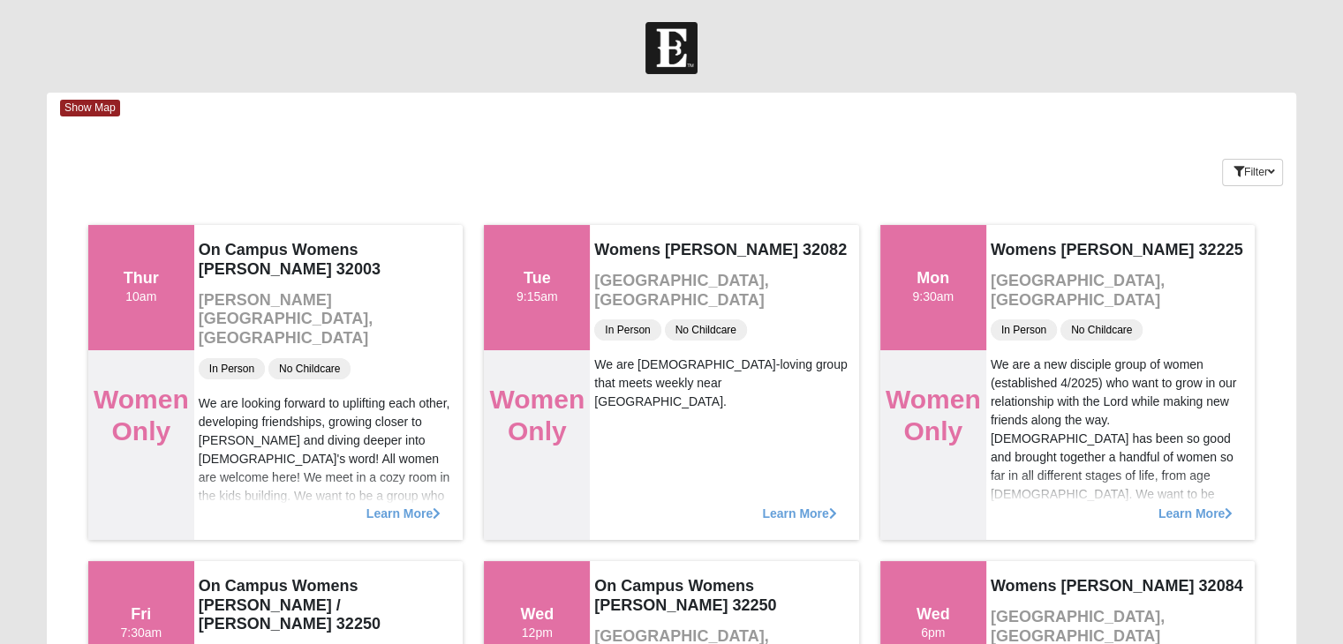
click at [1213, 169] on div "Filter Additional Filters Campus [GEOGRAPHIC_DATA] [GEOGRAPHIC_DATA] Eleven22 O…" at bounding box center [1191, 169] width 208 height 64
click at [1237, 173] on icon "button" at bounding box center [1238, 172] width 11 height 11
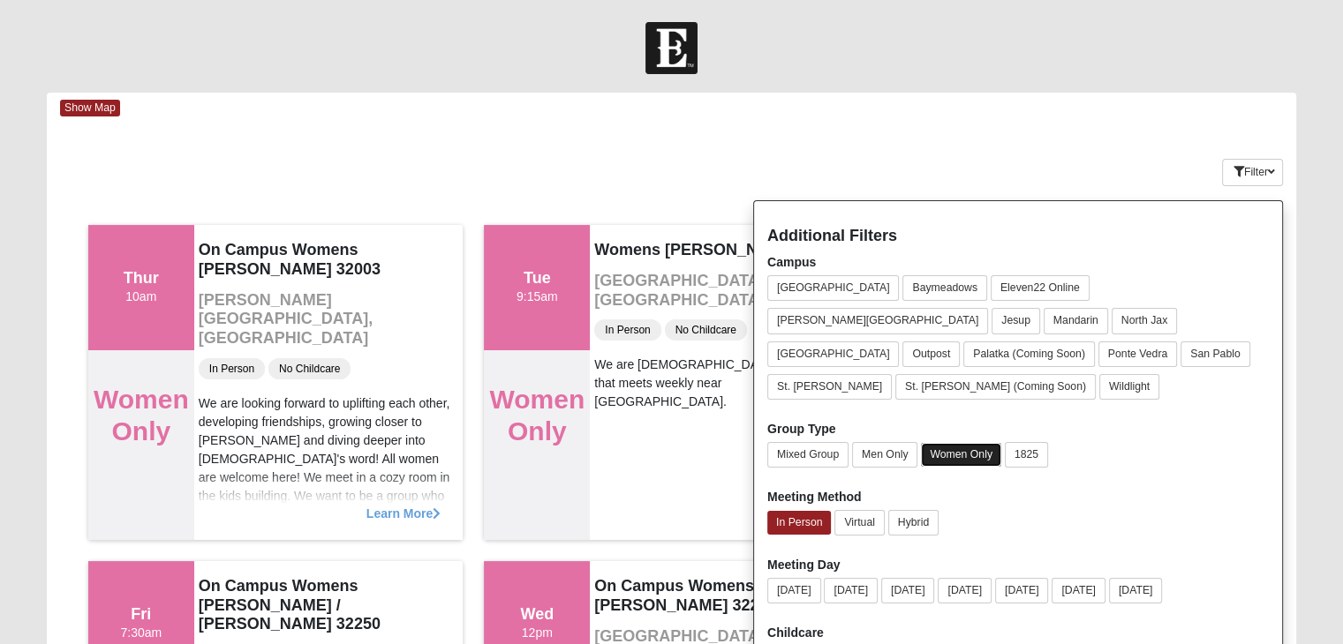
click at [960, 443] on button "Women Only" at bounding box center [961, 455] width 80 height 24
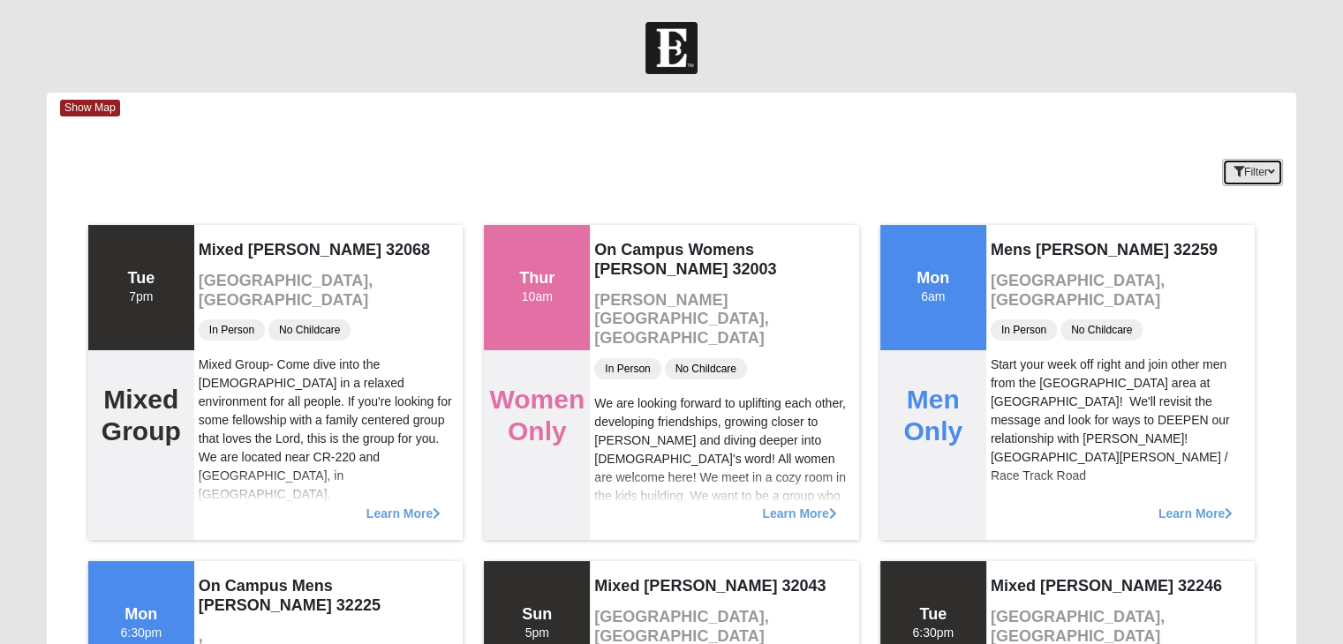
click at [1243, 176] on button "Filter" at bounding box center [1252, 172] width 61 height 27
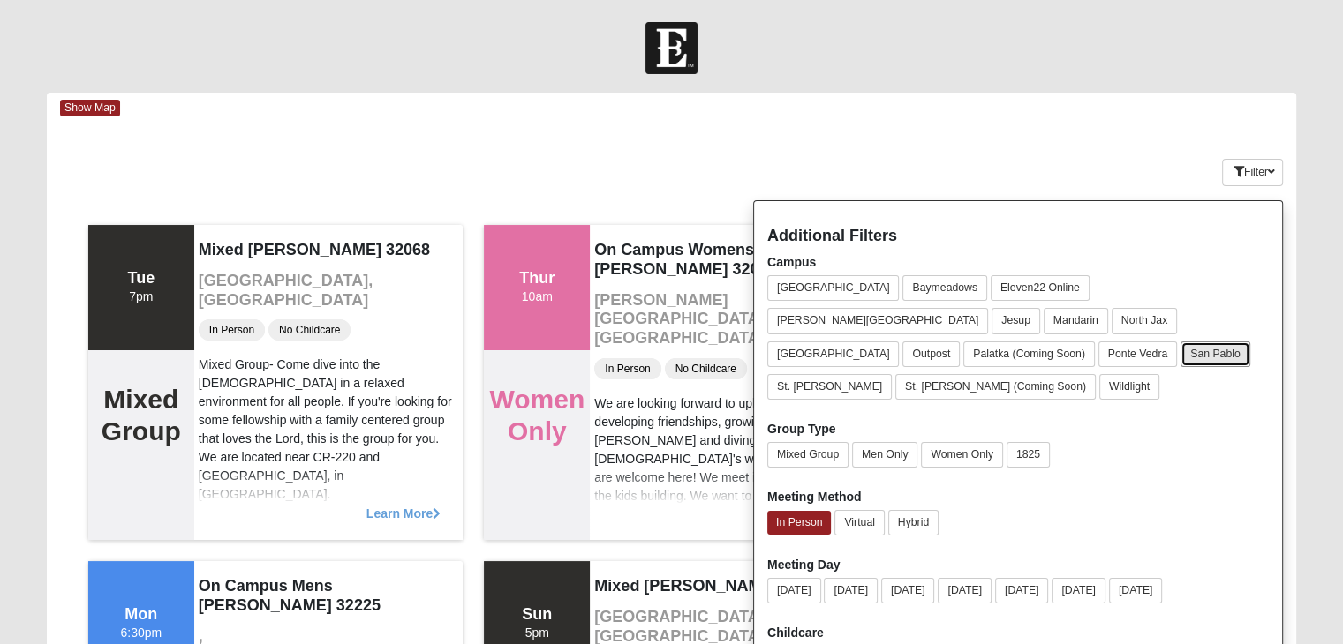
drag, startPoint x: 1216, startPoint y: 321, endPoint x: 1345, endPoint y: 426, distance: 166.3
click at [1218, 342] on button "San Pablo" at bounding box center [1215, 355] width 70 height 26
click at [1059, 159] on div "Keywords Filter Additional Filters Campus [GEOGRAPHIC_DATA] [GEOGRAPHIC_DATA] E…" at bounding box center [671, 169] width 1249 height 64
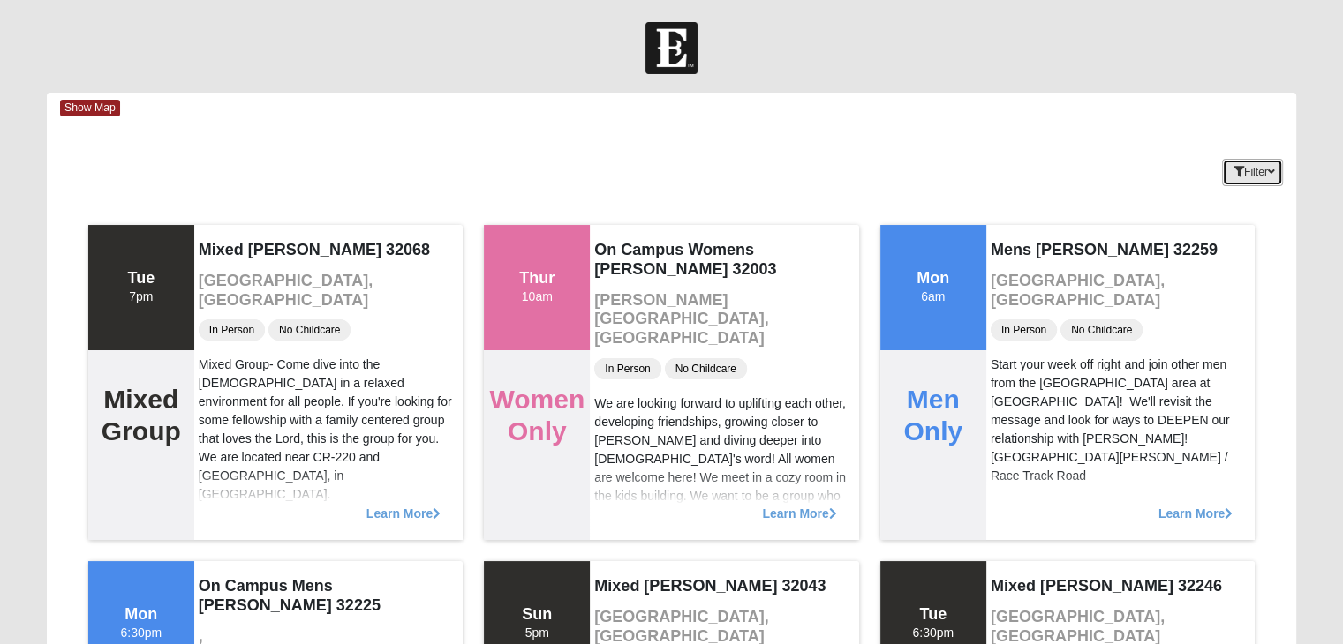
click at [1233, 173] on icon "button" at bounding box center [1238, 172] width 11 height 11
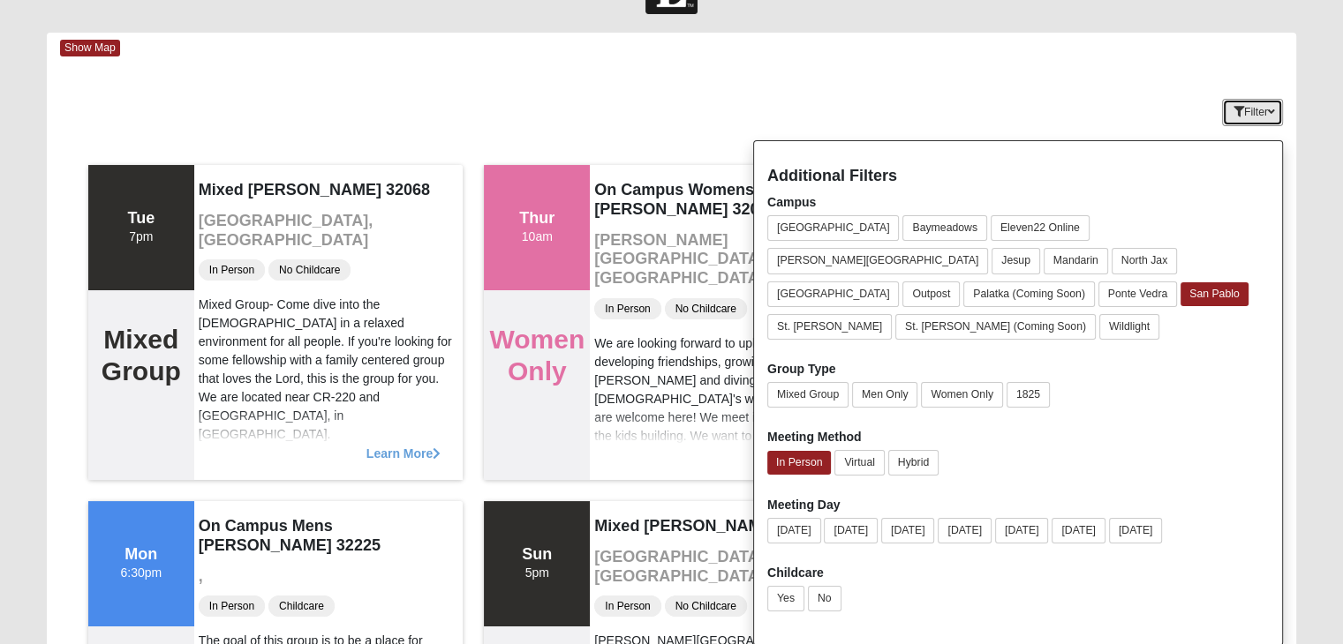
scroll to position [88, 0]
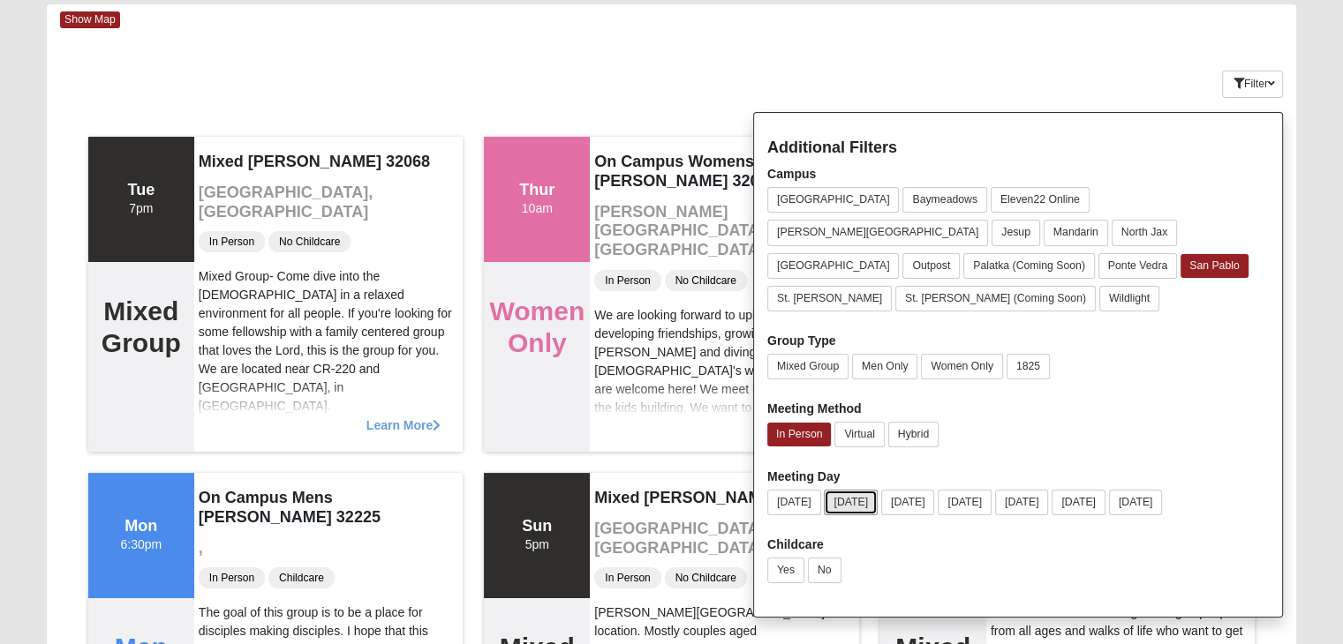
drag, startPoint x: 859, startPoint y: 476, endPoint x: 1148, endPoint y: 629, distance: 327.0
click at [859, 490] on button "[DATE]" at bounding box center [851, 503] width 54 height 26
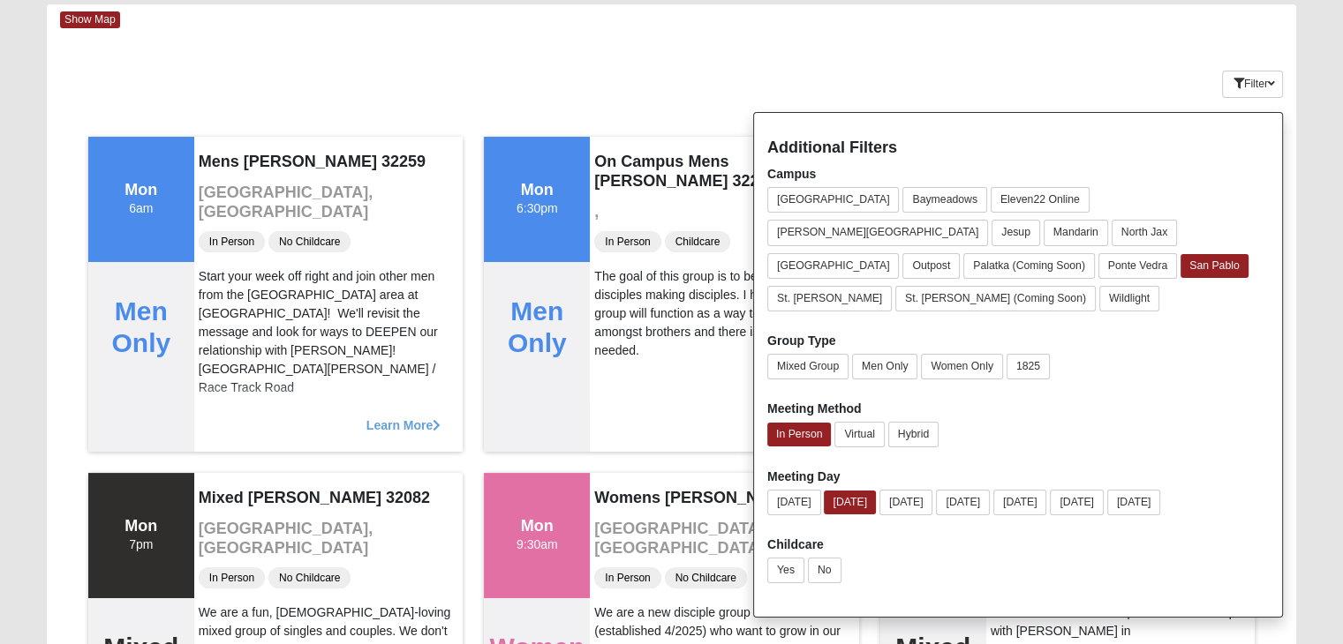
click at [809, 19] on div "Show Map" at bounding box center [678, 19] width 1236 height 31
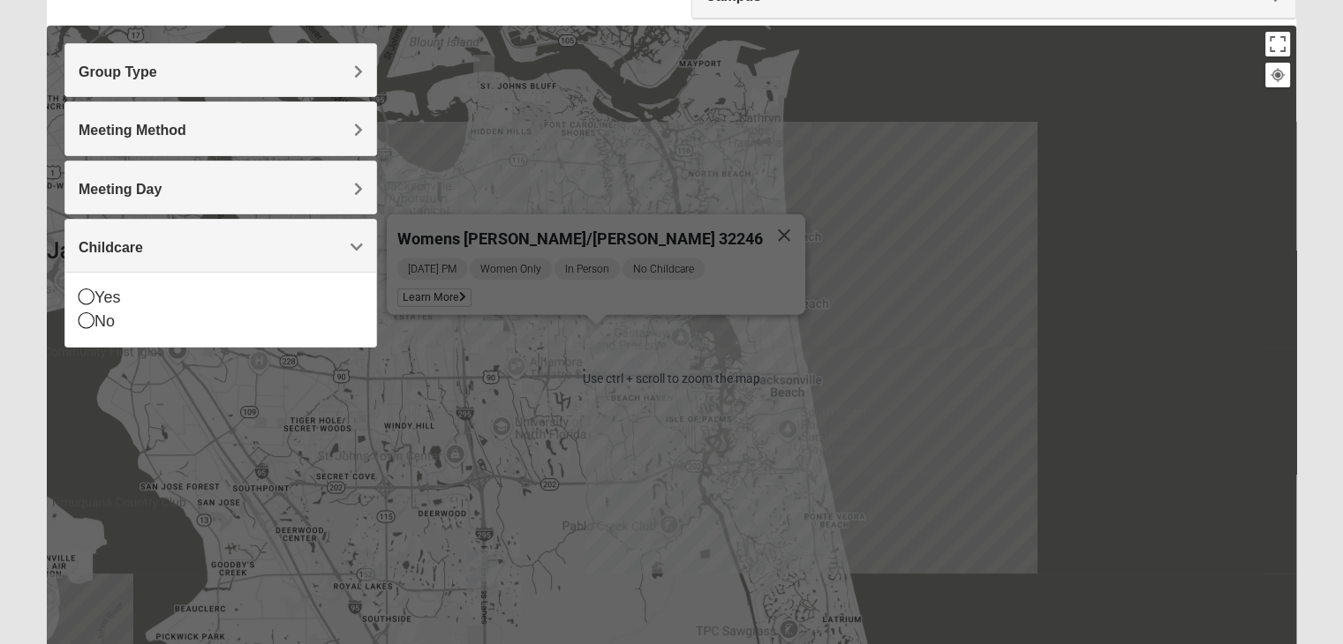
scroll to position [177, 0]
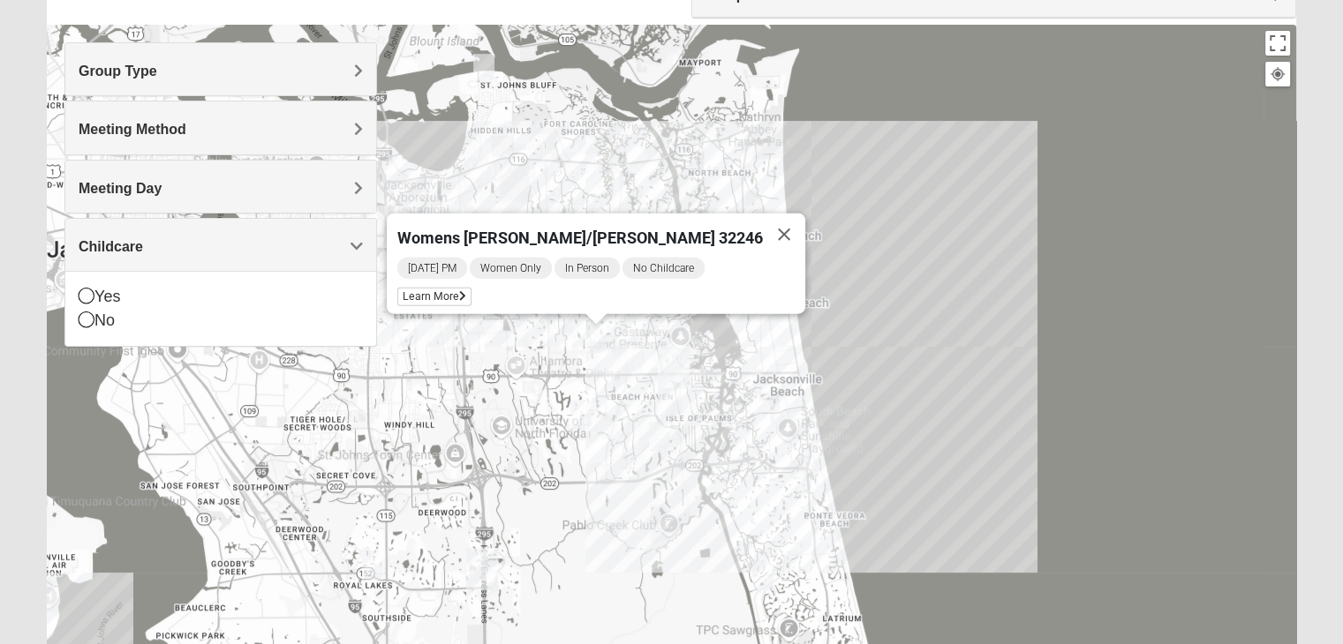
click at [653, 436] on img "Mens Schell 32224" at bounding box center [659, 436] width 21 height 29
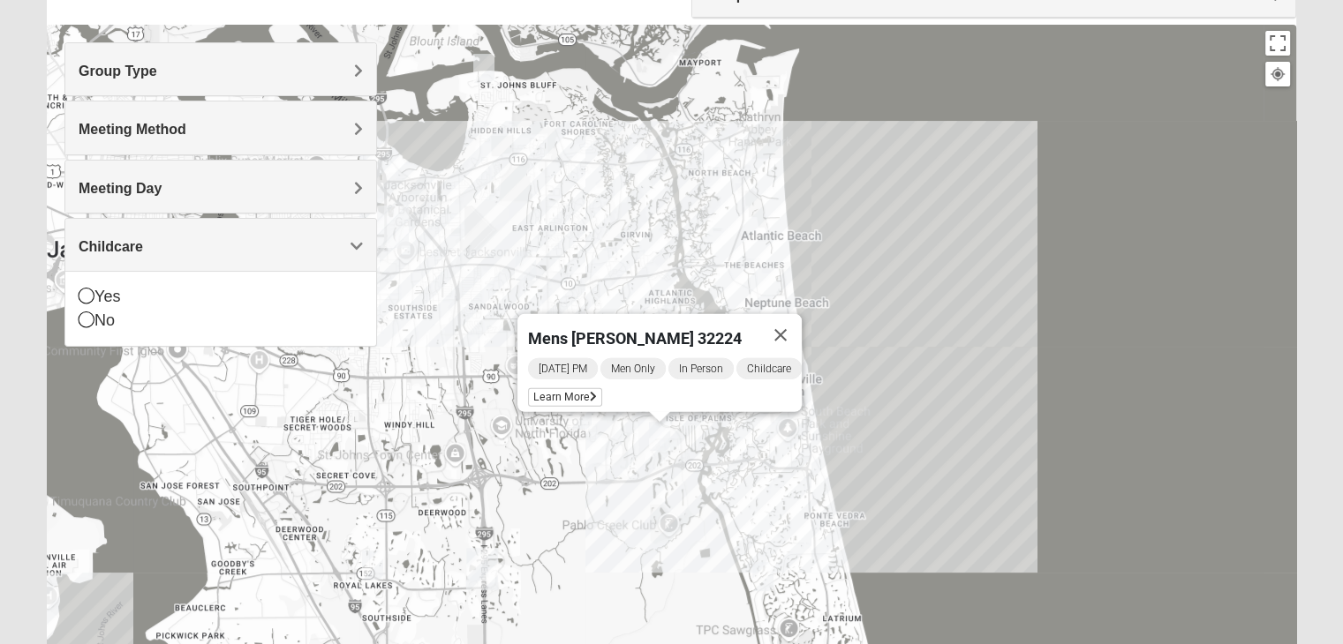
click at [621, 464] on div "Mens [PERSON_NAME] 32224 [DATE] PM Men Only In Person Childcare Learn More" at bounding box center [671, 378] width 1249 height 706
click at [791, 326] on button "Close" at bounding box center [780, 335] width 42 height 42
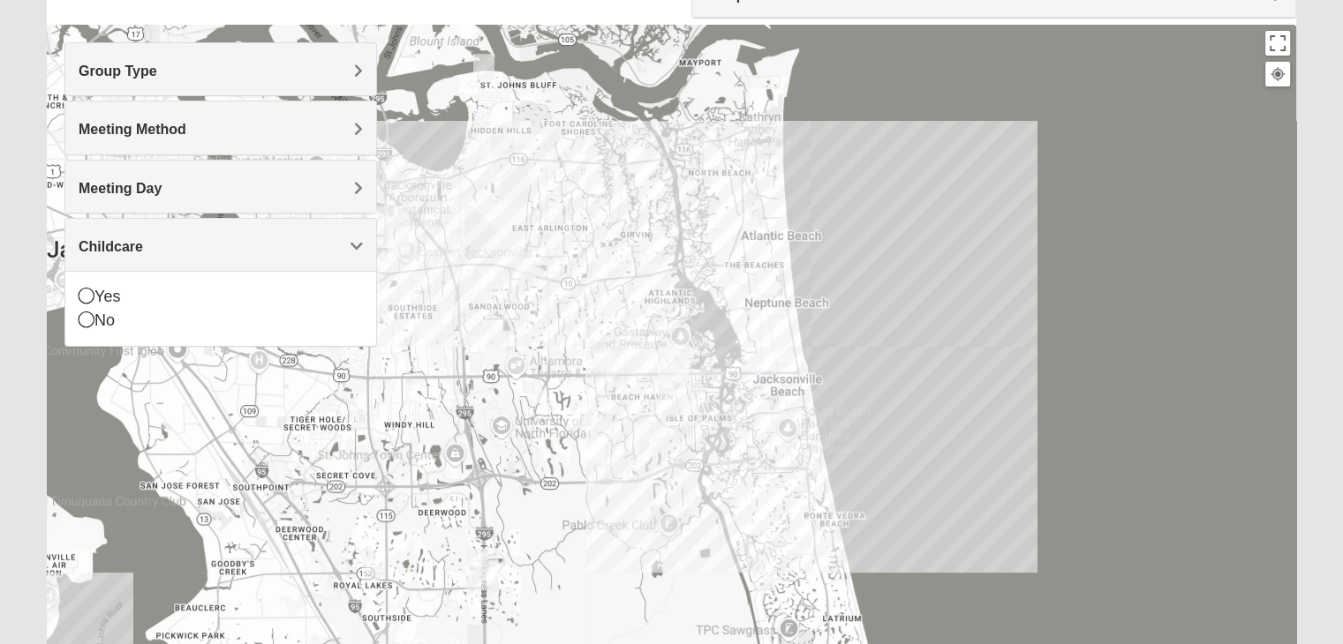
click at [218, 129] on h4 "Meeting Method" at bounding box center [221, 129] width 284 height 17
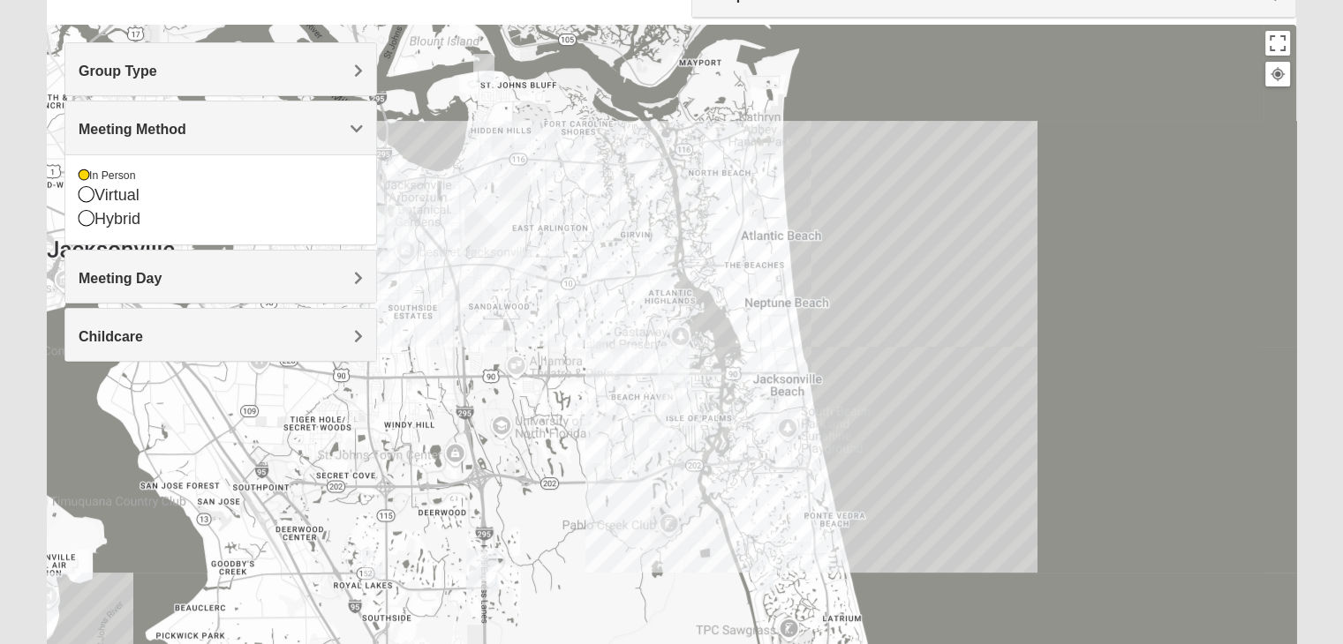
click at [133, 274] on span "Meeting Day" at bounding box center [120, 278] width 83 height 15
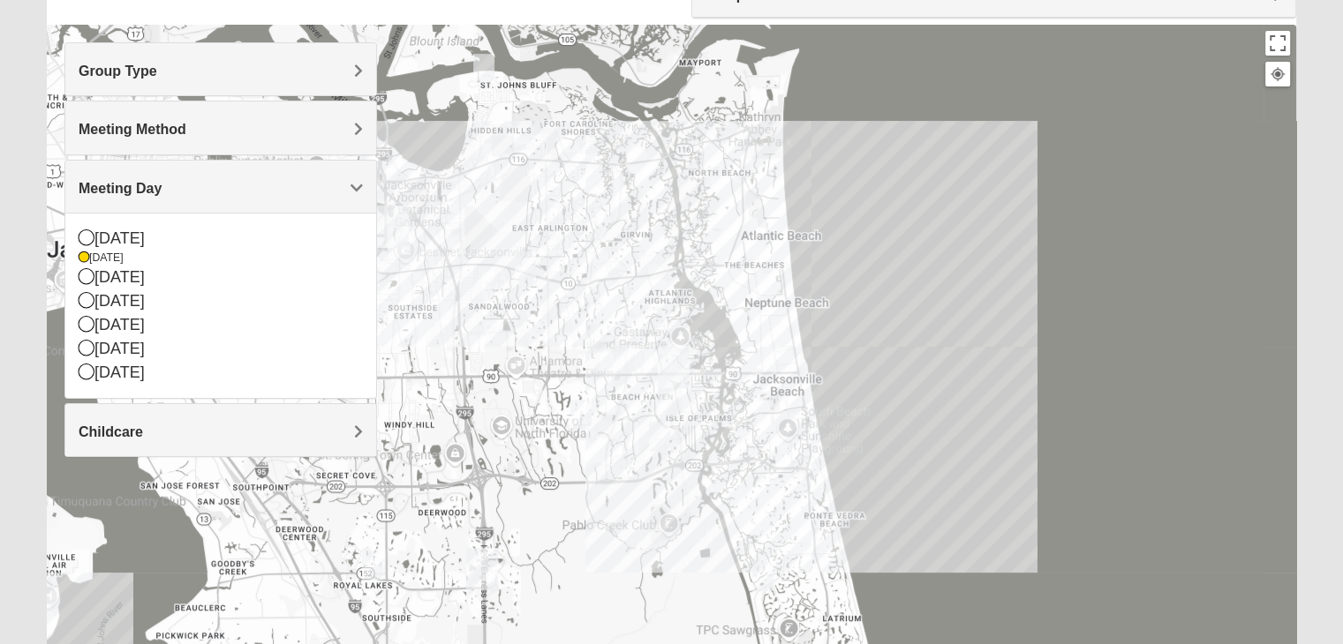
click at [192, 75] on h4 "Group Type" at bounding box center [221, 71] width 284 height 17
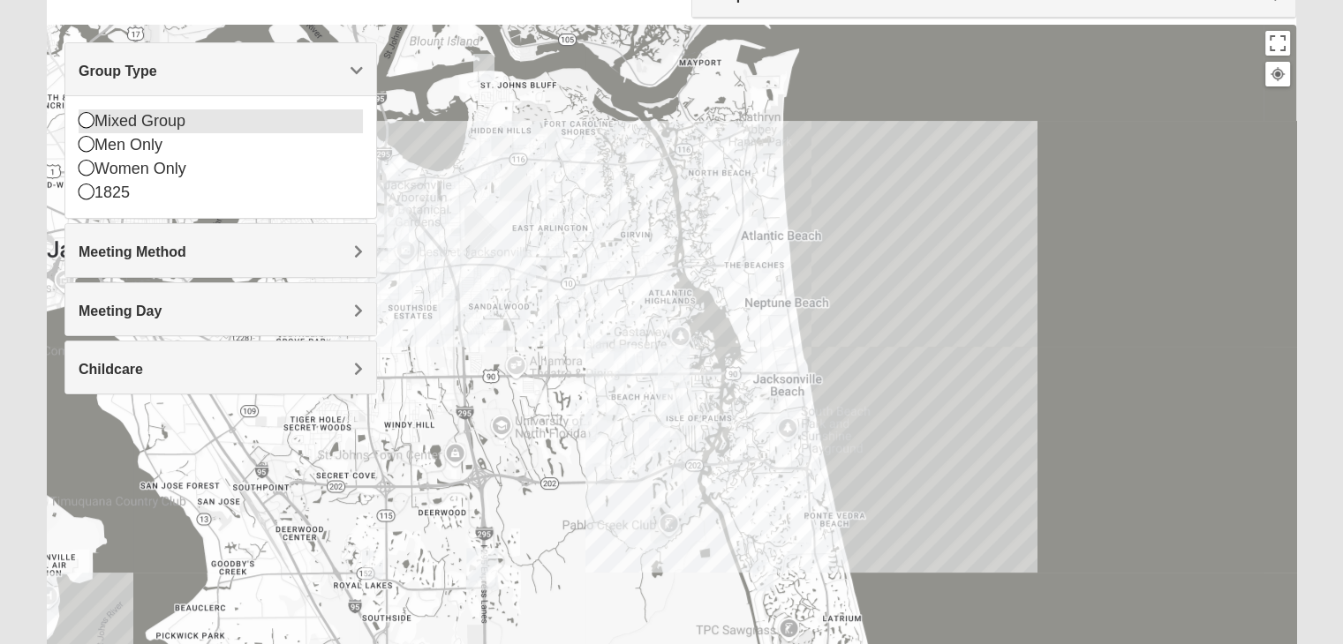
click at [86, 130] on div "Mixed Group" at bounding box center [221, 121] width 284 height 24
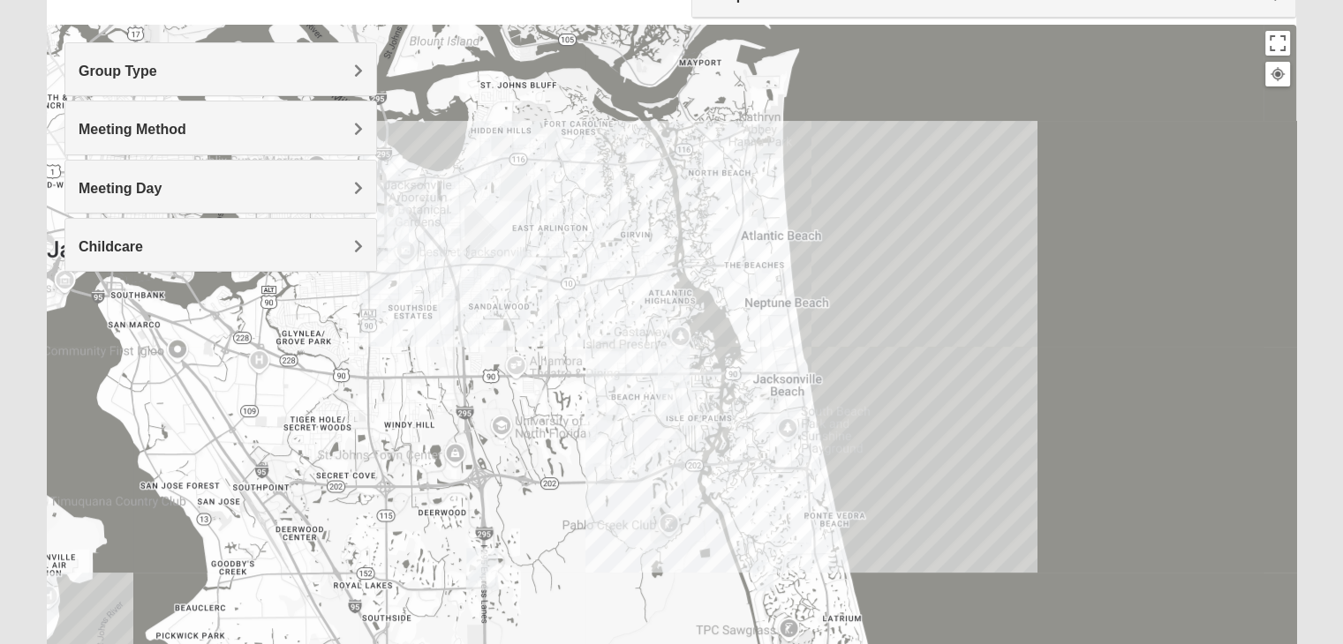
click at [138, 79] on div "Group Type" at bounding box center [220, 69] width 311 height 52
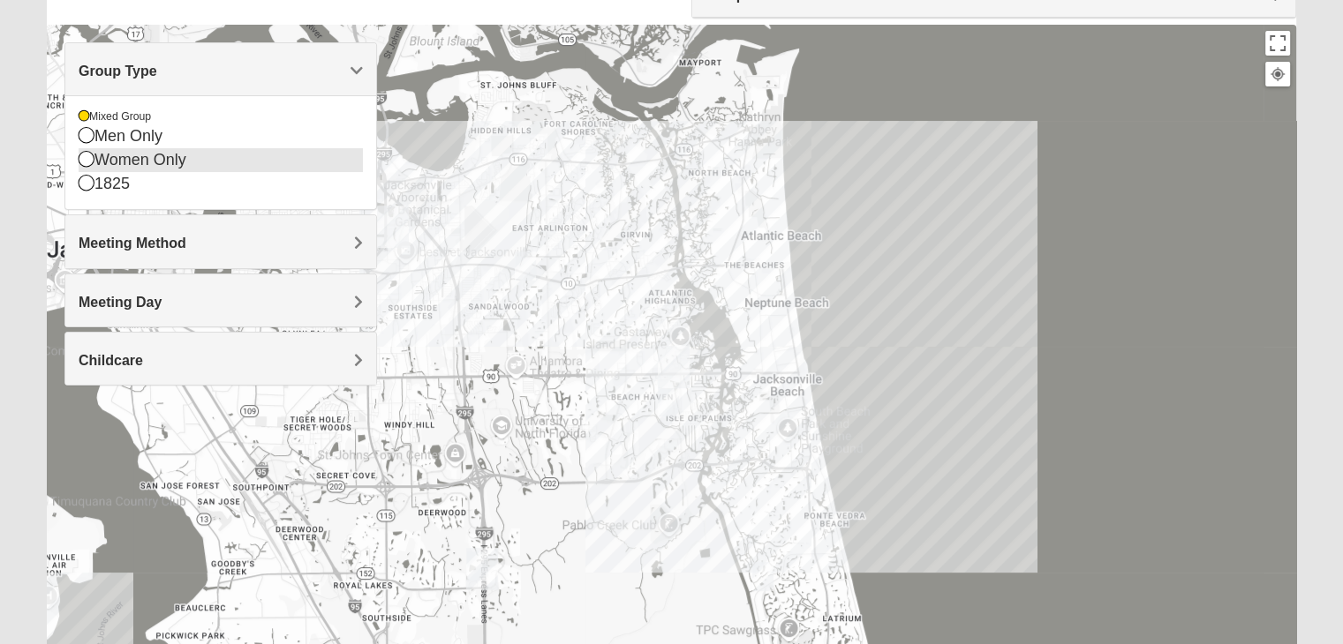
click at [87, 166] on icon at bounding box center [87, 159] width 16 height 16
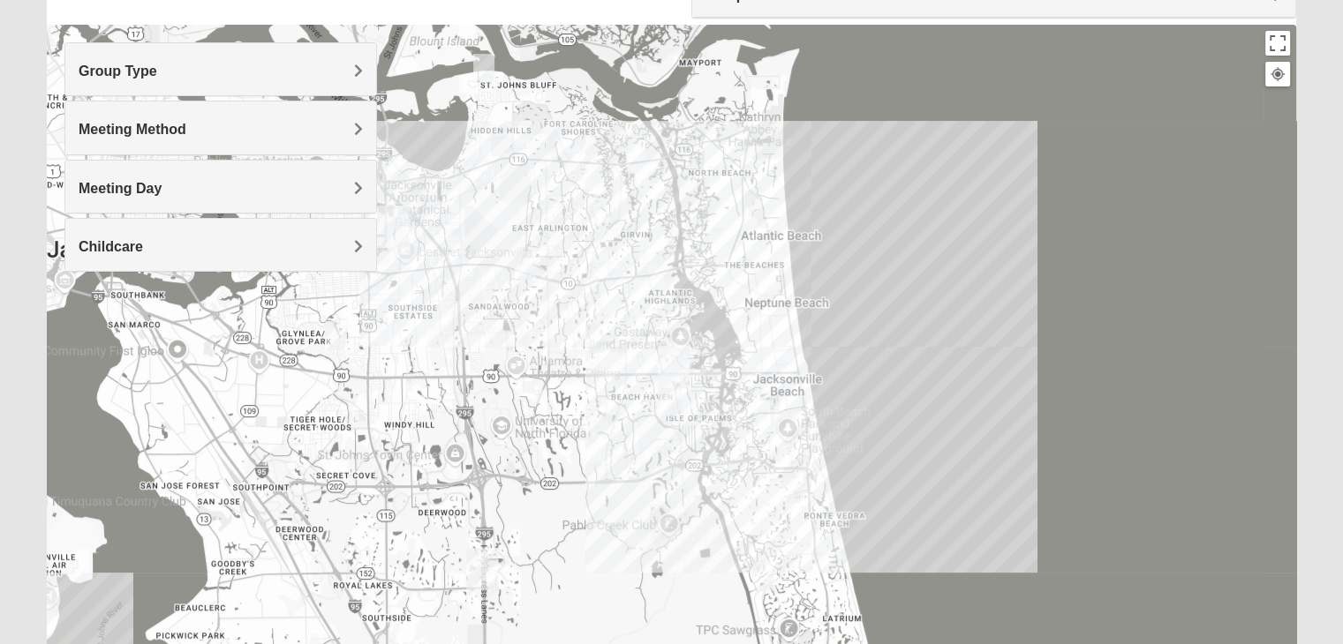
click at [660, 401] on img "Mixed Irish 32224" at bounding box center [668, 402] width 21 height 29
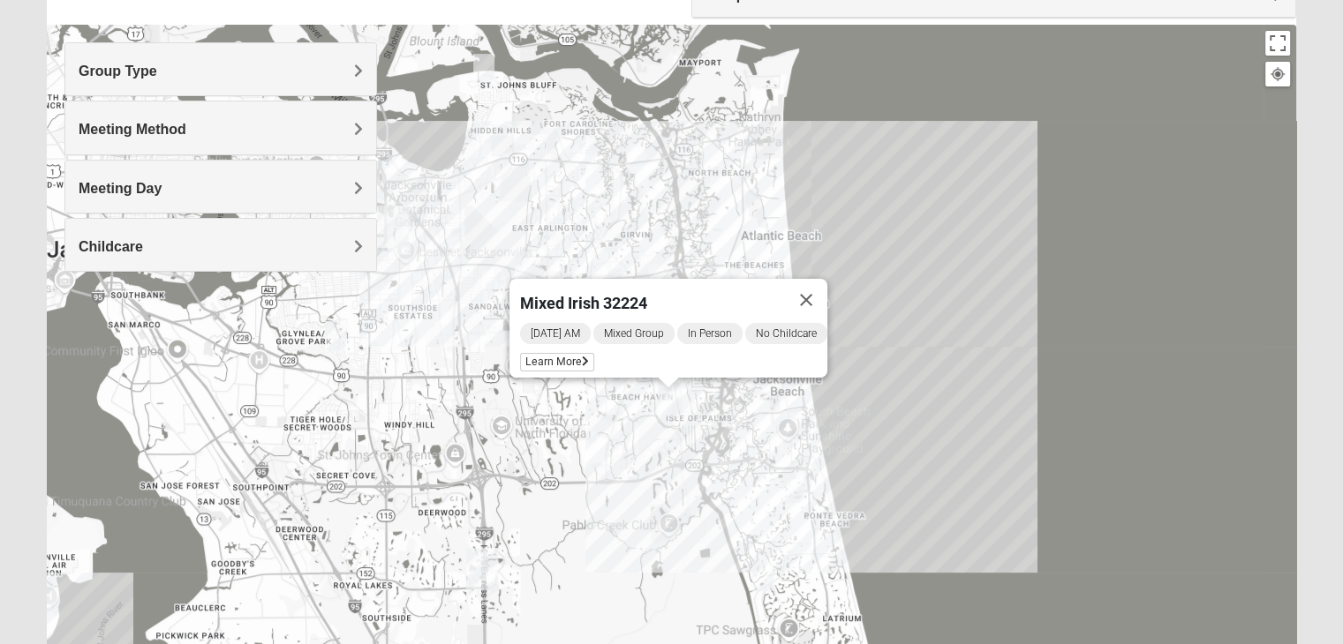
click at [602, 551] on div "Mixed Irish 32224 [DATE] AM Mixed Group In Person No Childcare Learn More" at bounding box center [671, 378] width 1249 height 706
click at [820, 282] on button "Close" at bounding box center [806, 300] width 42 height 42
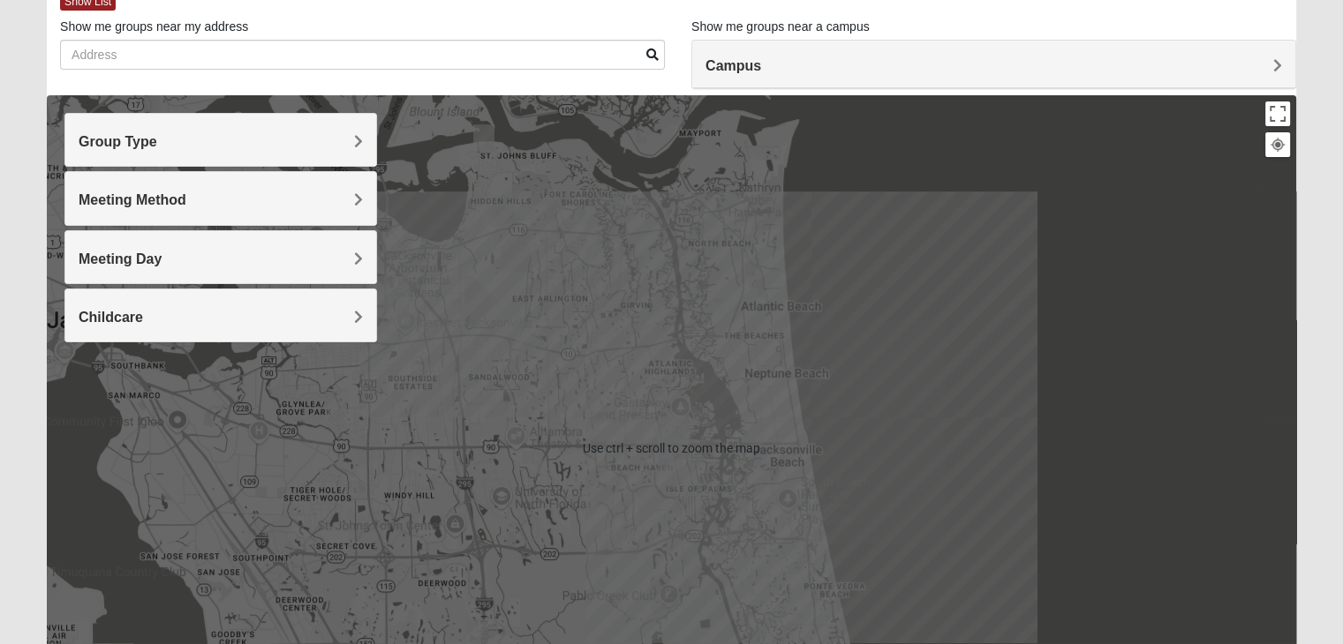
scroll to position [88, 0]
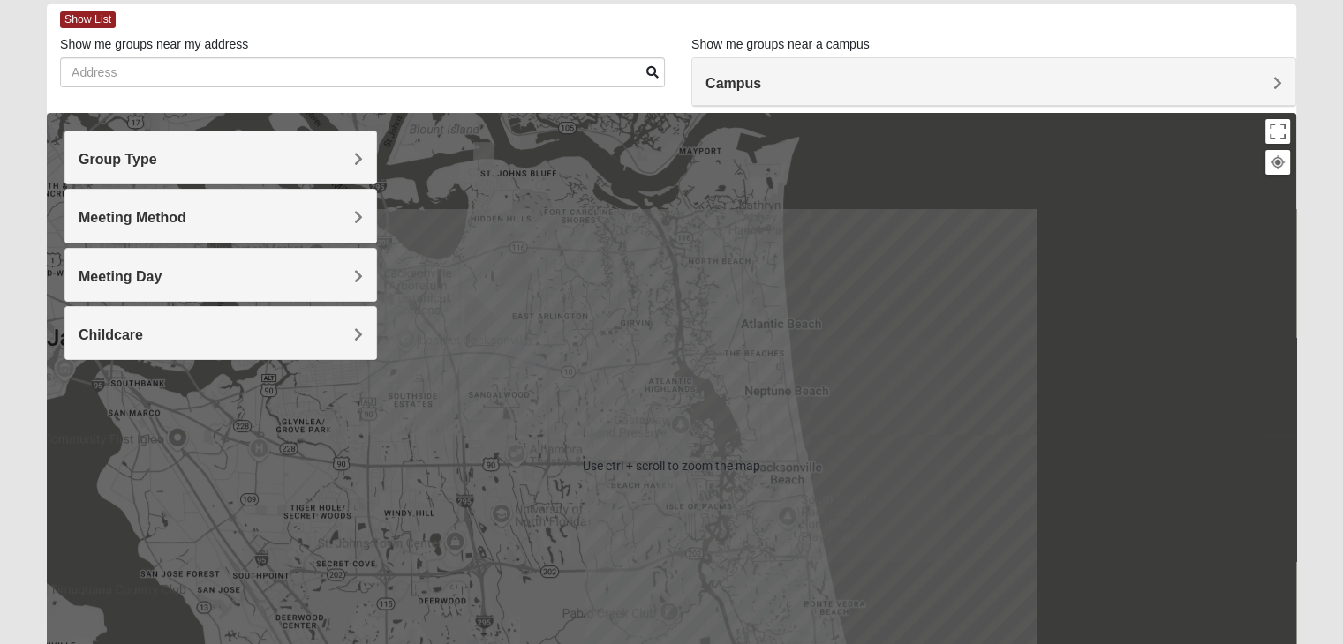
click at [609, 427] on div "To navigate, press the arrow keys." at bounding box center [671, 466] width 1249 height 706
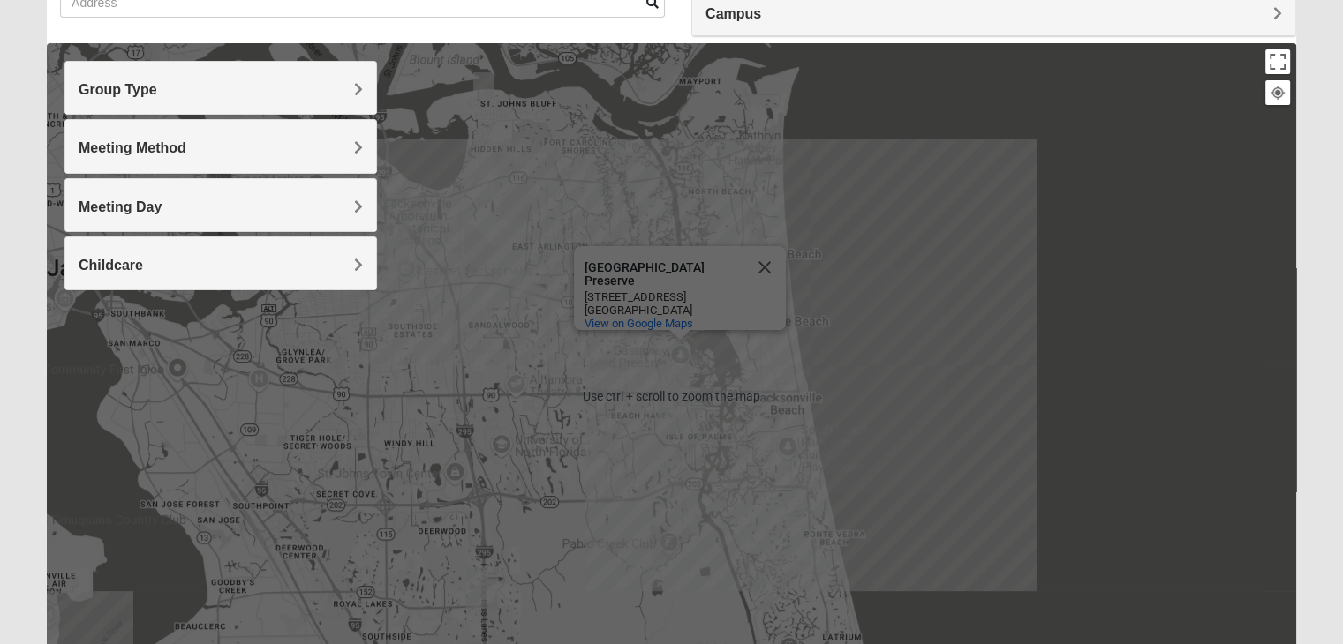
scroll to position [177, 0]
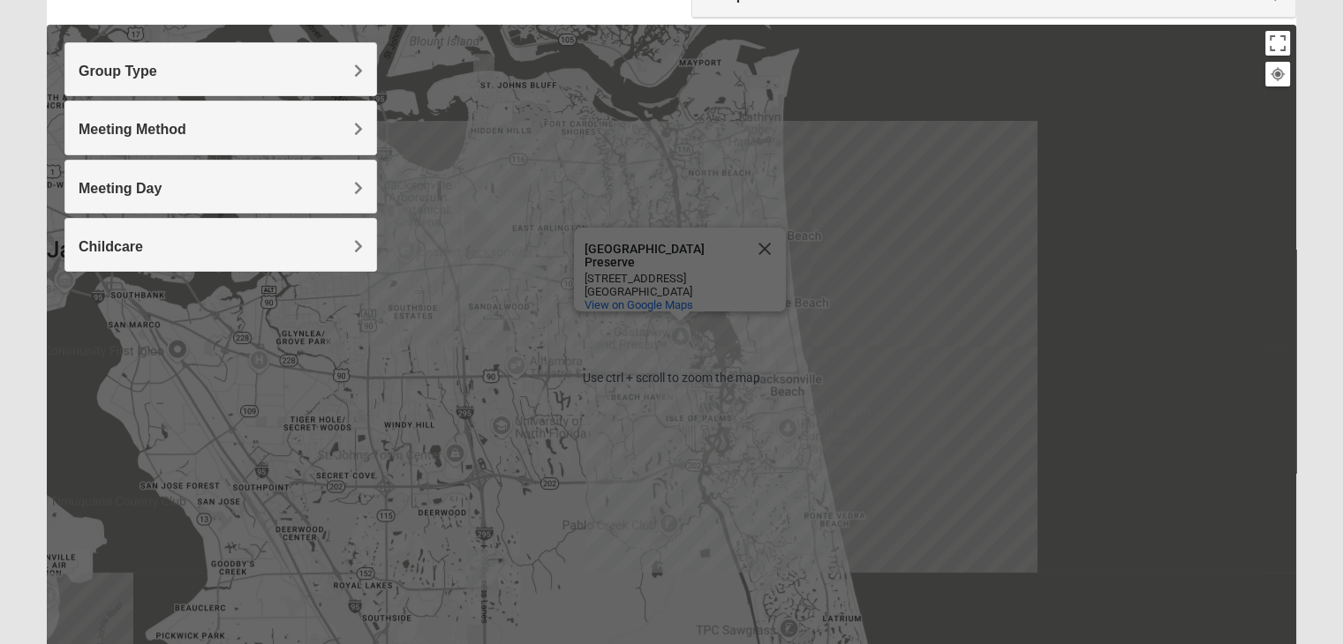
click at [593, 337] on img "Womens Parker/Vereen 32246" at bounding box center [595, 338] width 21 height 29
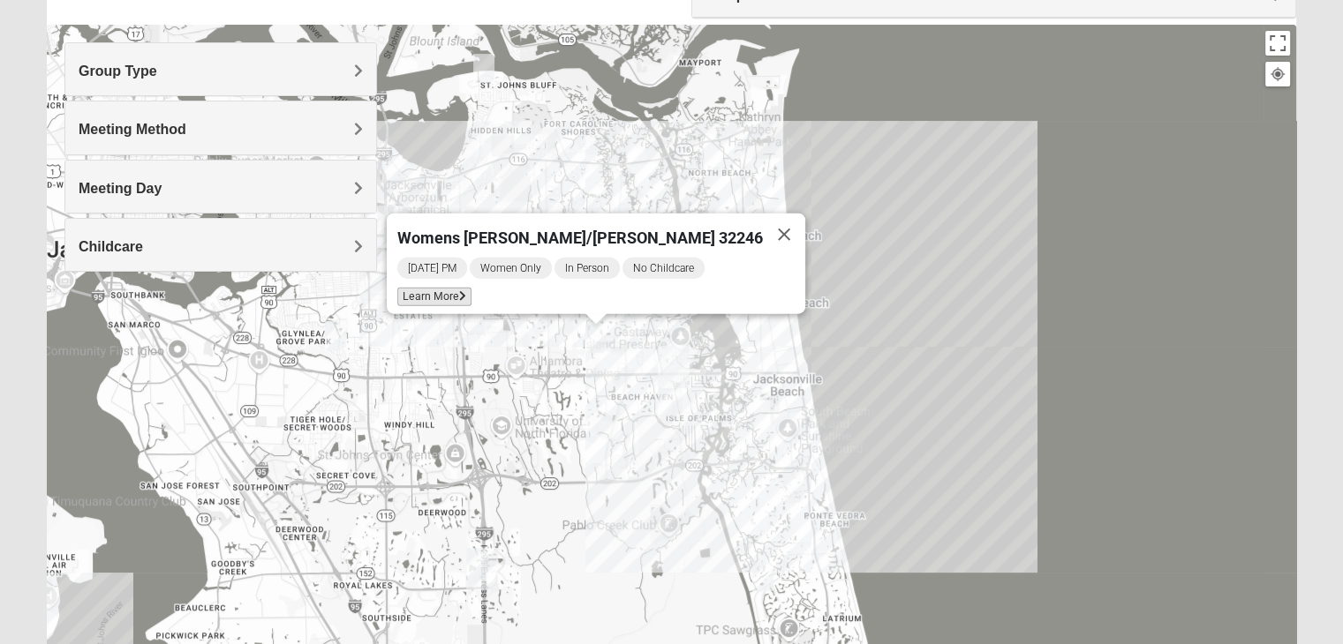
click at [471, 293] on span "Learn More" at bounding box center [434, 297] width 74 height 19
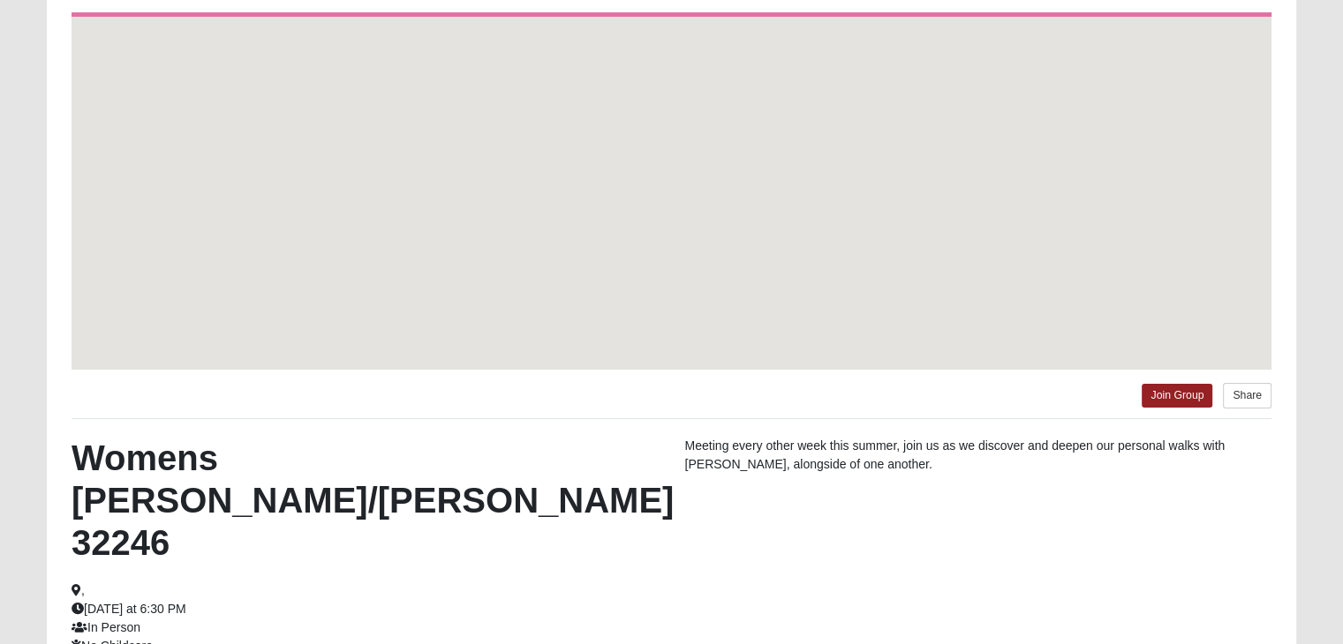
scroll to position [99, 0]
